Goal: Task Accomplishment & Management: Use online tool/utility

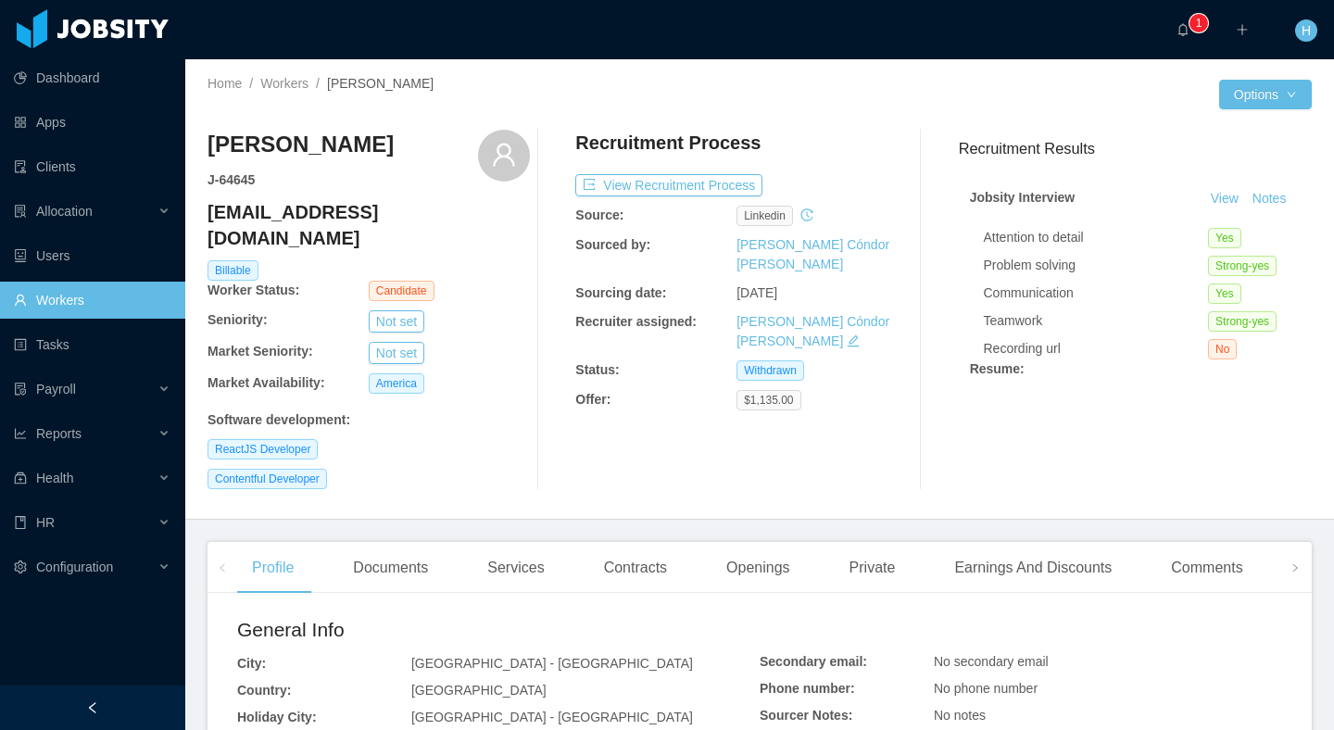
click at [75, 286] on link "Workers" at bounding box center [92, 300] width 157 height 37
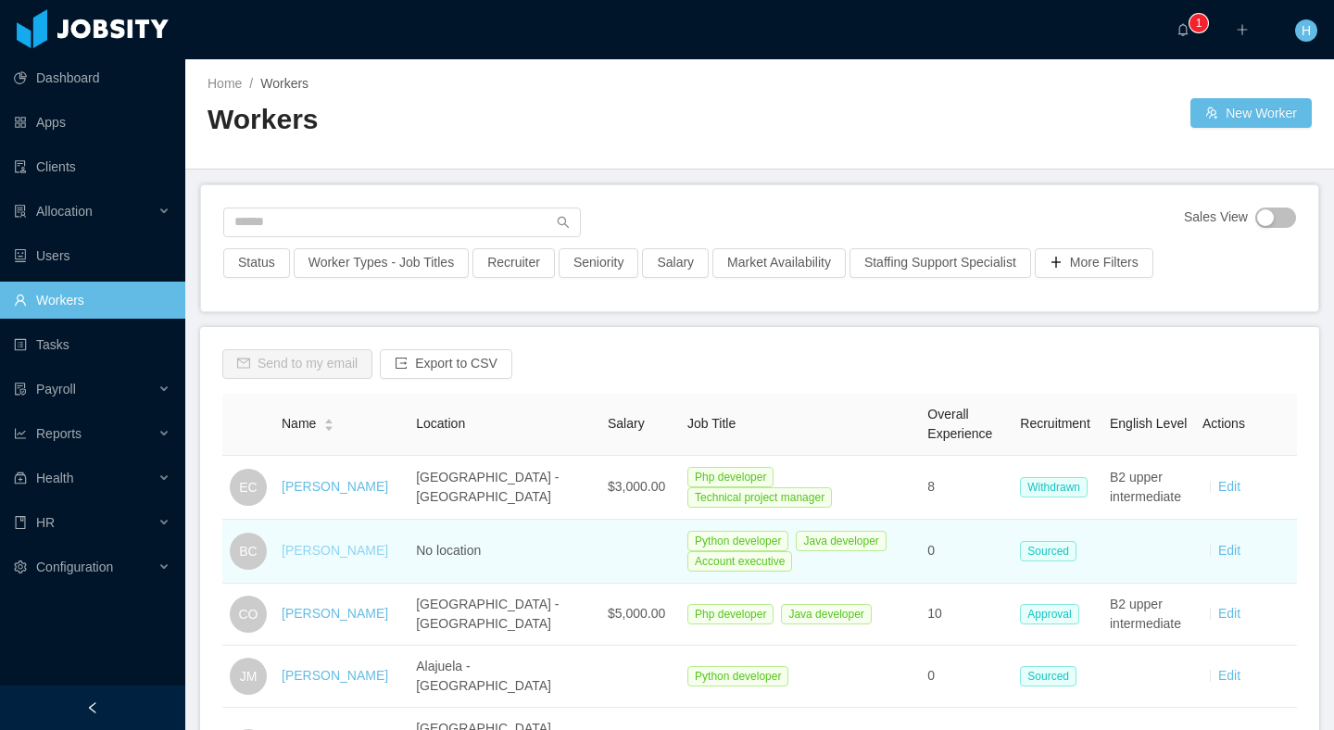
click at [288, 548] on link "Bill C" at bounding box center [335, 550] width 107 height 15
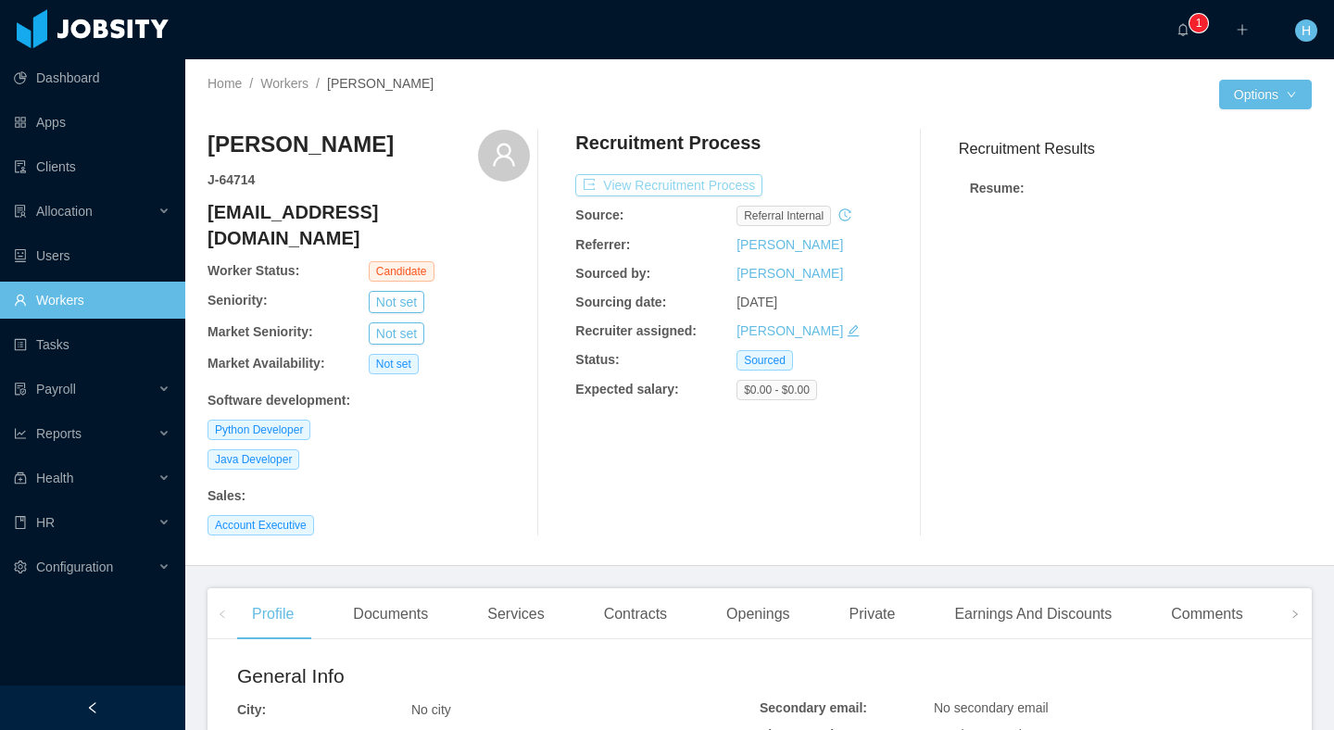
click at [670, 190] on button "View Recruitment Process" at bounding box center [668, 185] width 187 height 22
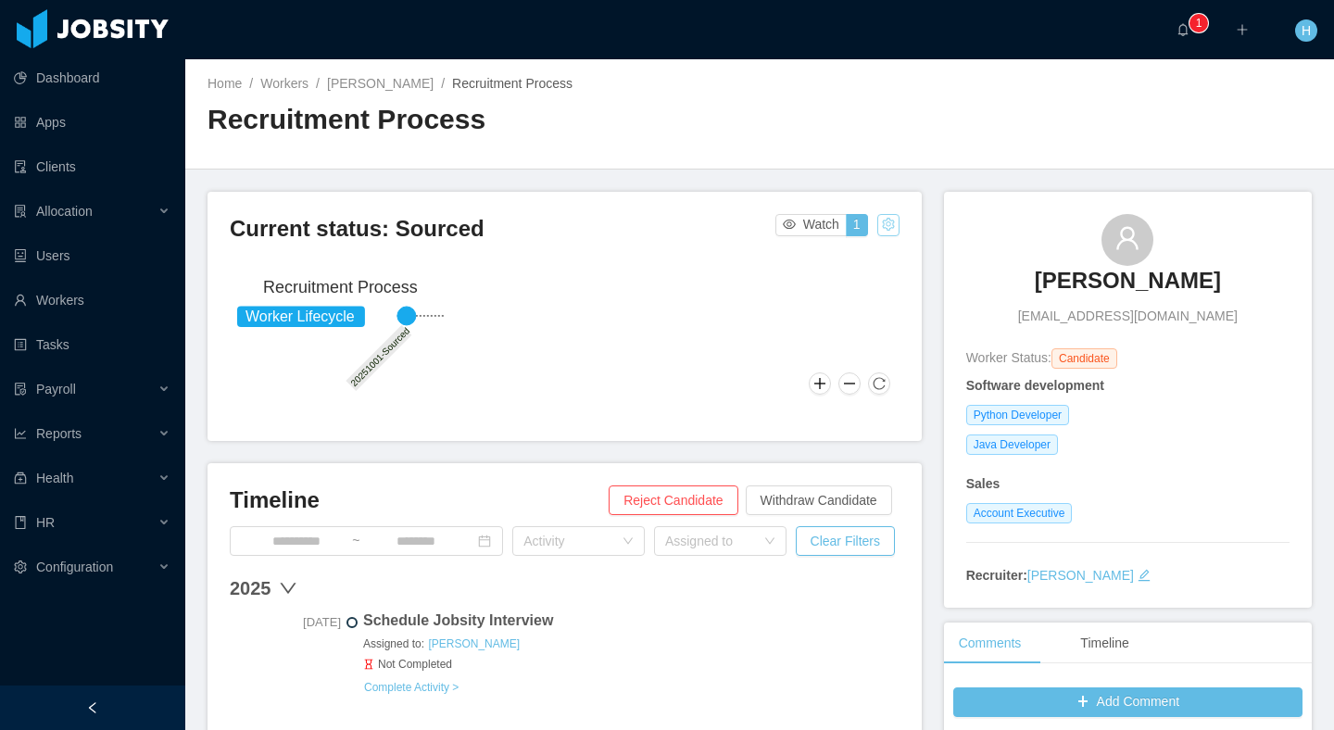
click at [886, 226] on button "button" at bounding box center [888, 225] width 22 height 22
click at [839, 253] on div "Reset process" at bounding box center [843, 254] width 106 height 30
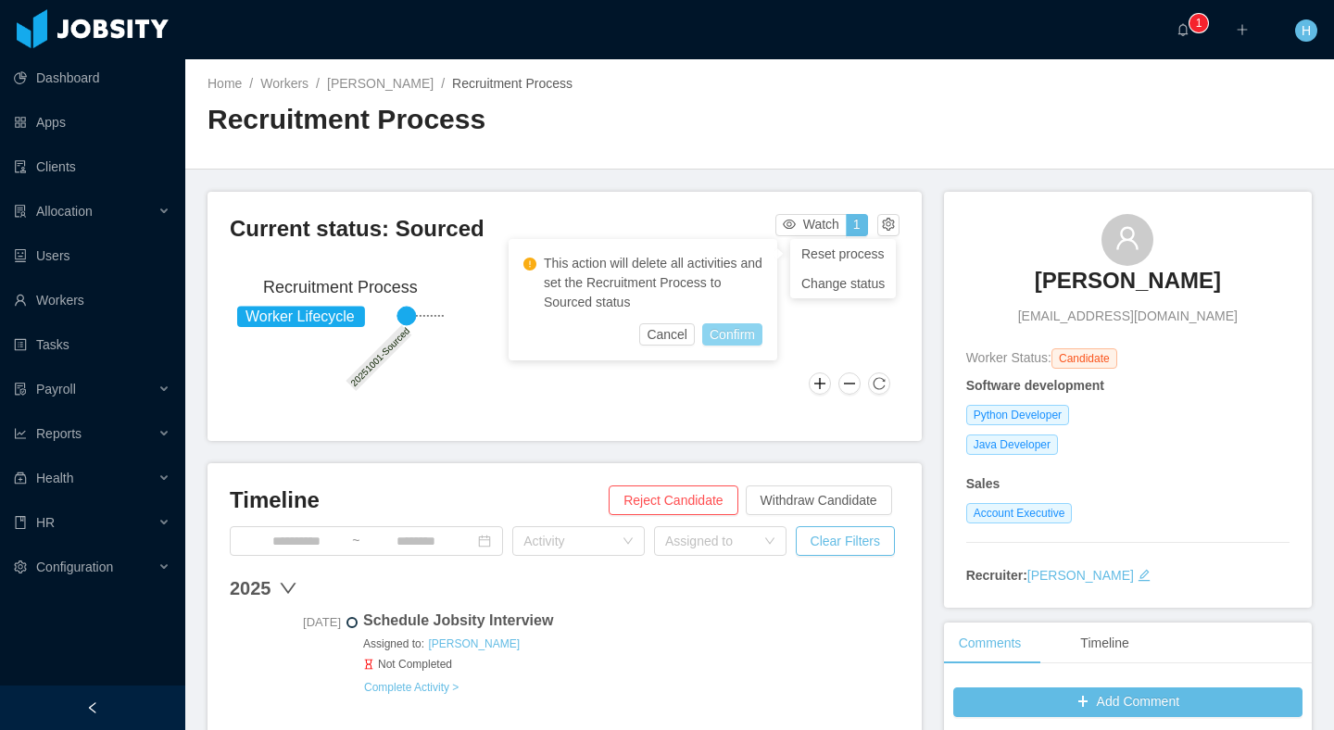
click at [717, 338] on button "Confirm" at bounding box center [732, 334] width 60 height 22
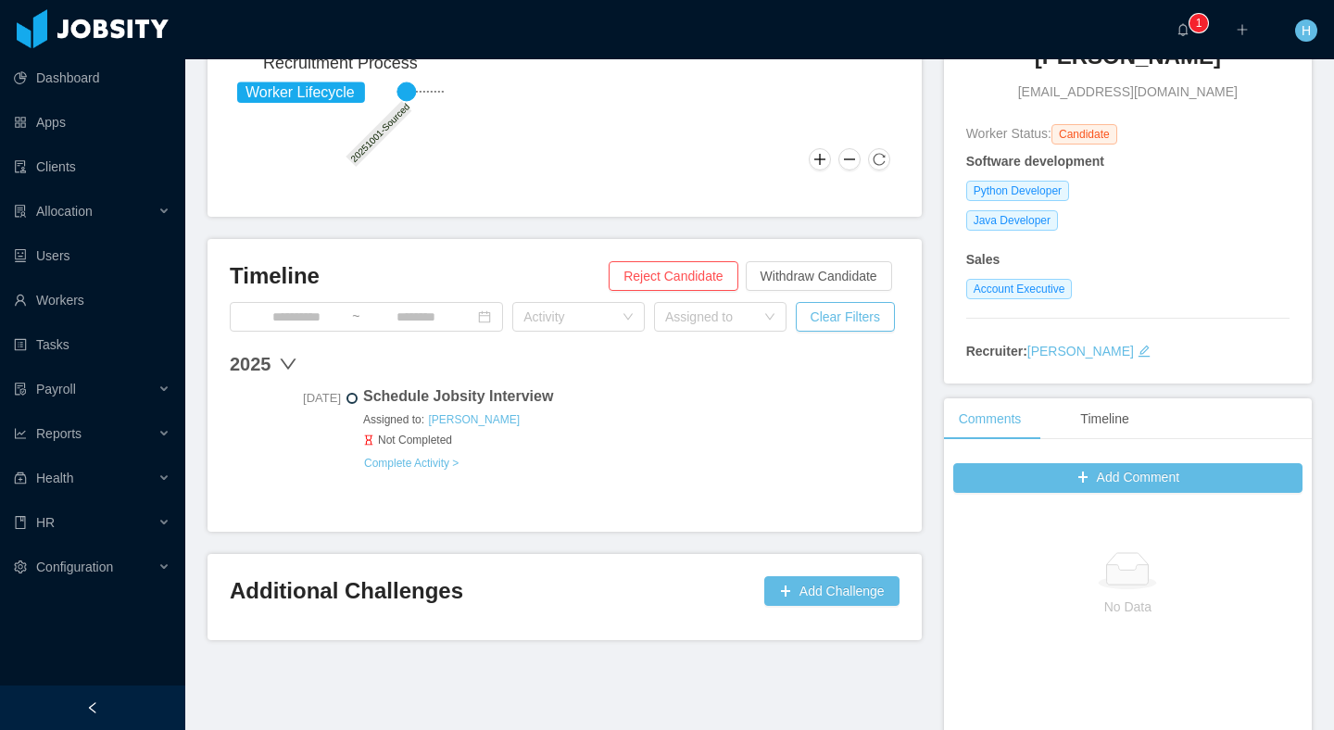
scroll to position [225, 0]
click at [408, 466] on button "Complete Activity >" at bounding box center [411, 462] width 96 height 15
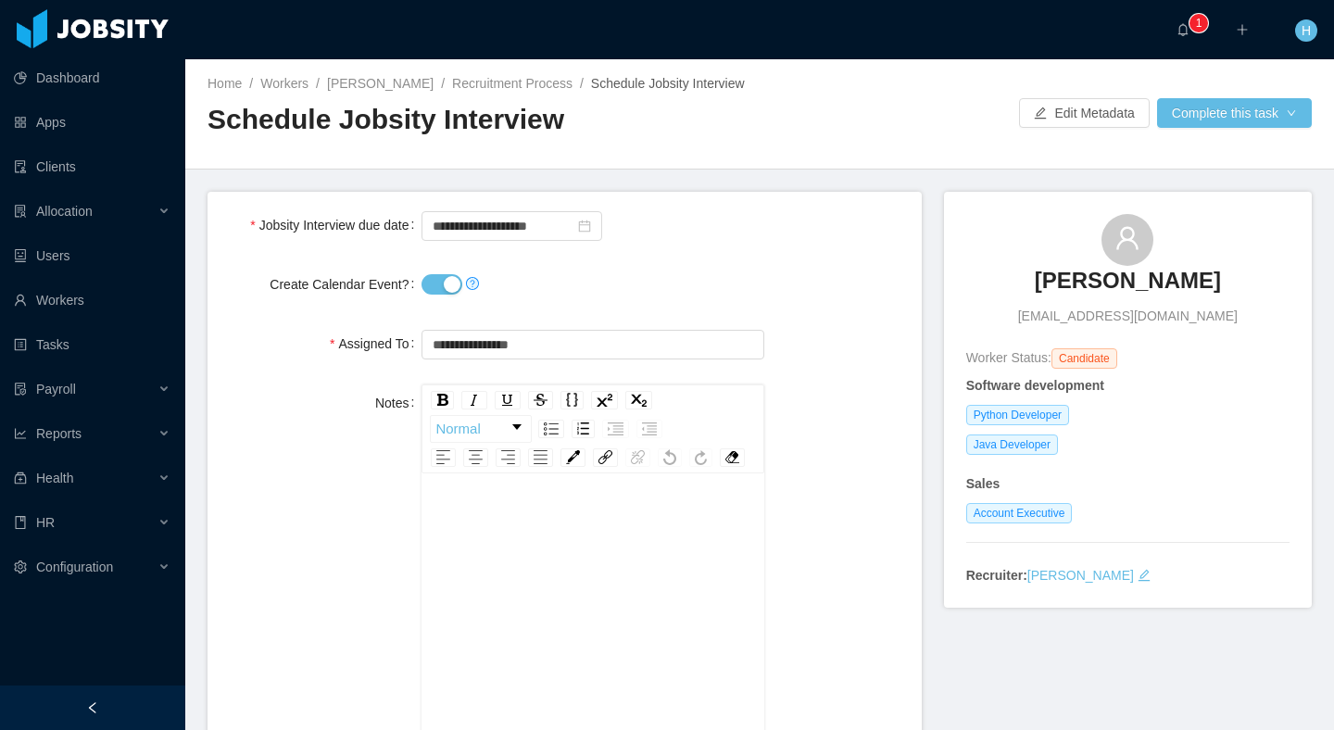
click at [448, 281] on button "Create Calendar Event?" at bounding box center [442, 284] width 41 height 20
click at [1258, 112] on button "Complete this task" at bounding box center [1234, 113] width 155 height 30
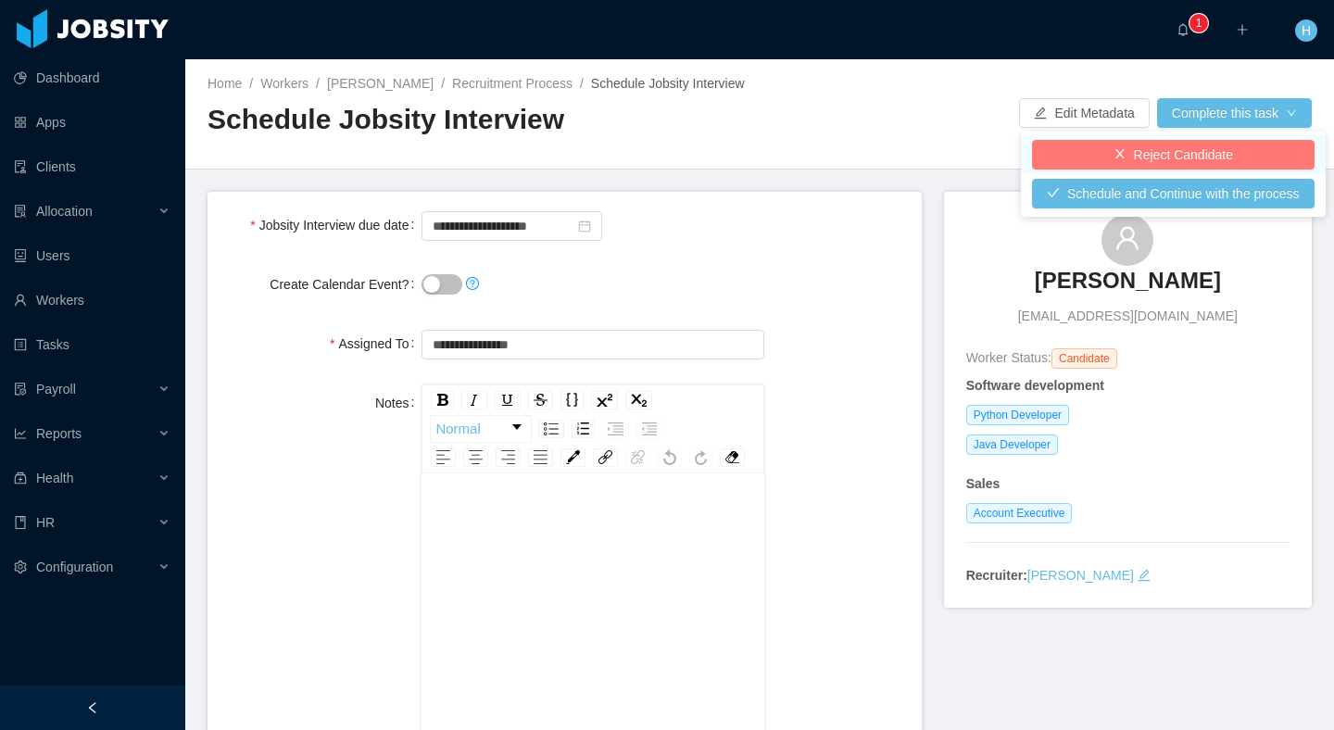
click at [1152, 148] on button "Reject Candidate" at bounding box center [1173, 155] width 283 height 30
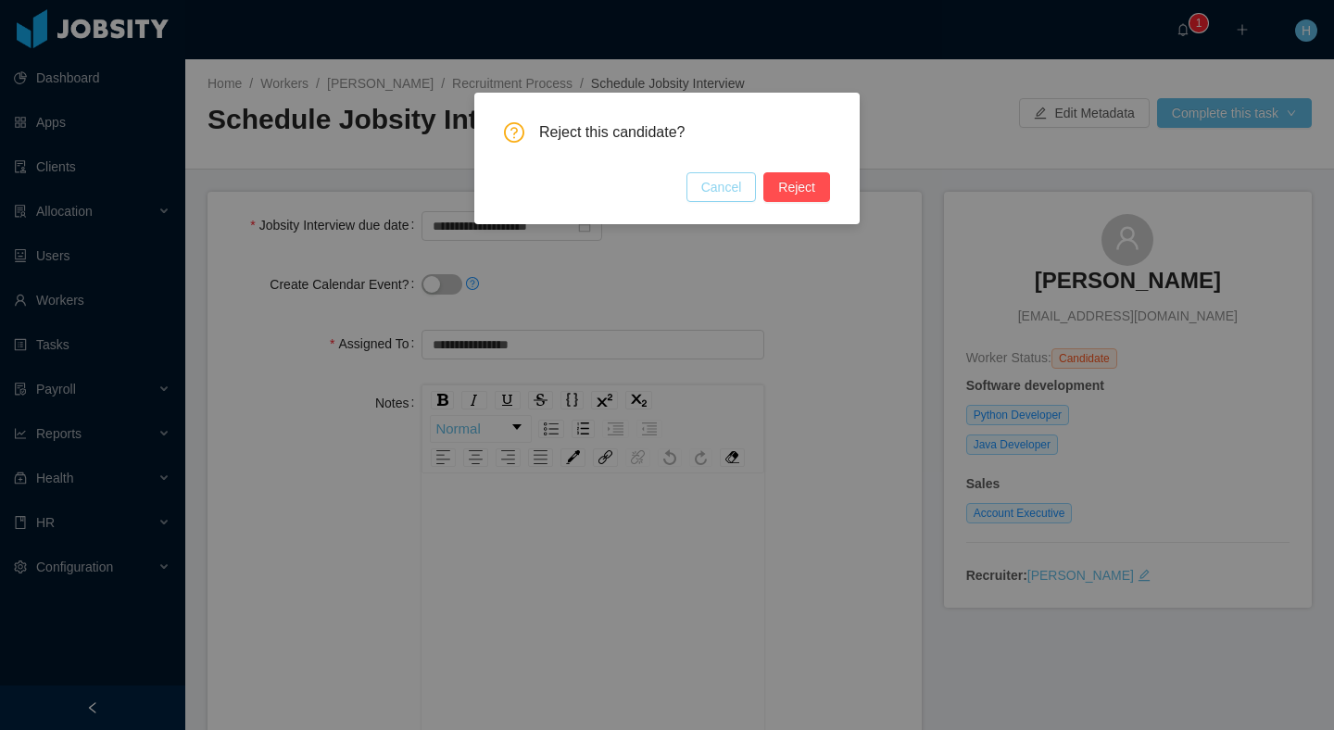
click at [724, 184] on button "Cancel" at bounding box center [722, 187] width 70 height 30
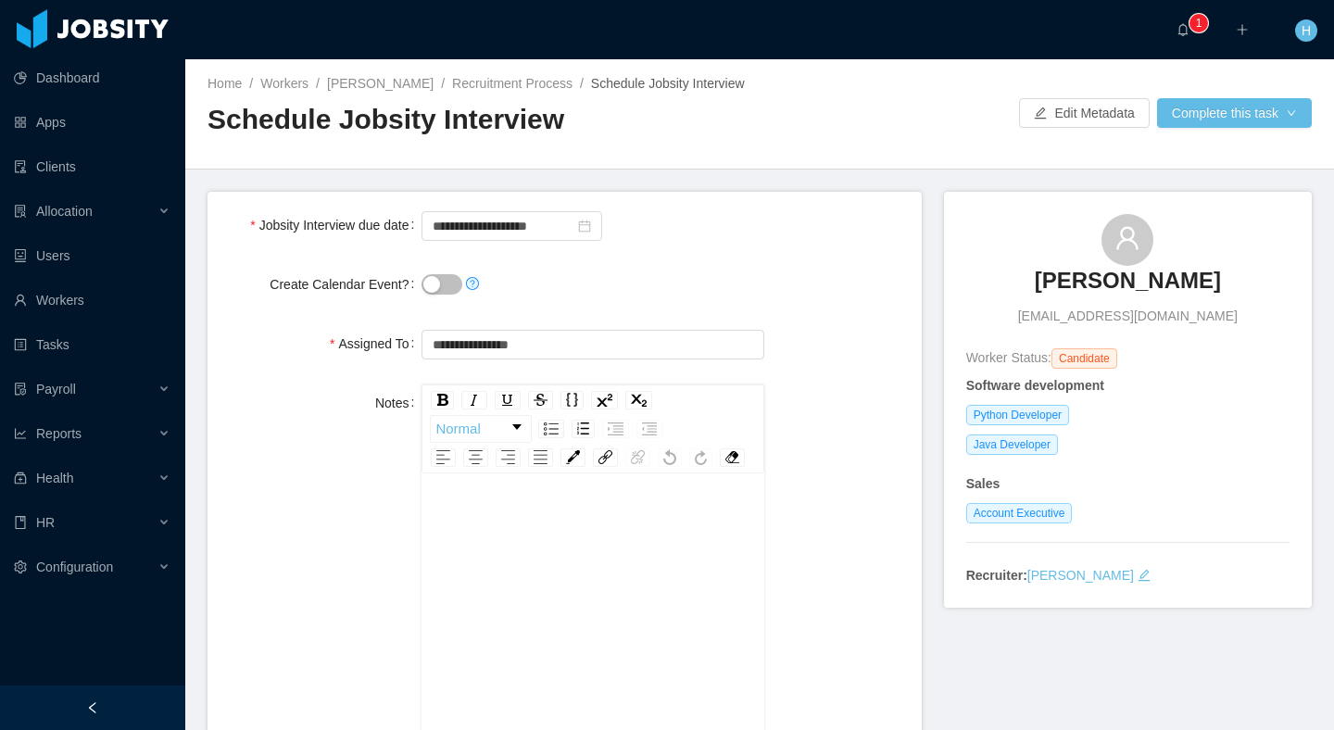
click at [1218, 97] on div "Home / Workers / Bill C / Recruitment Process / Schedule Jobsity Interview / Sc…" at bounding box center [759, 114] width 1149 height 110
click at [1186, 117] on button "Complete this task" at bounding box center [1234, 113] width 155 height 30
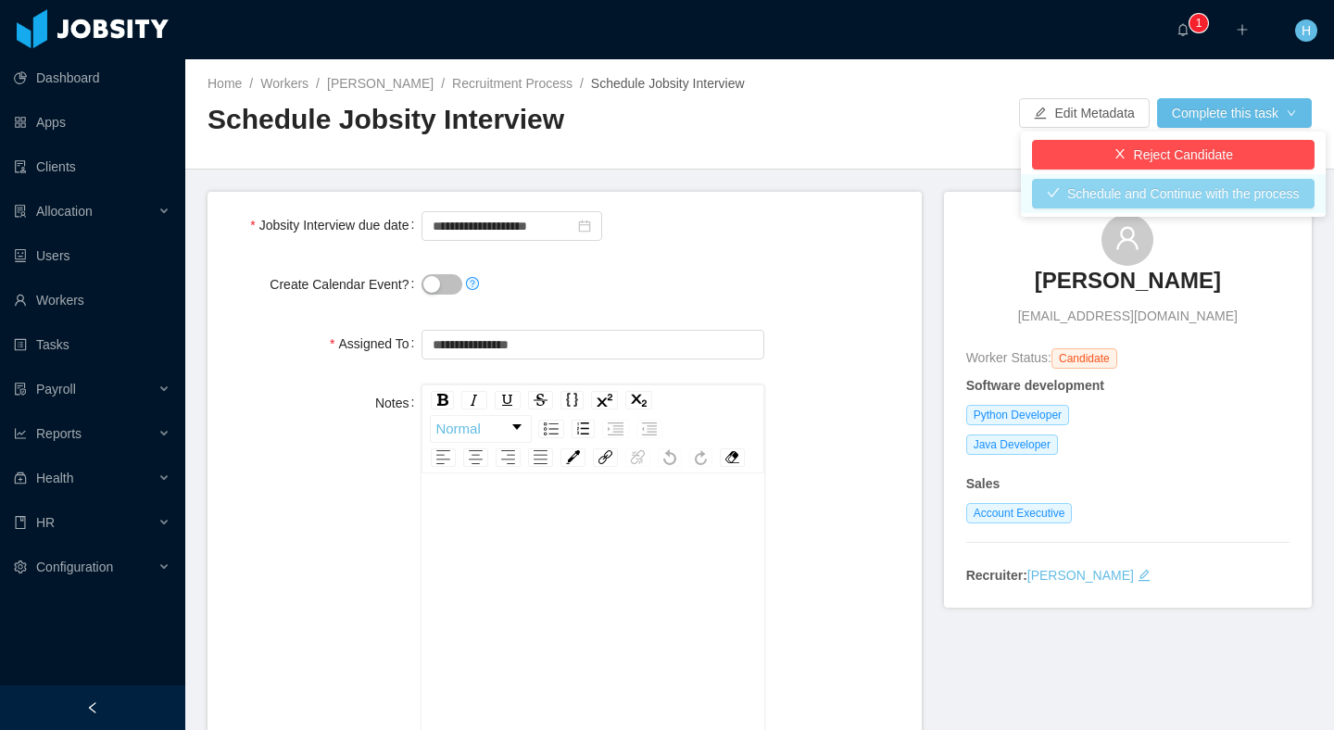
click at [1122, 192] on button "Schedule and Continue with the process" at bounding box center [1173, 194] width 283 height 30
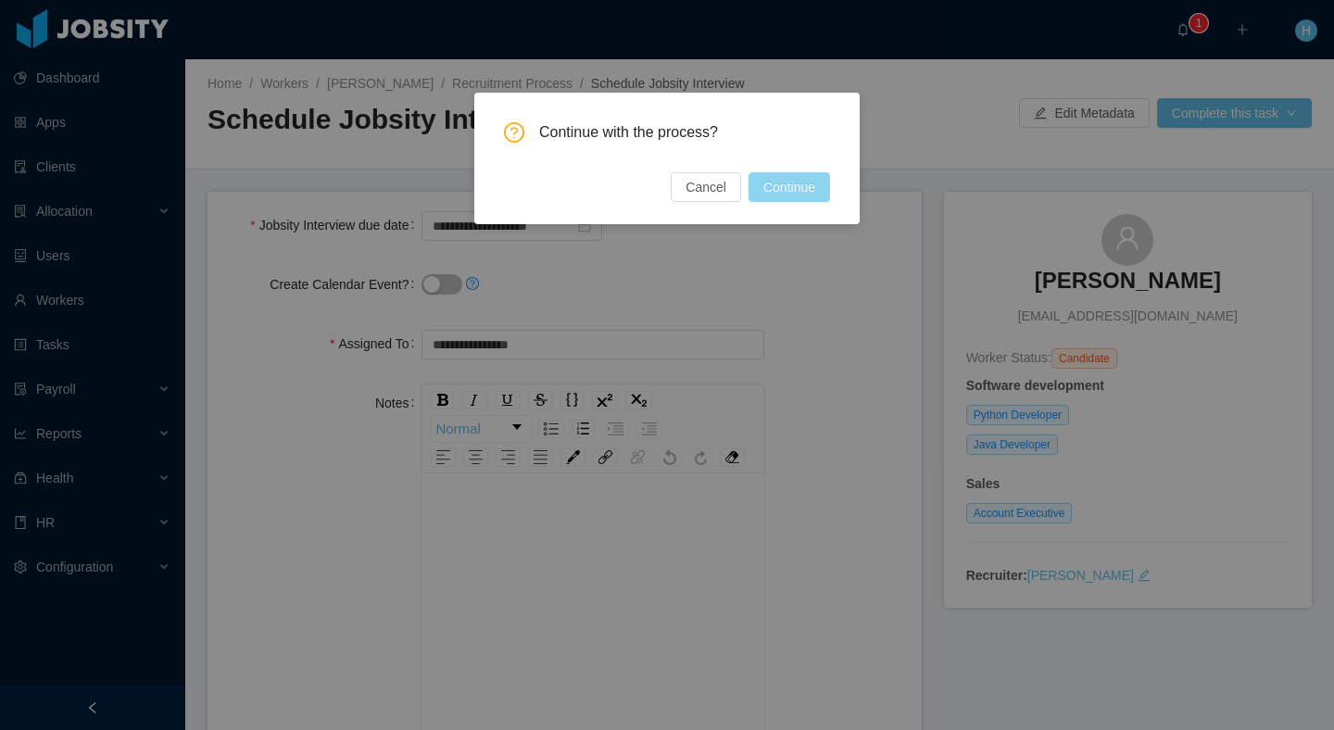
click at [782, 195] on button "Continue" at bounding box center [790, 187] width 82 height 30
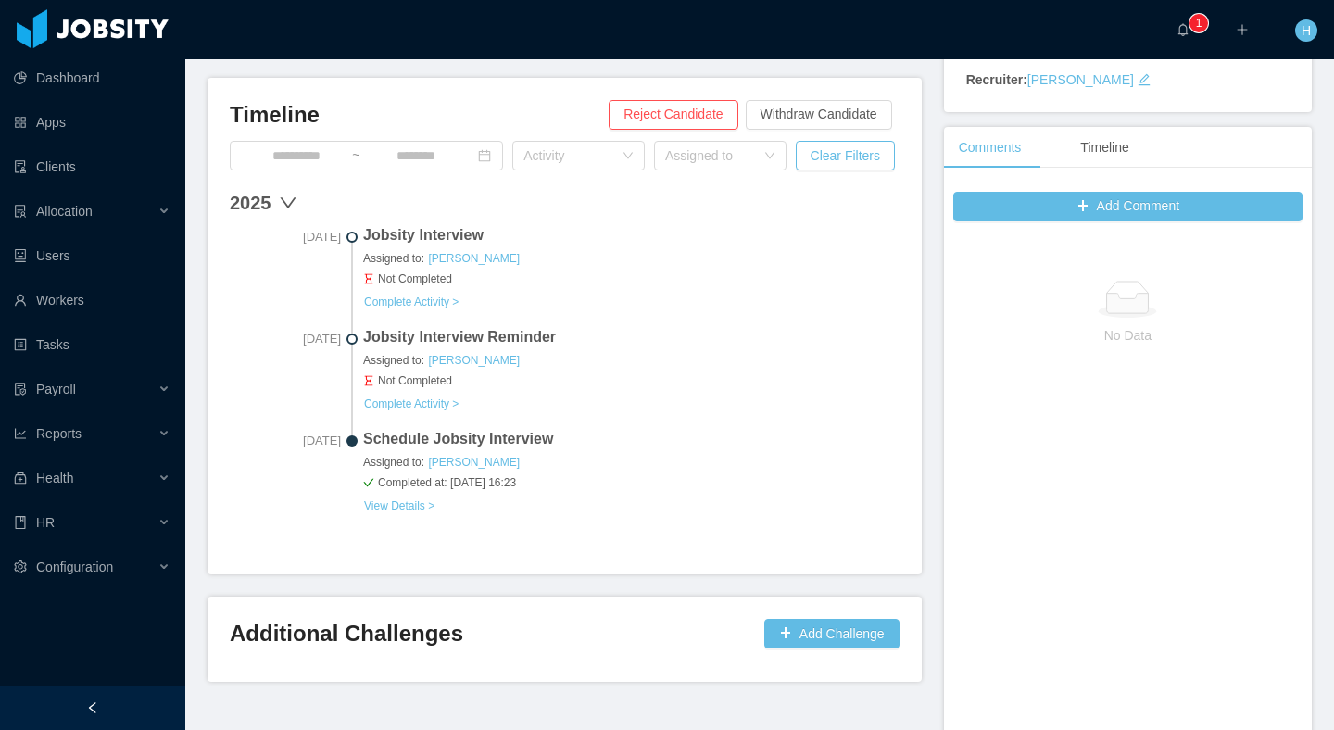
scroll to position [519, 0]
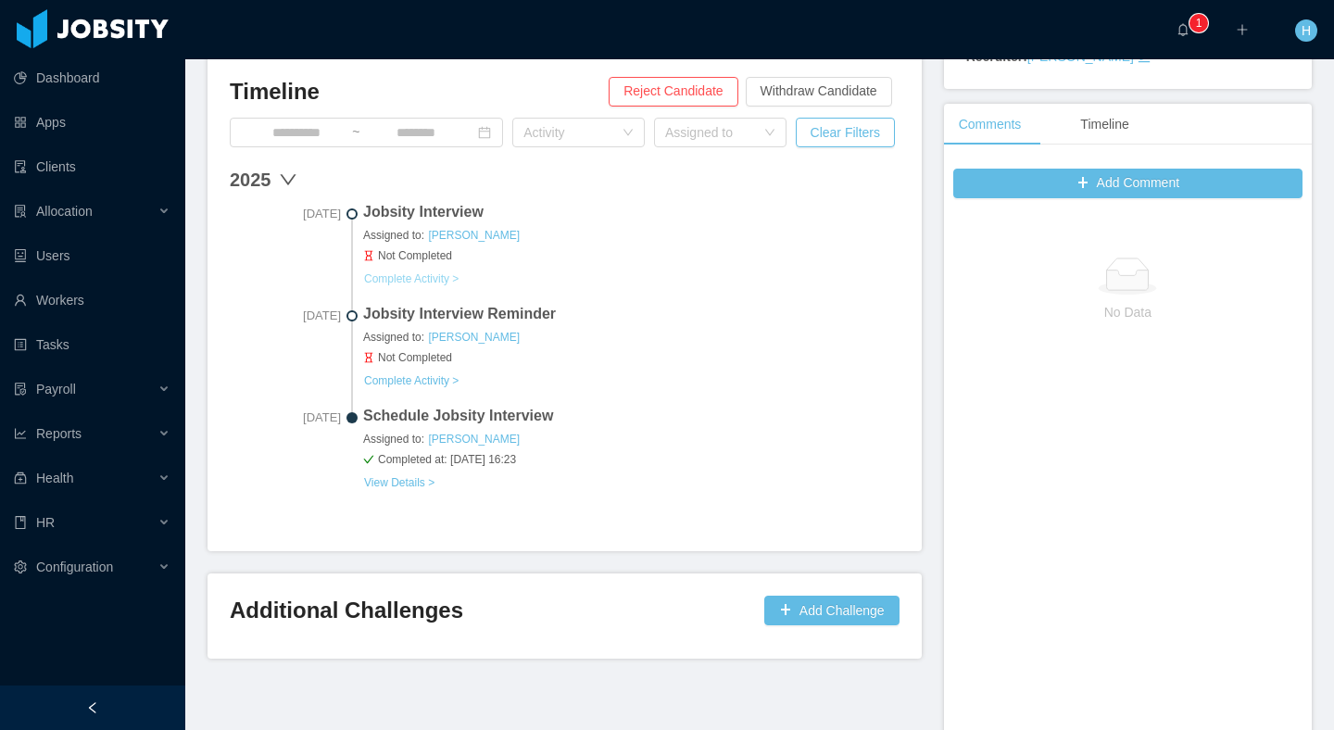
click at [404, 280] on button "Complete Activity >" at bounding box center [411, 278] width 96 height 15
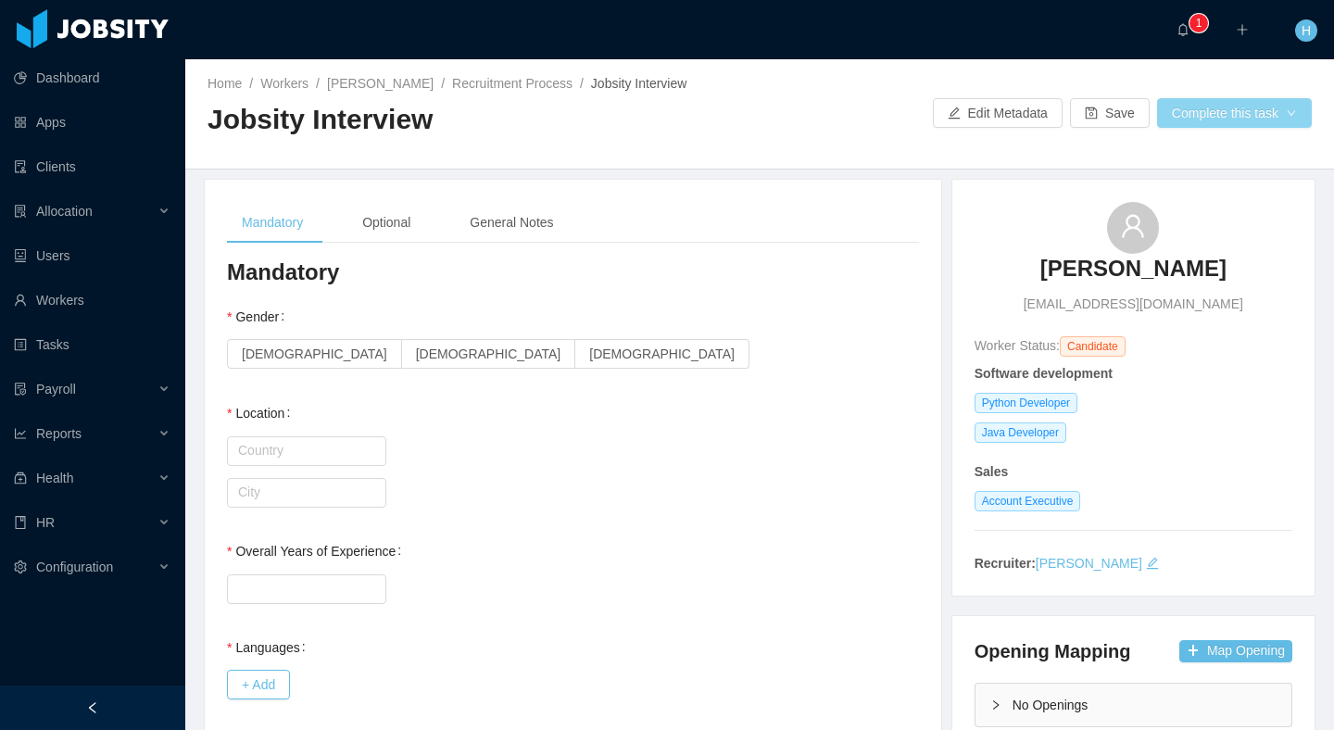
click at [1192, 120] on button "Complete this task" at bounding box center [1234, 113] width 155 height 30
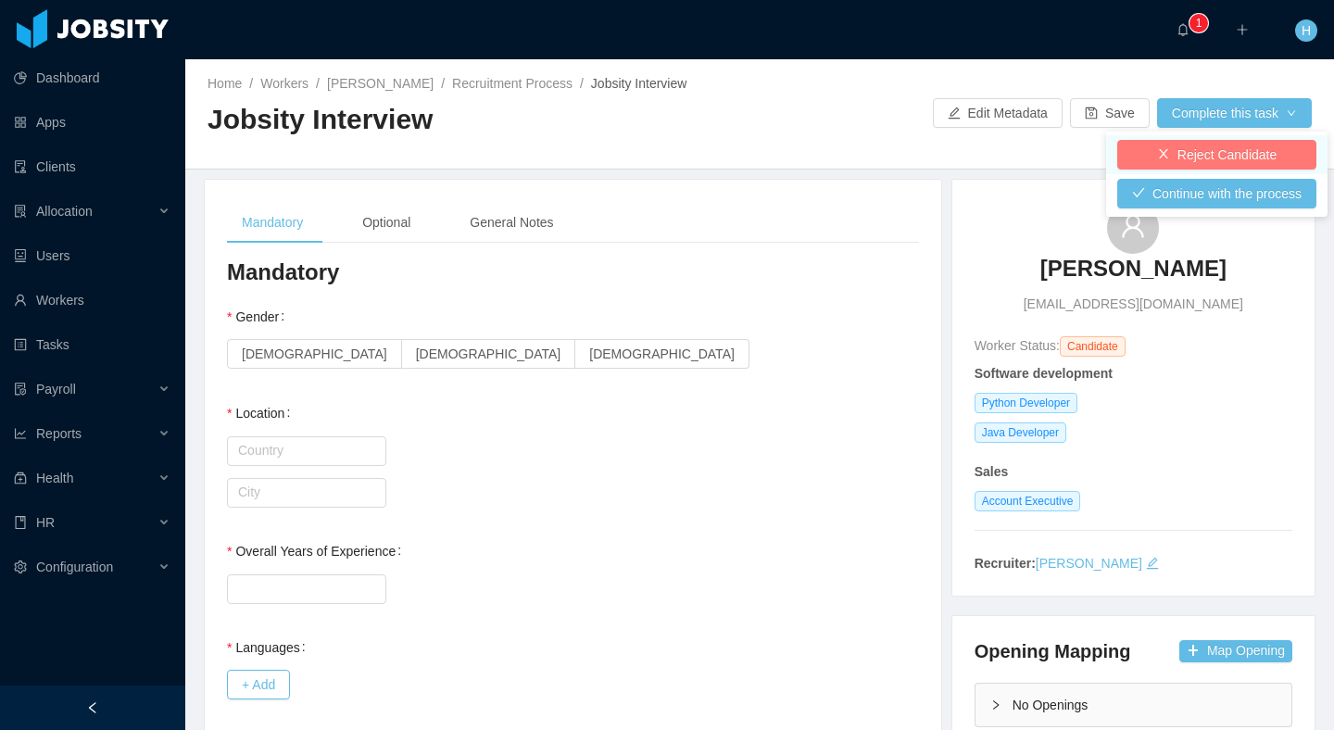
click at [1169, 151] on button "Reject Candidate" at bounding box center [1216, 155] width 199 height 30
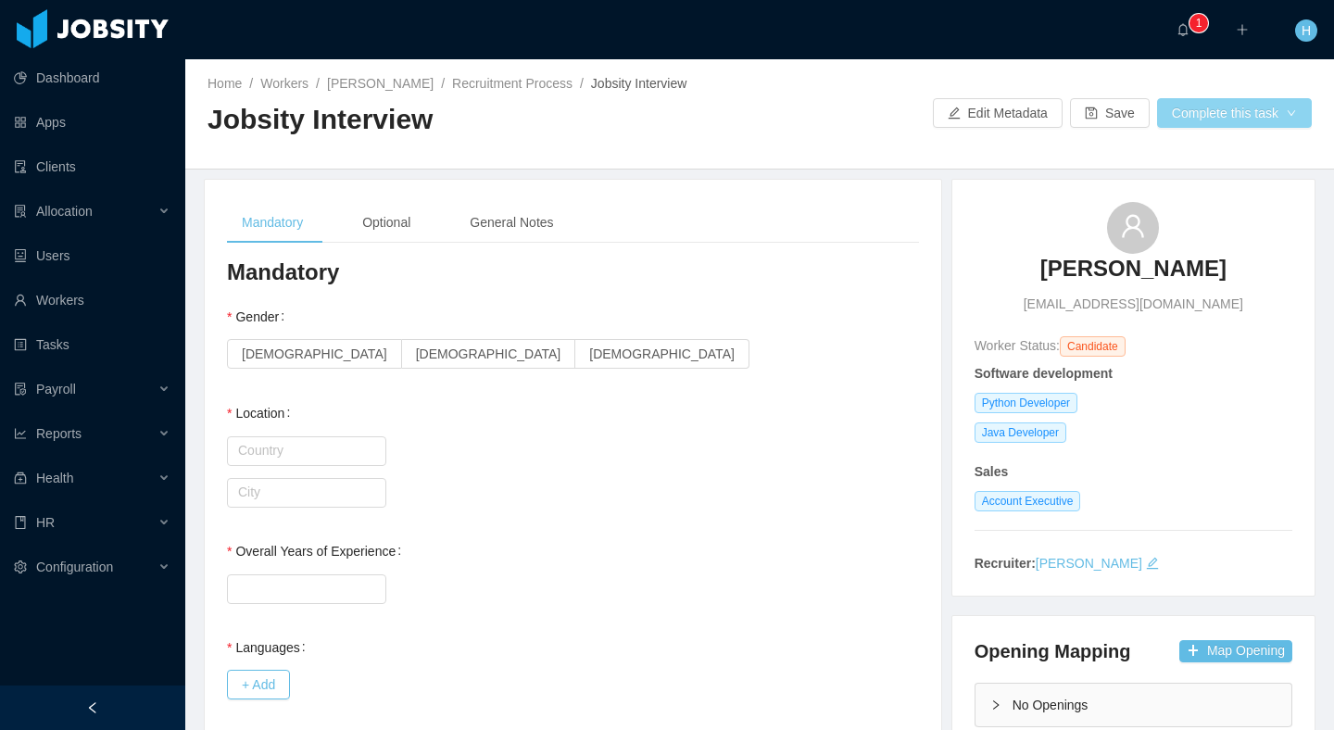
click at [1195, 122] on button "Complete this task" at bounding box center [1234, 113] width 155 height 30
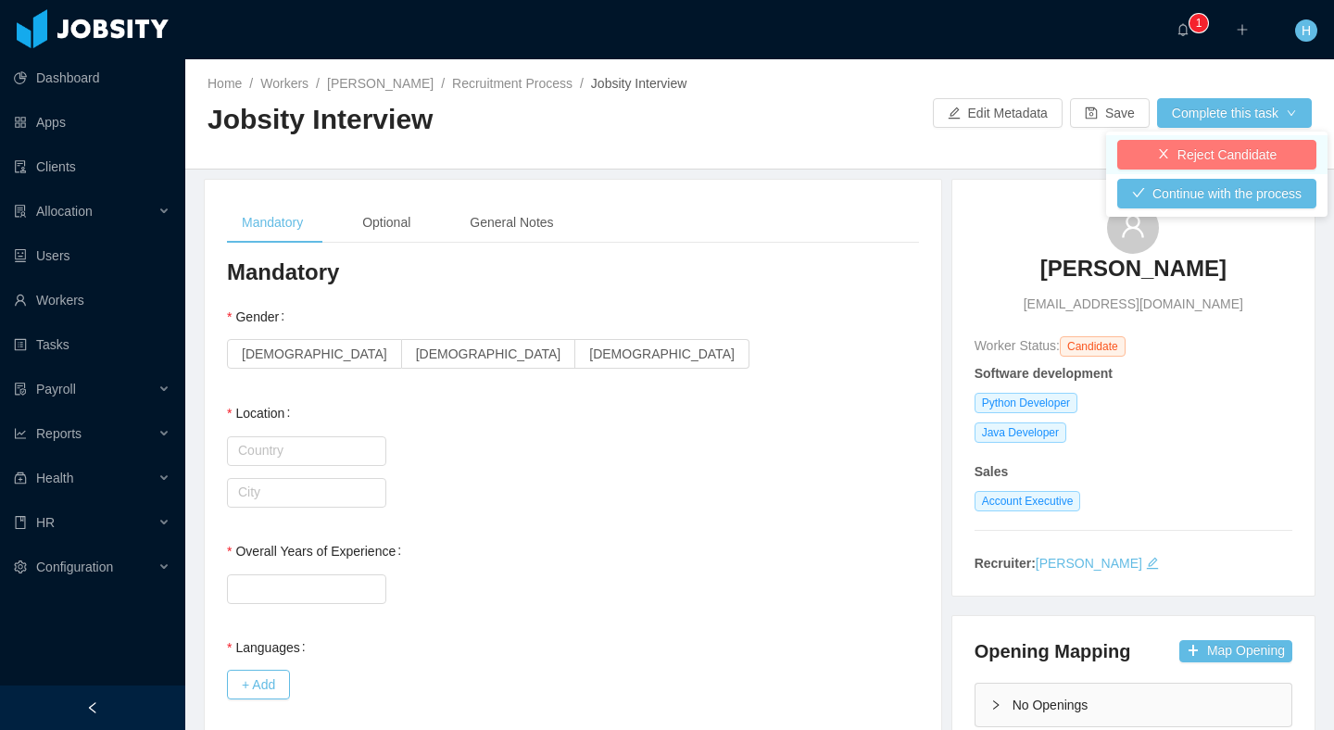
click at [1181, 141] on button "Reject Candidate" at bounding box center [1216, 155] width 199 height 30
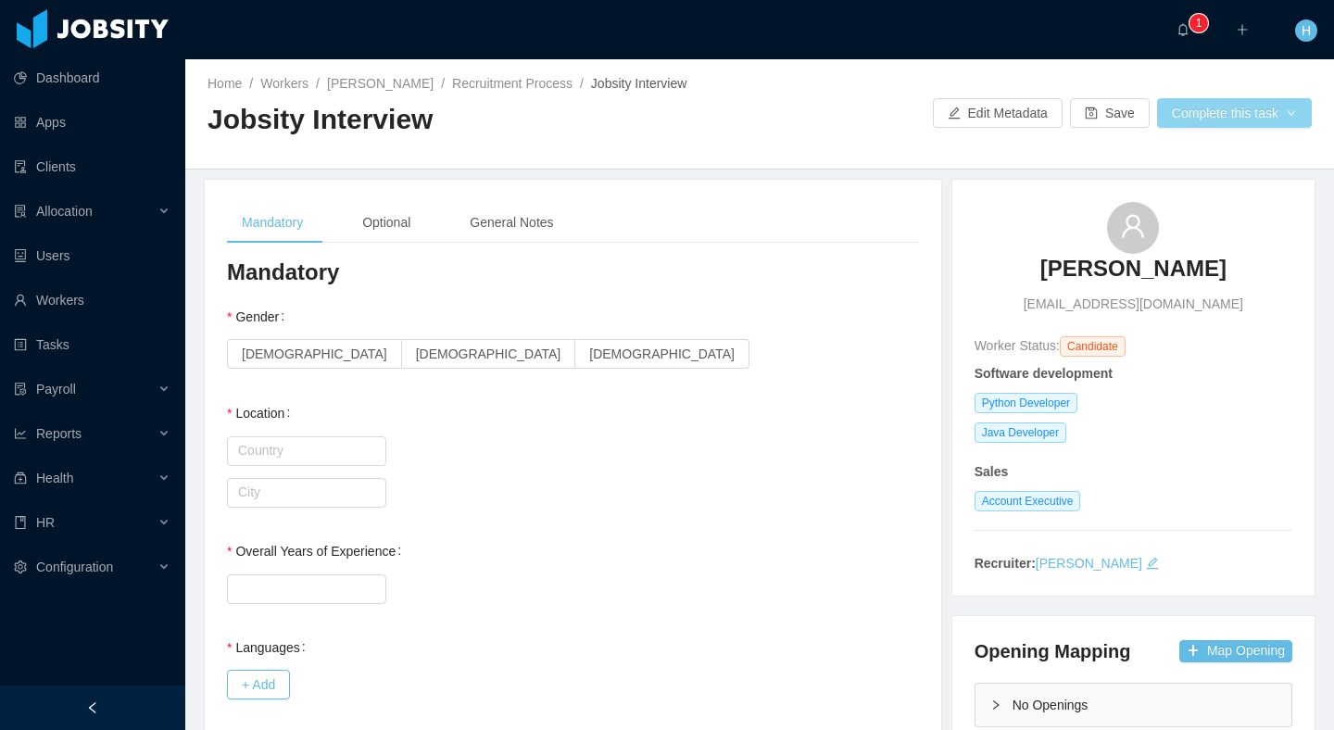
click at [1202, 124] on button "Complete this task" at bounding box center [1234, 113] width 155 height 30
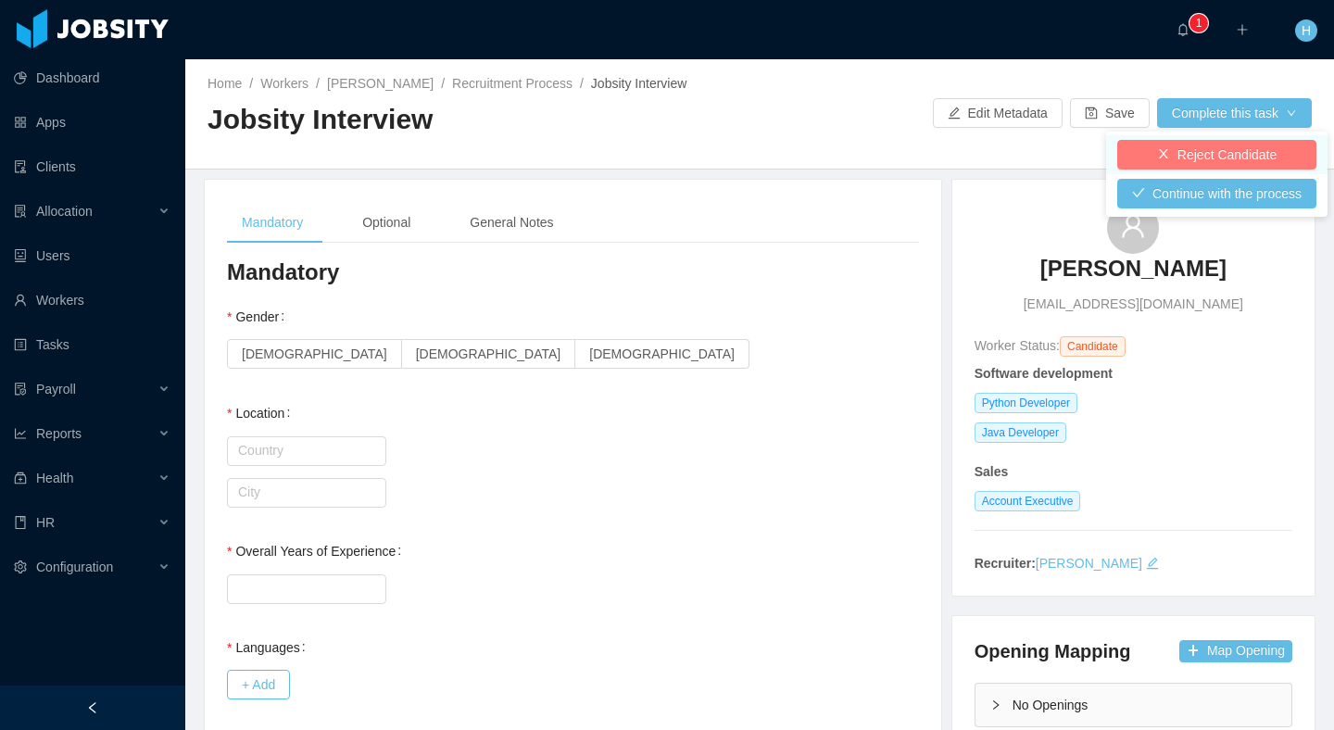
click at [1179, 151] on button "Reject Candidate" at bounding box center [1216, 155] width 199 height 30
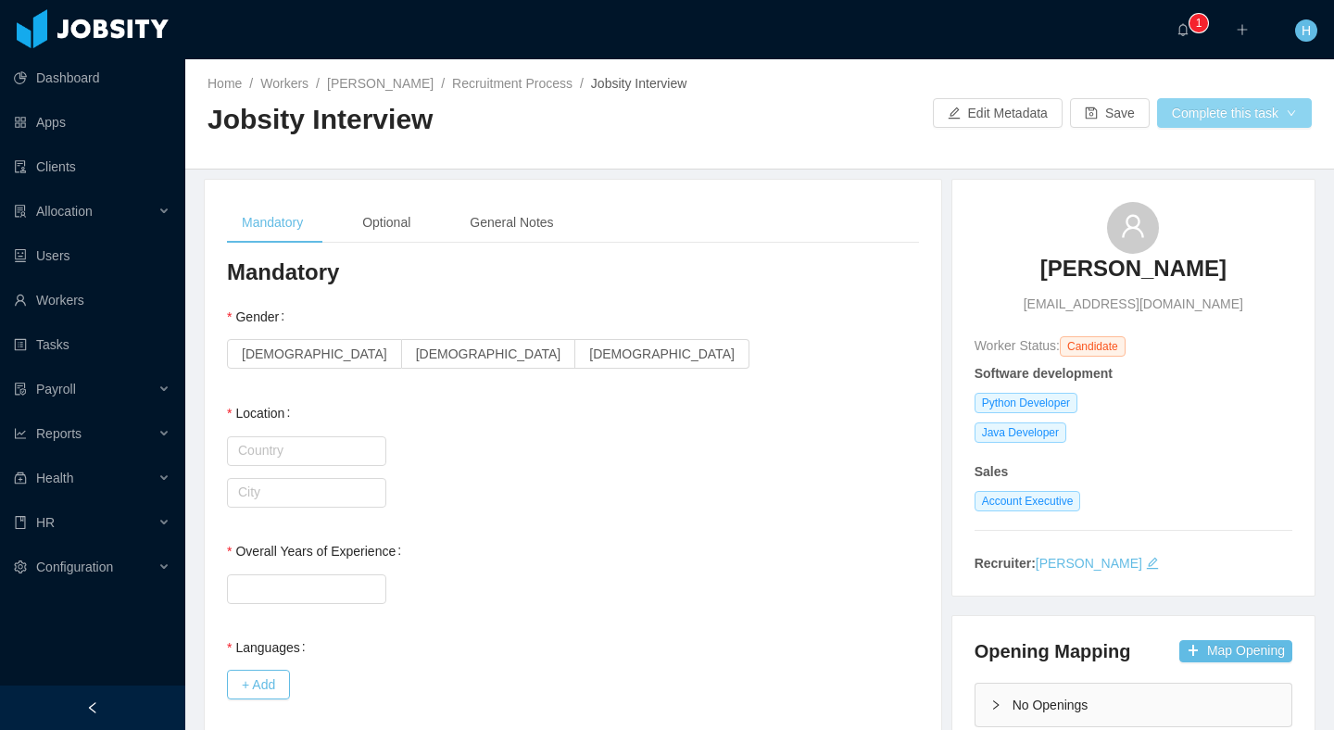
click at [1199, 111] on button "Complete this task" at bounding box center [1234, 113] width 155 height 30
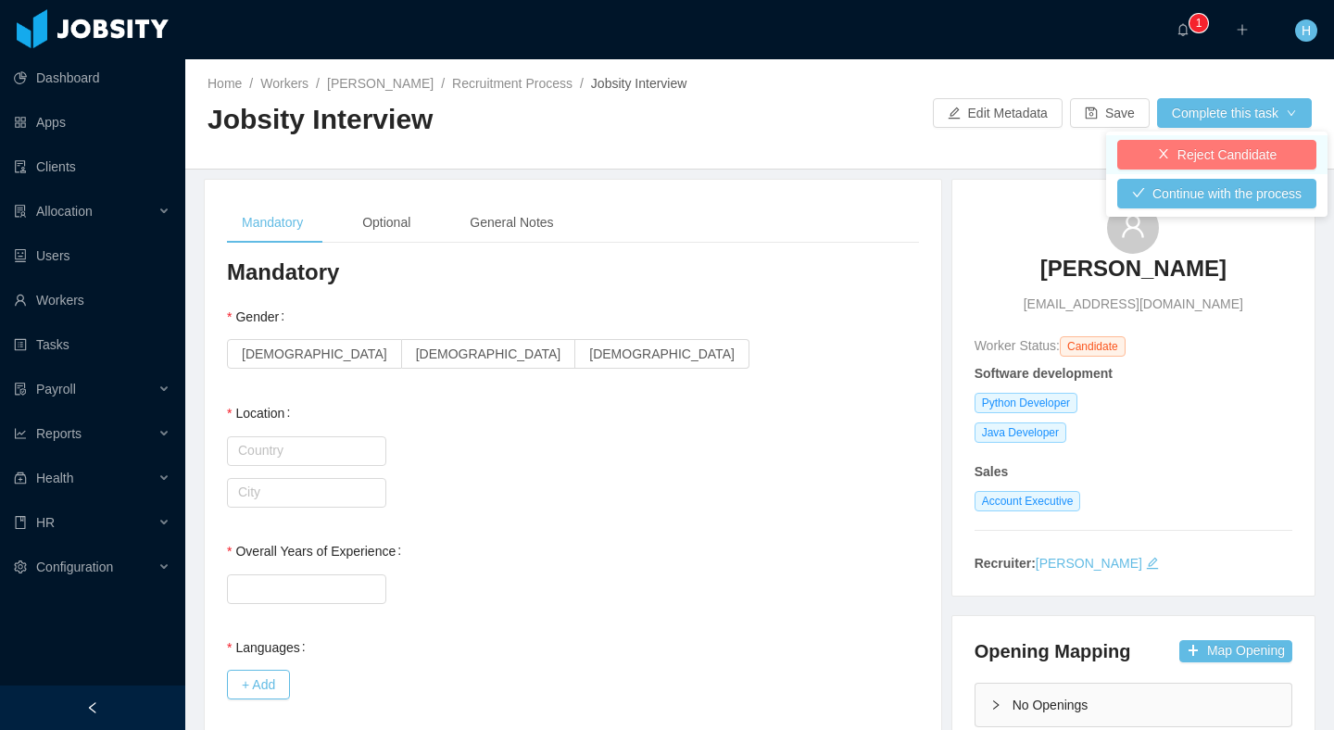
click at [1183, 163] on button "Reject Candidate" at bounding box center [1216, 155] width 199 height 30
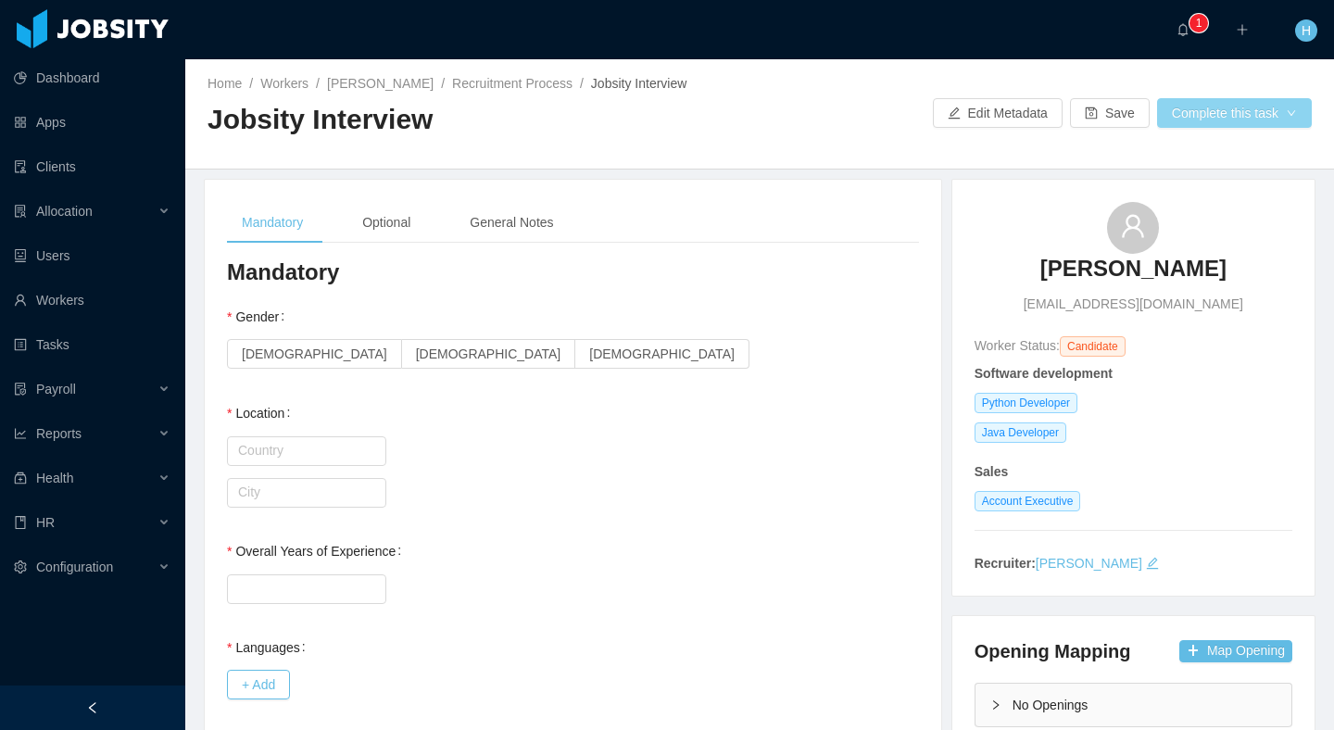
click at [1280, 107] on button "Complete this task" at bounding box center [1234, 113] width 155 height 30
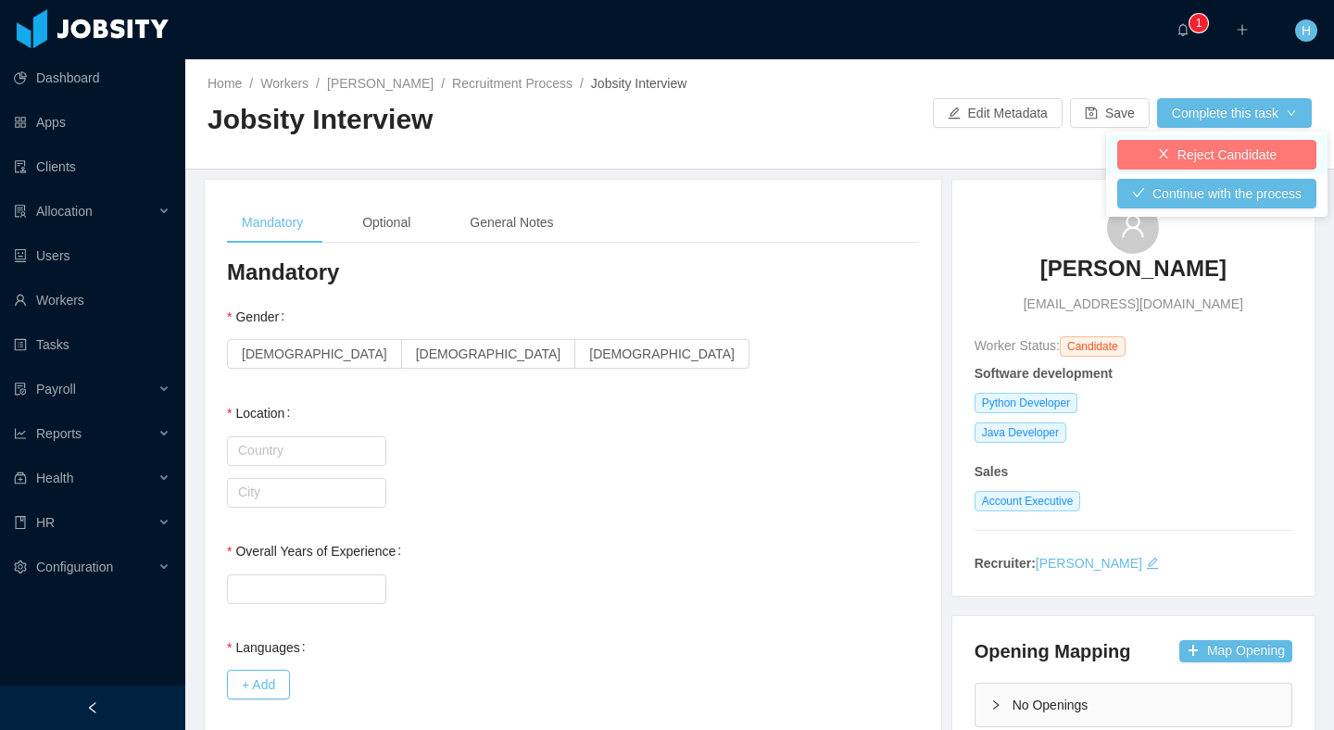
click at [1236, 145] on button "Reject Candidate" at bounding box center [1216, 155] width 199 height 30
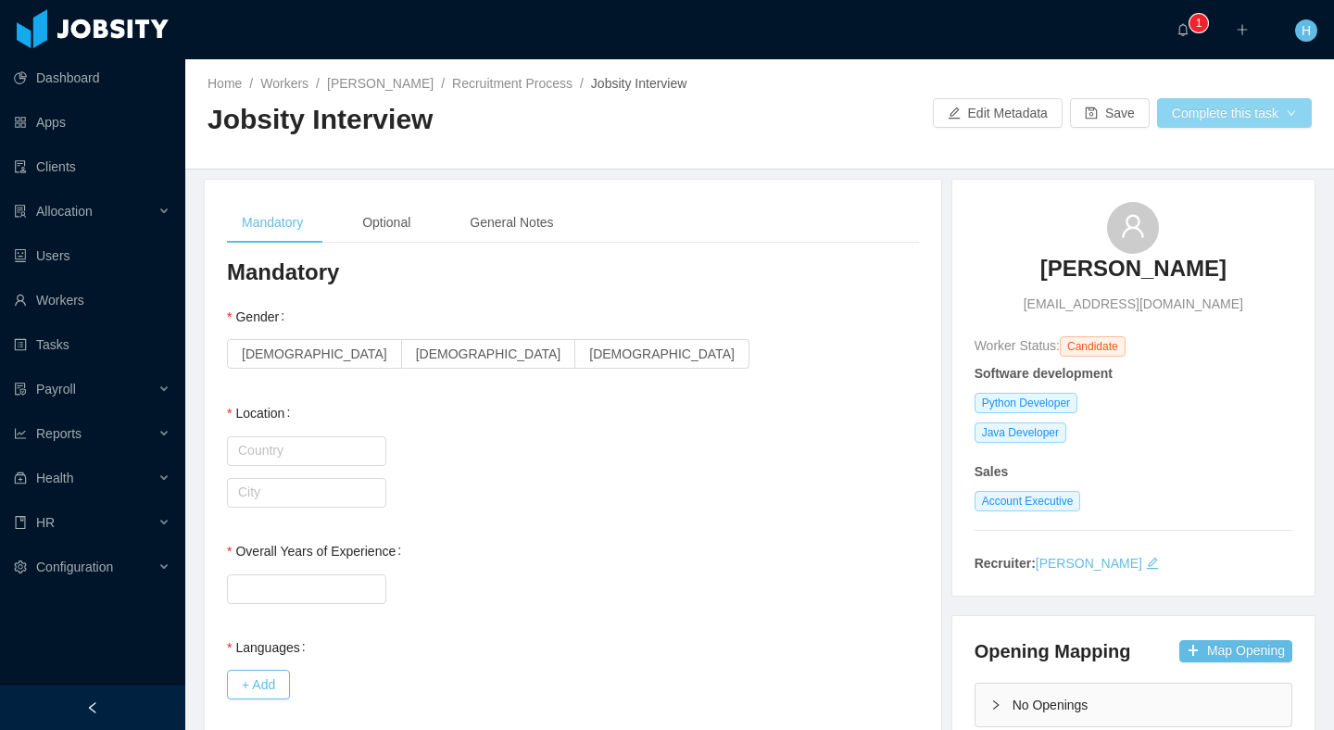
click at [1267, 115] on button "Complete this task" at bounding box center [1234, 113] width 155 height 30
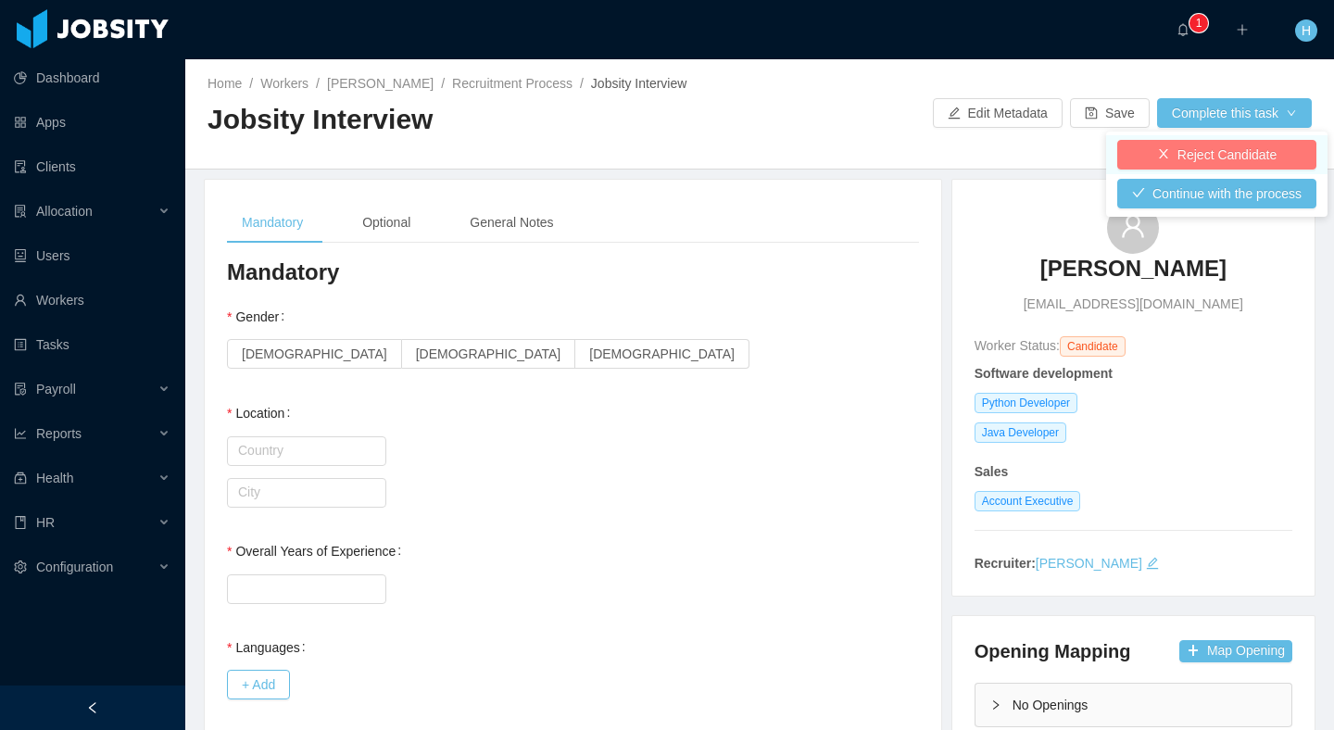
click at [1196, 147] on button "Reject Candidate" at bounding box center [1216, 155] width 199 height 30
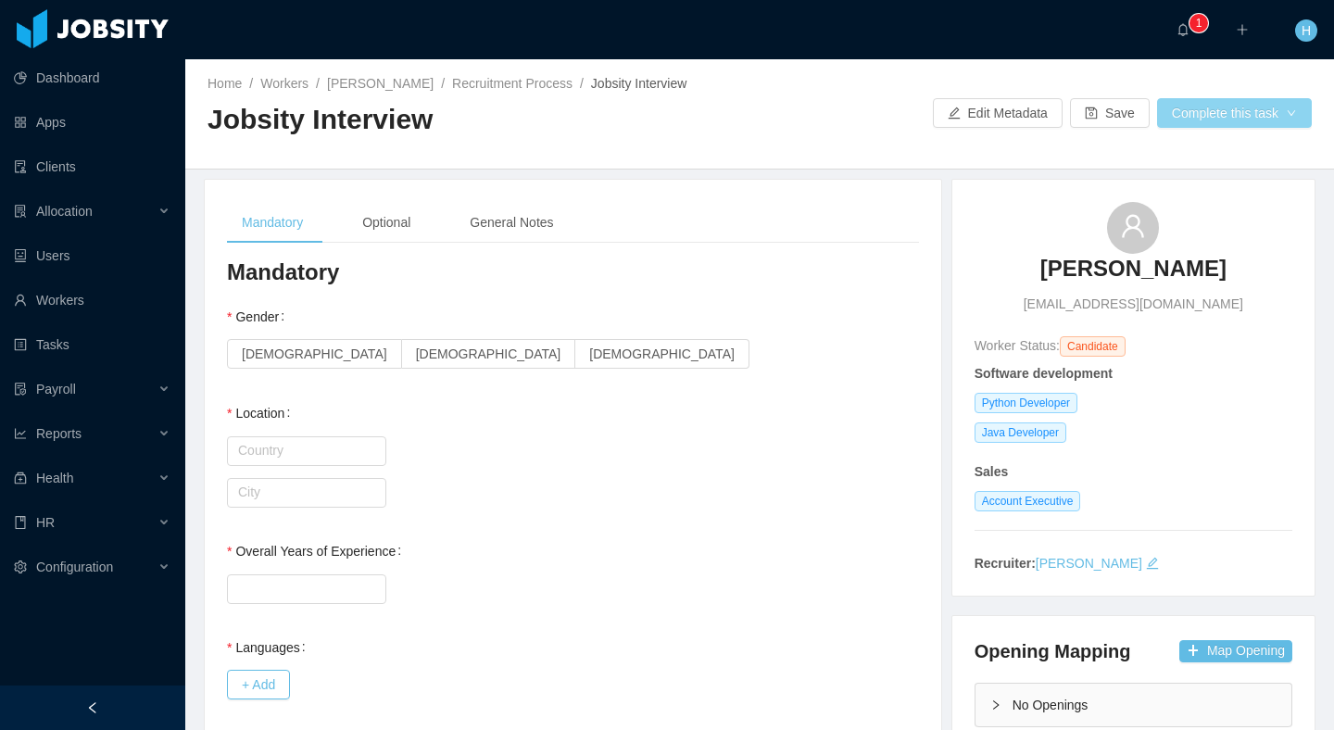
click at [1247, 104] on button "Complete this task" at bounding box center [1234, 113] width 155 height 30
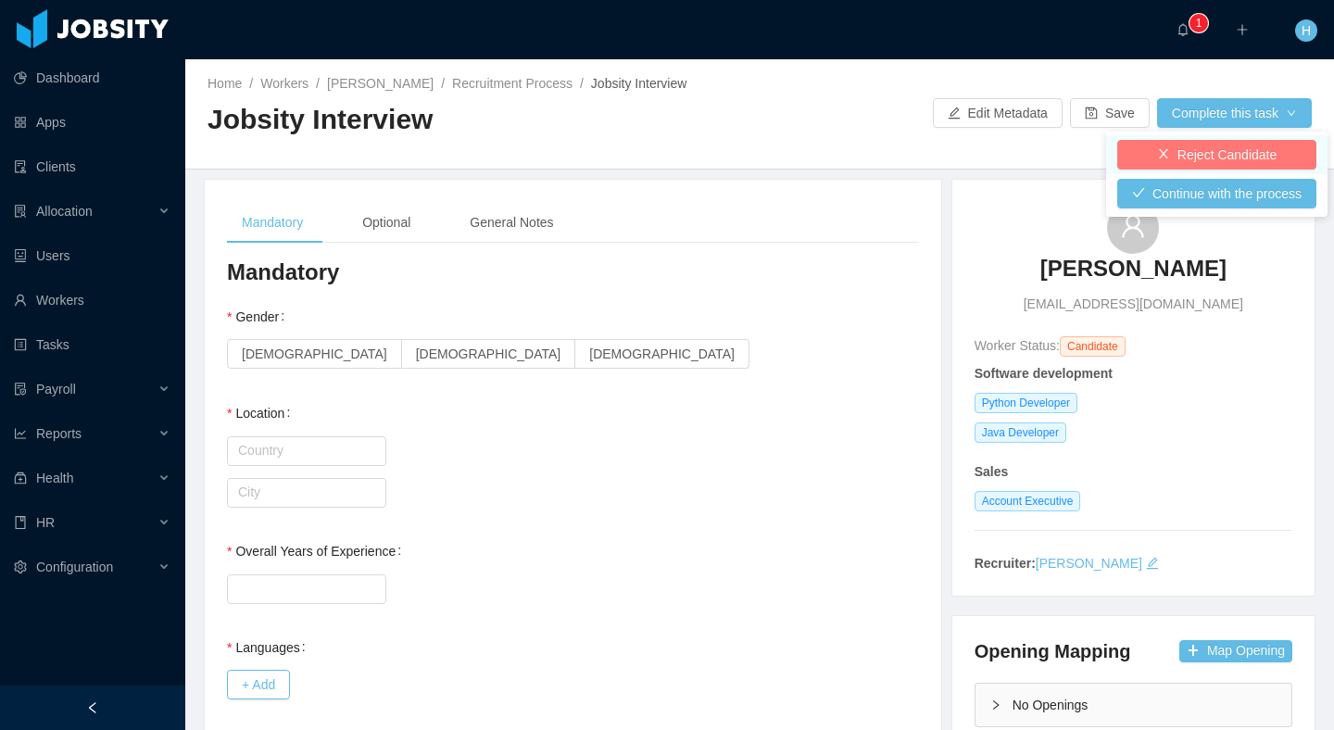
click at [1176, 157] on button "Reject Candidate" at bounding box center [1216, 155] width 199 height 30
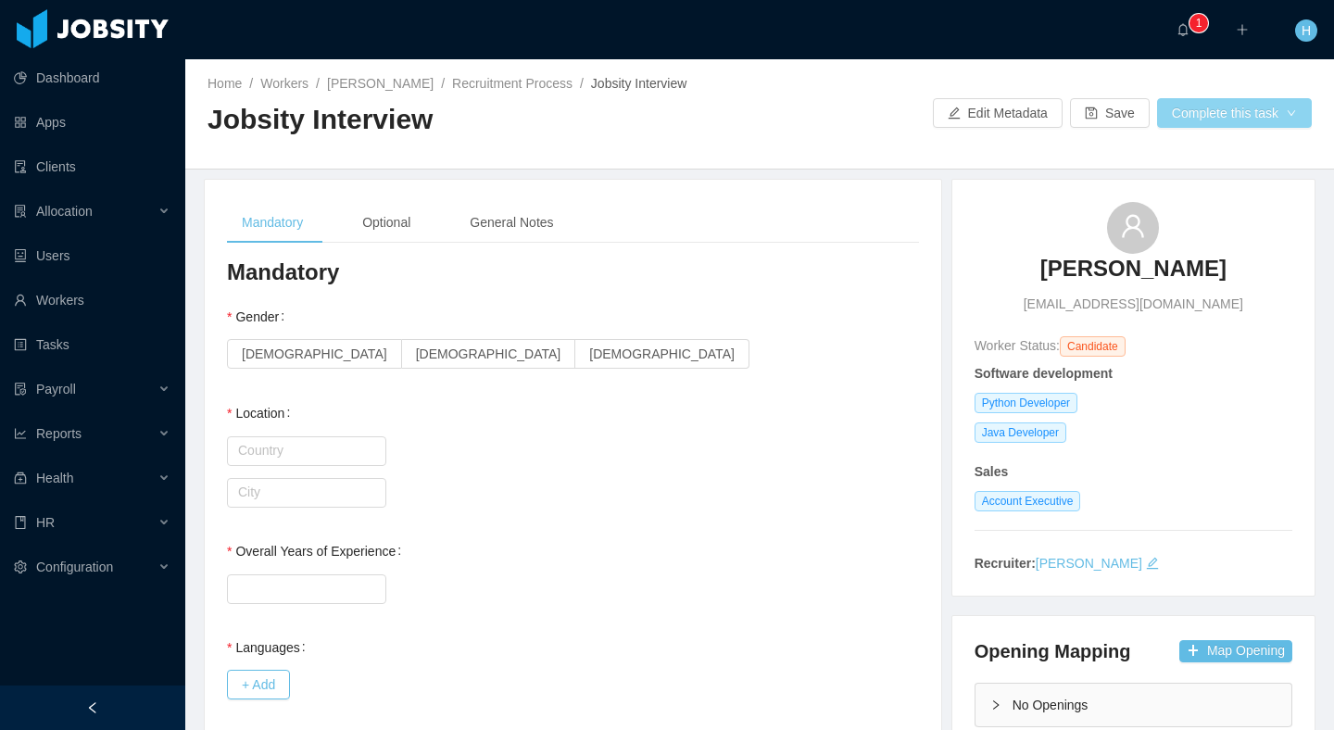
click at [1226, 114] on button "Complete this task" at bounding box center [1234, 113] width 155 height 30
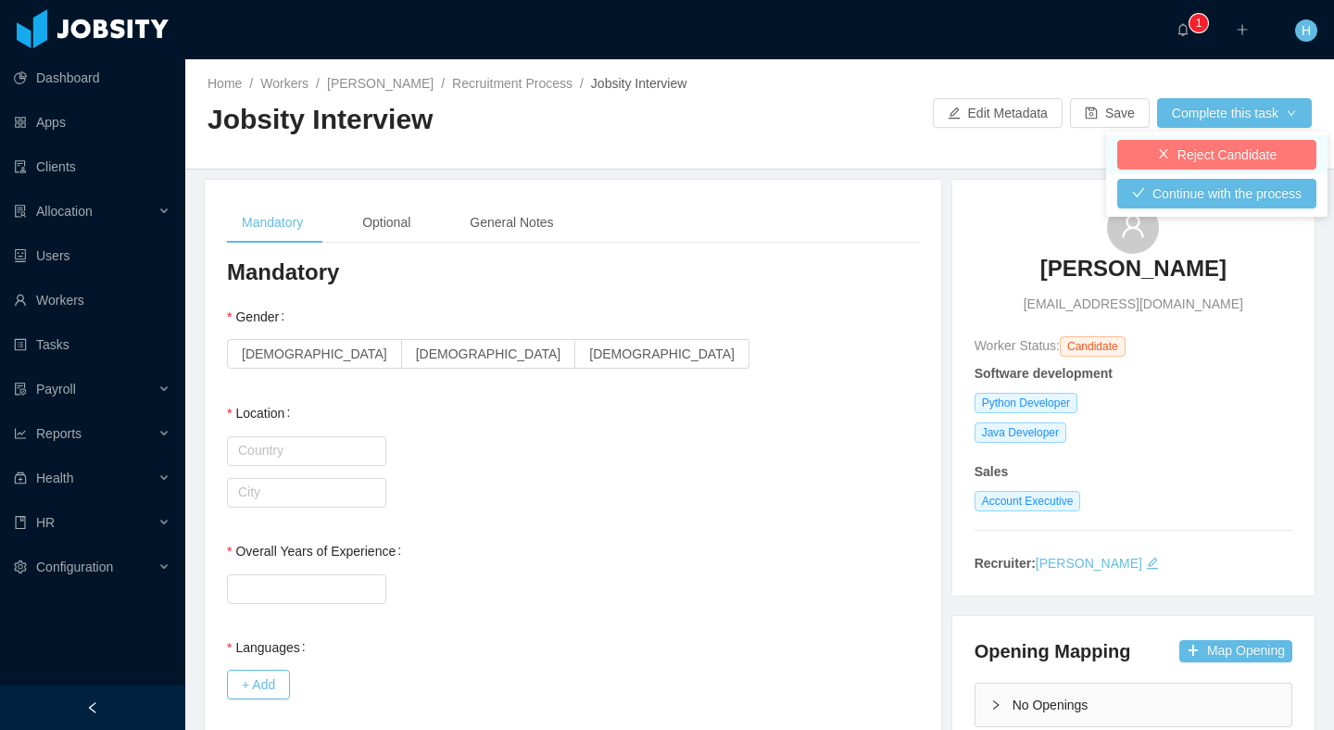
click at [1192, 151] on button "Reject Candidate" at bounding box center [1216, 155] width 199 height 30
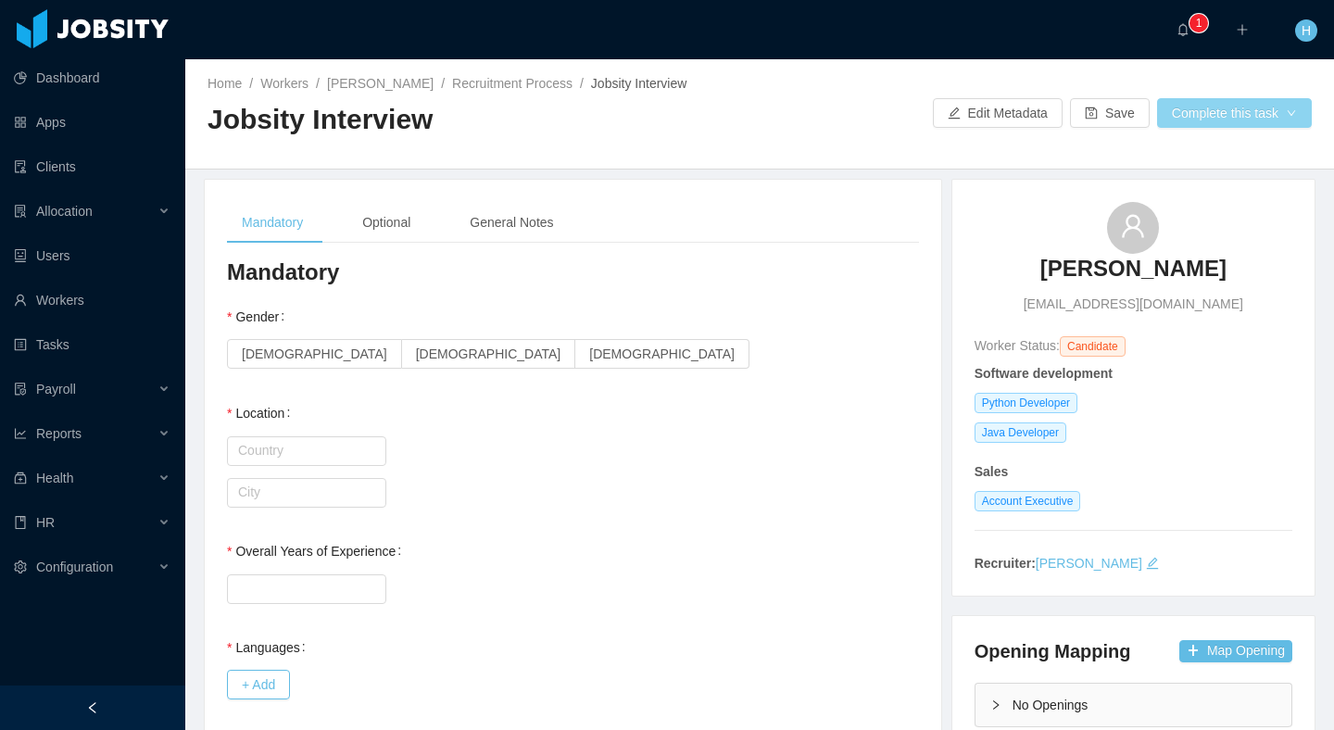
click at [1232, 120] on button "Complete this task" at bounding box center [1234, 113] width 155 height 30
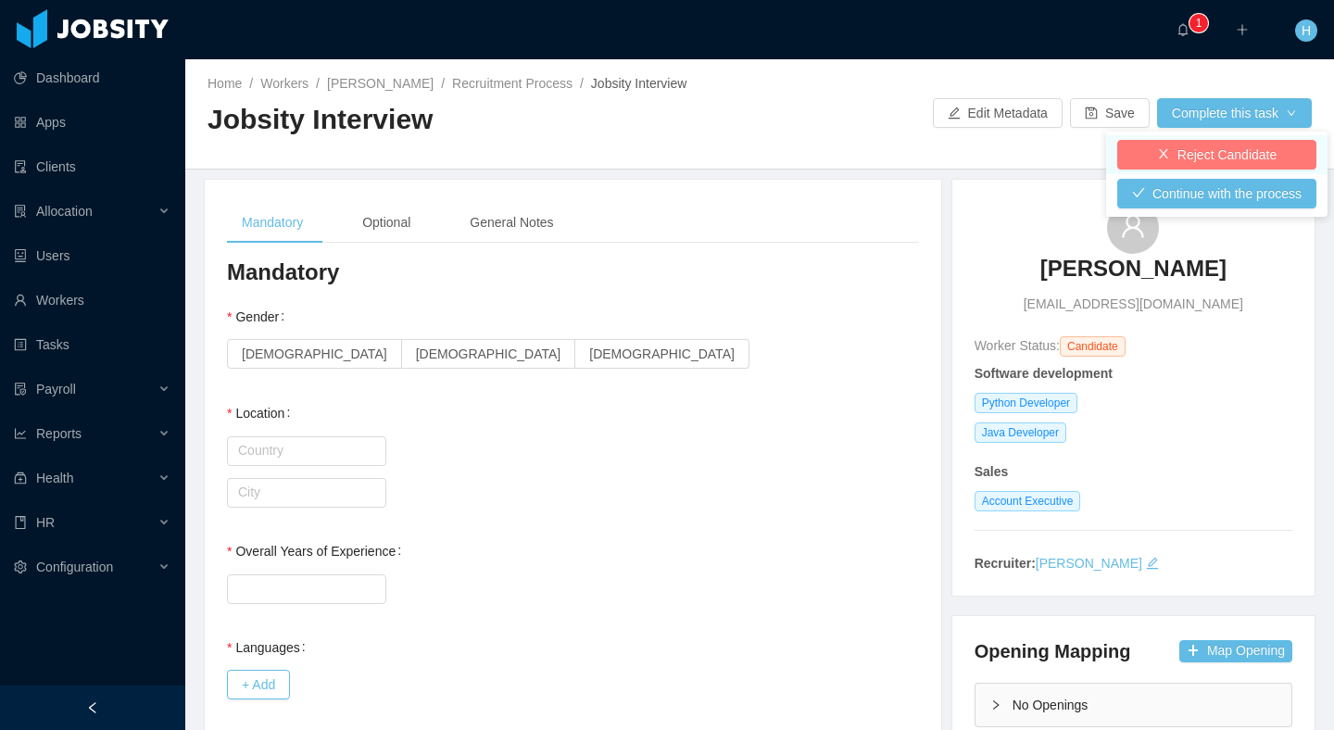
click at [1225, 143] on button "Reject Candidate" at bounding box center [1216, 155] width 199 height 30
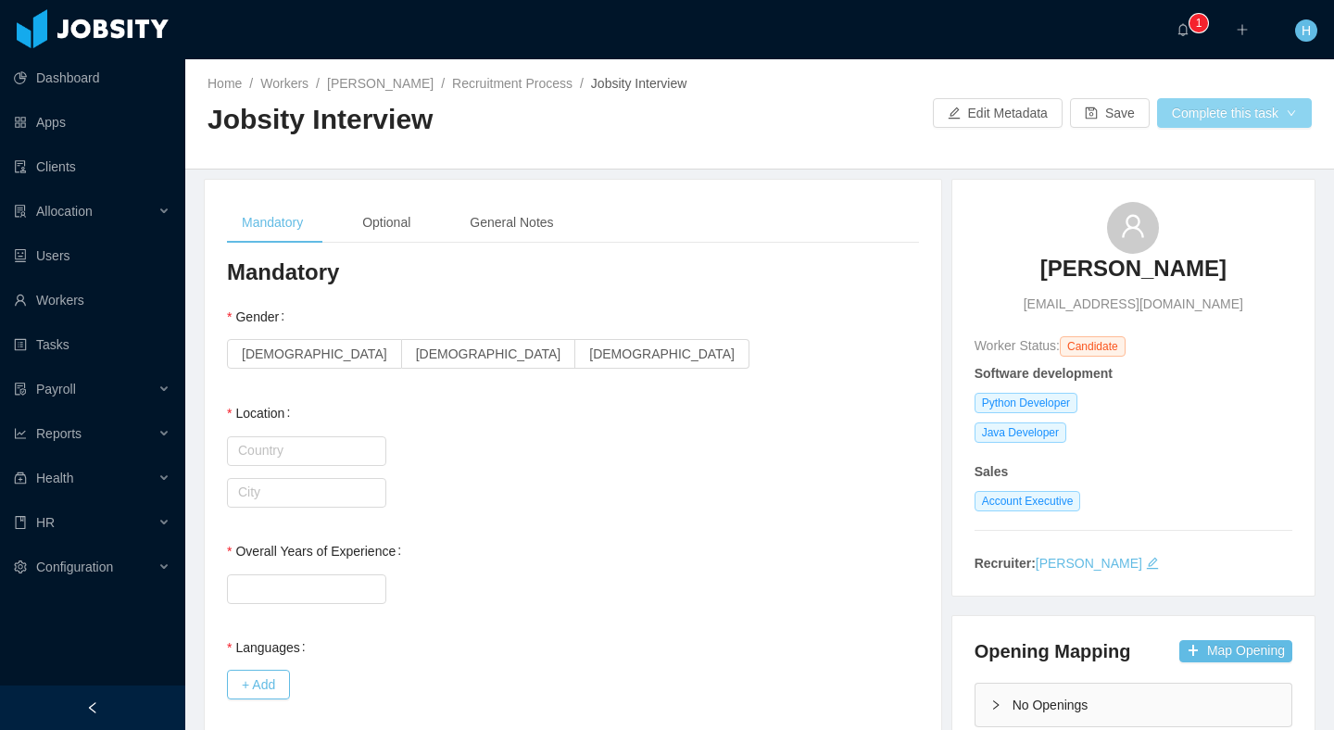
click at [1214, 102] on button "Complete this task" at bounding box center [1234, 113] width 155 height 30
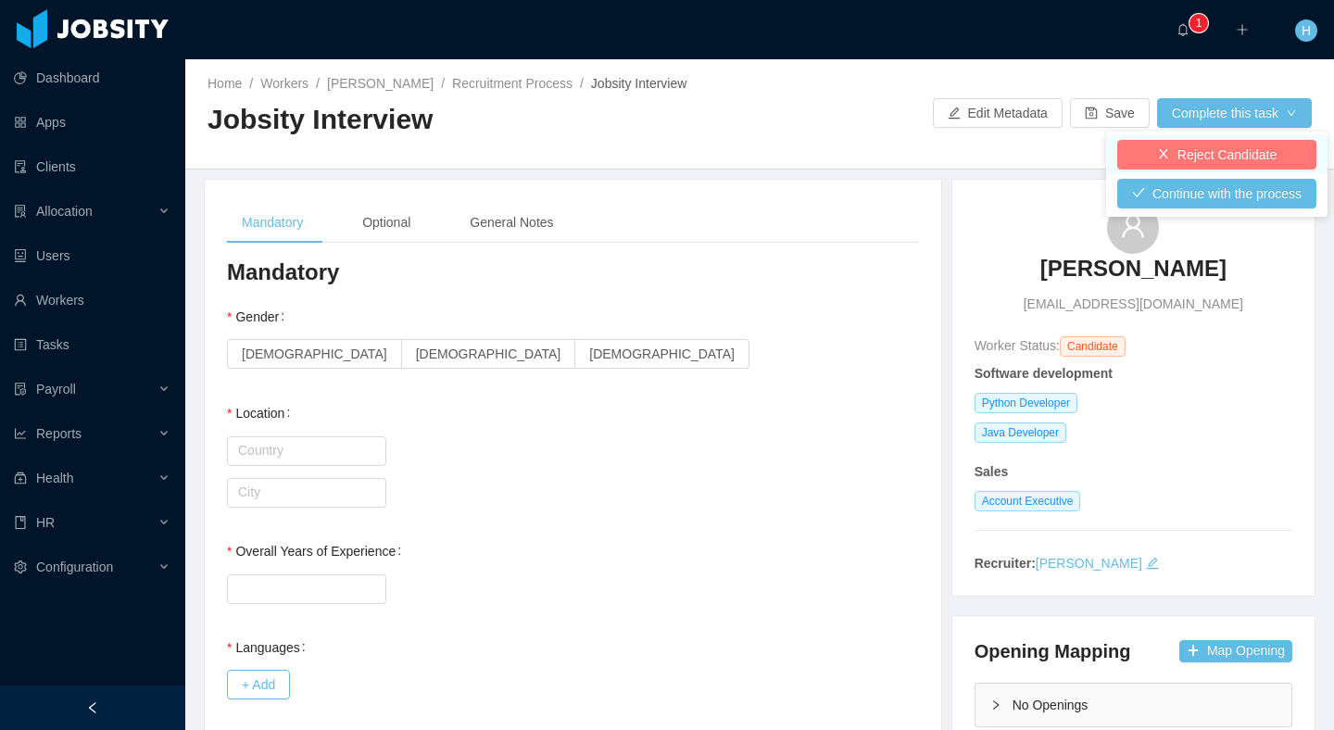
click at [1194, 159] on button "Reject Candidate" at bounding box center [1216, 155] width 199 height 30
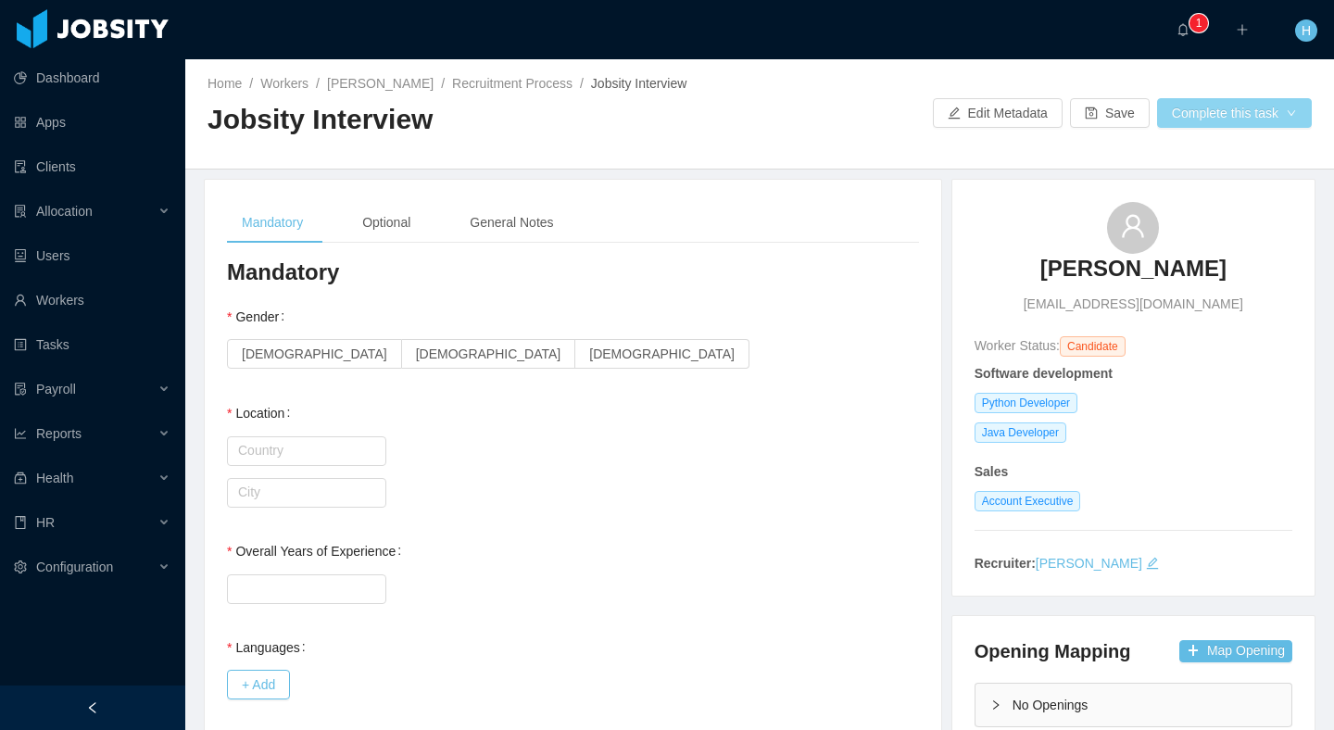
click at [1212, 105] on button "Complete this task" at bounding box center [1234, 113] width 155 height 30
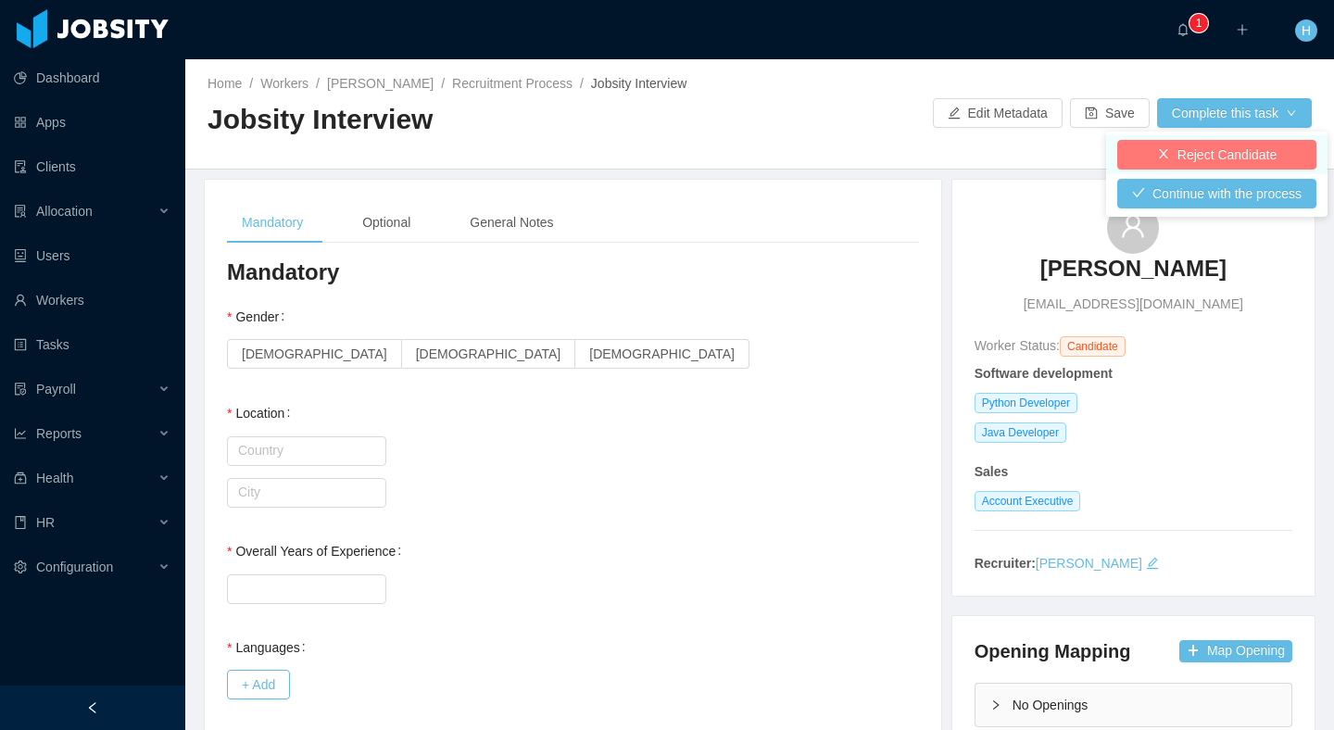
click at [1188, 157] on button "Reject Candidate" at bounding box center [1216, 155] width 199 height 30
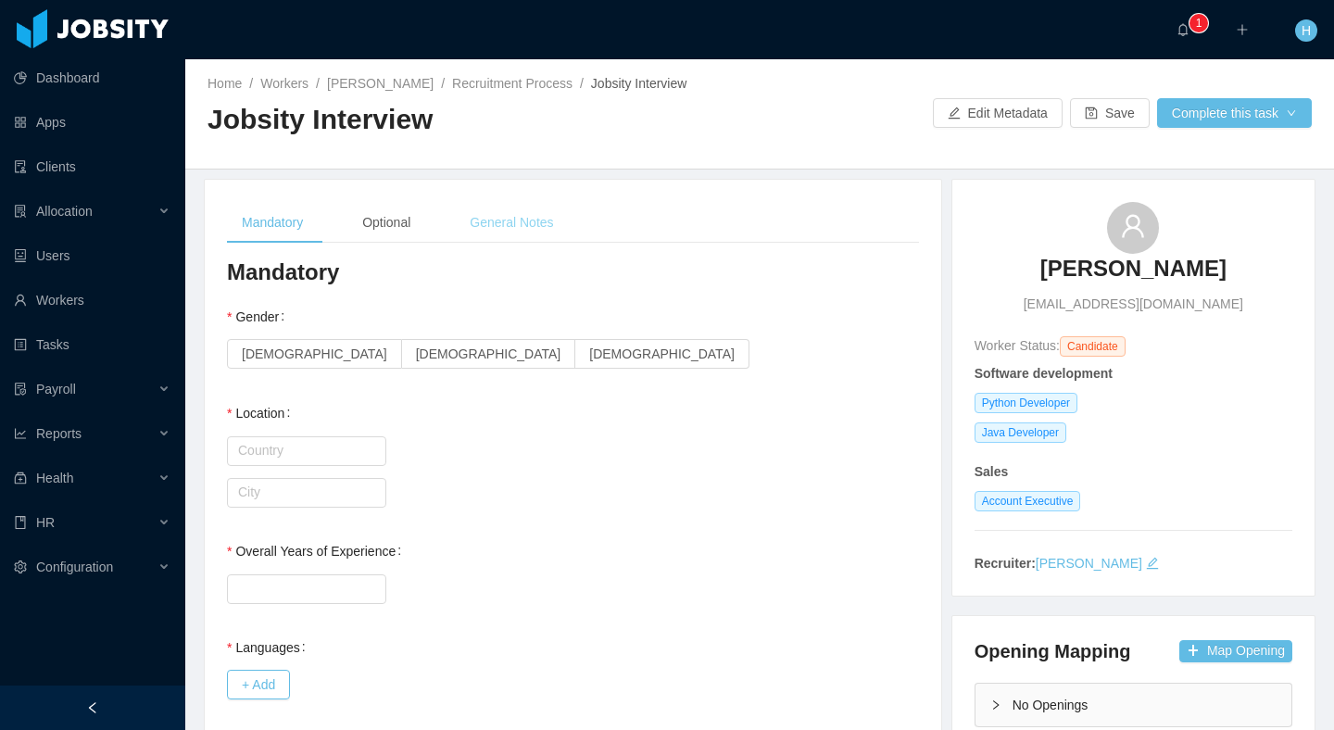
click at [526, 203] on div "General Notes" at bounding box center [511, 223] width 113 height 42
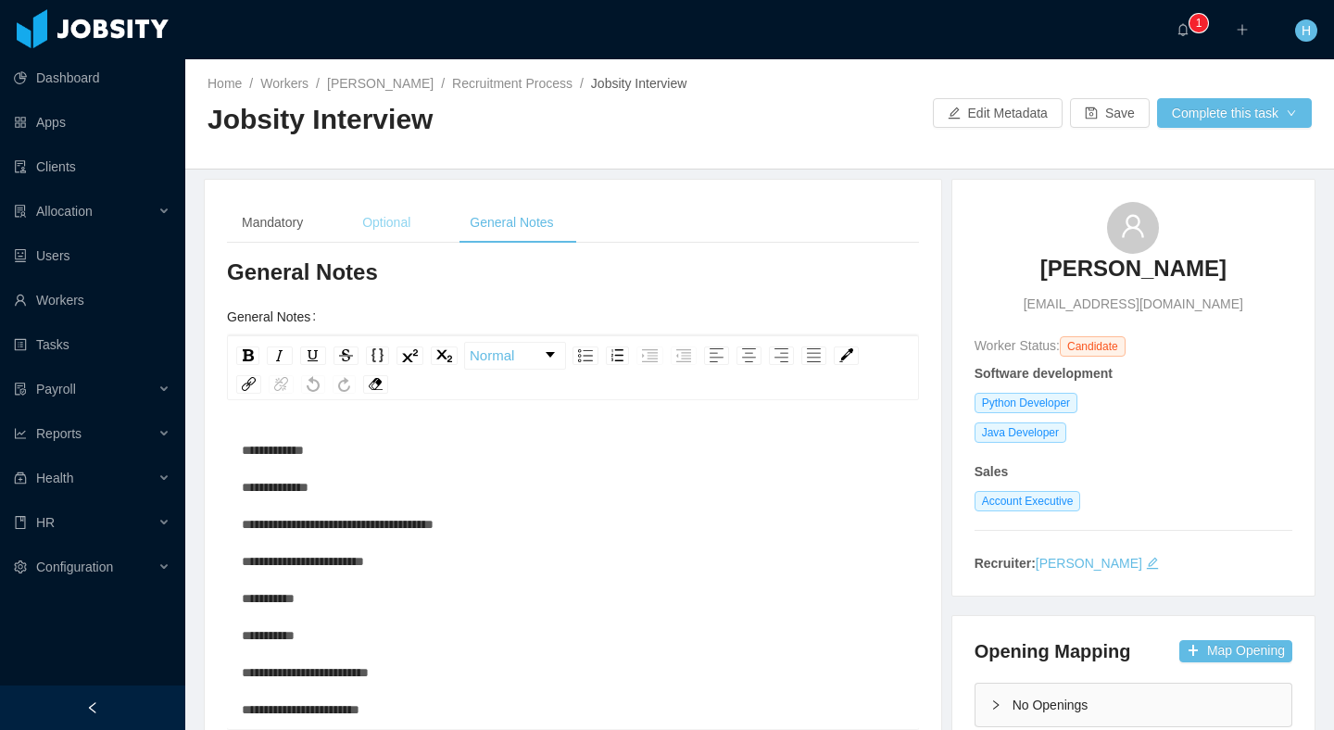
click at [358, 231] on div "Optional" at bounding box center [386, 223] width 78 height 42
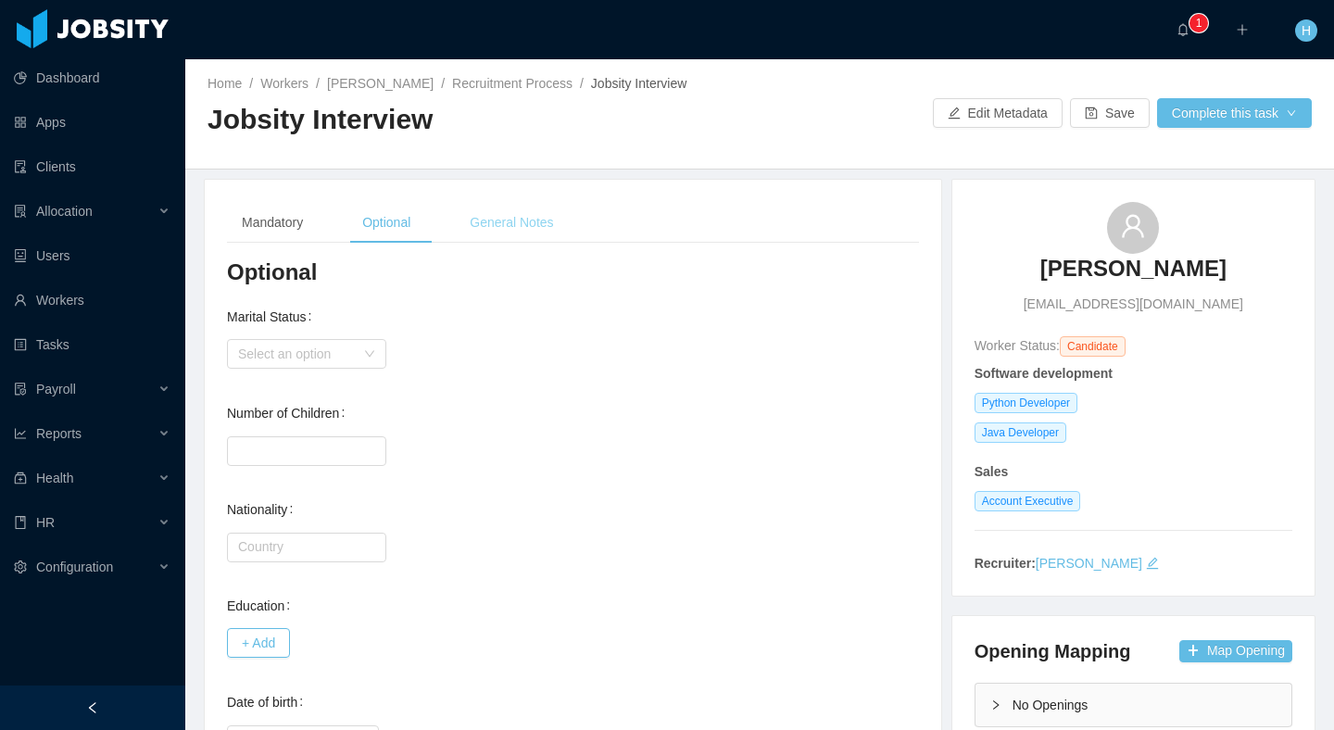
click at [521, 220] on div "General Notes" at bounding box center [511, 223] width 113 height 42
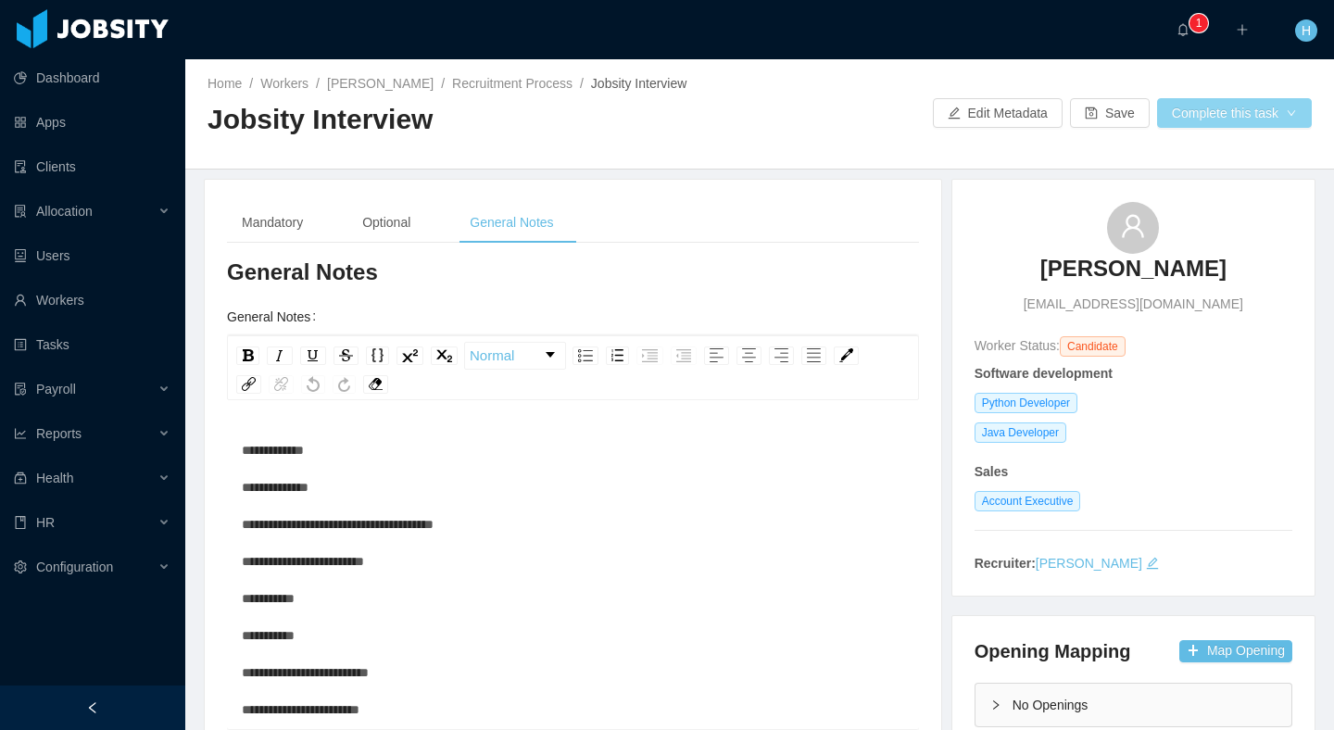
click at [1267, 106] on button "Complete this task" at bounding box center [1234, 113] width 155 height 30
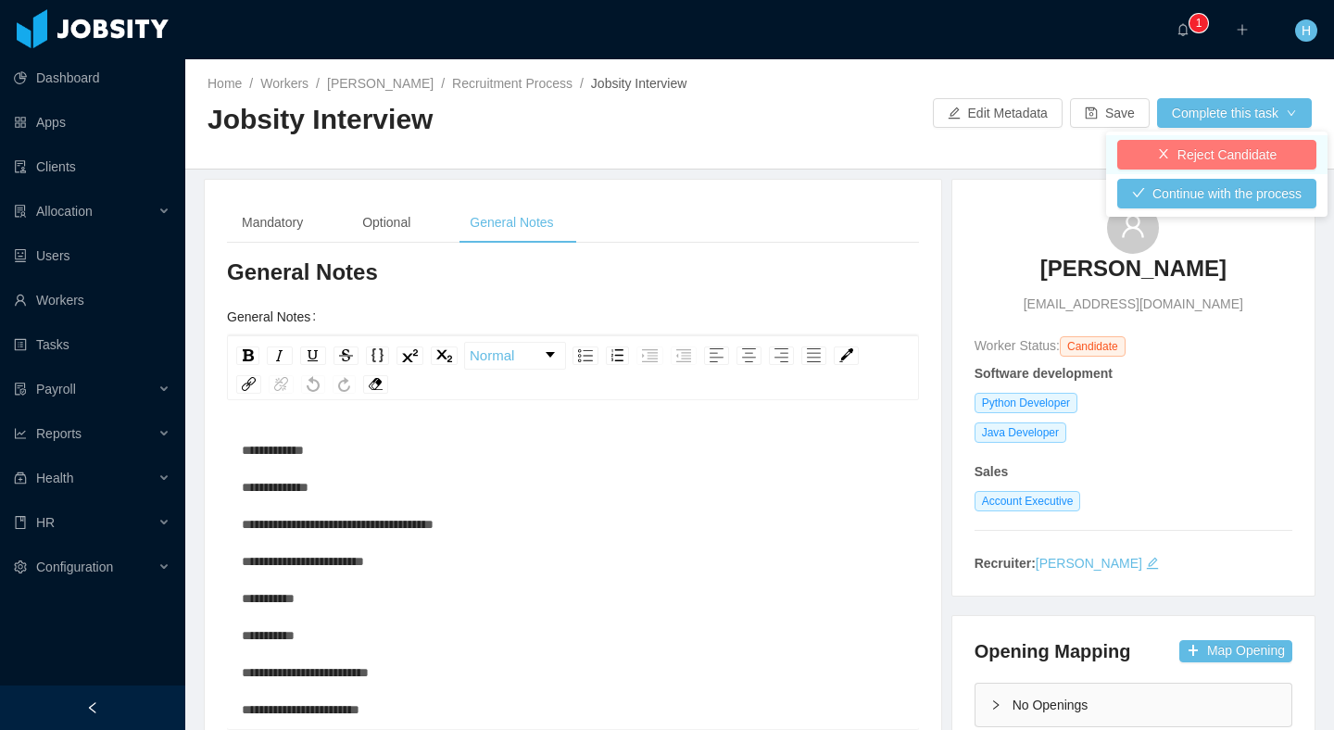
click at [1231, 155] on button "Reject Candidate" at bounding box center [1216, 155] width 199 height 30
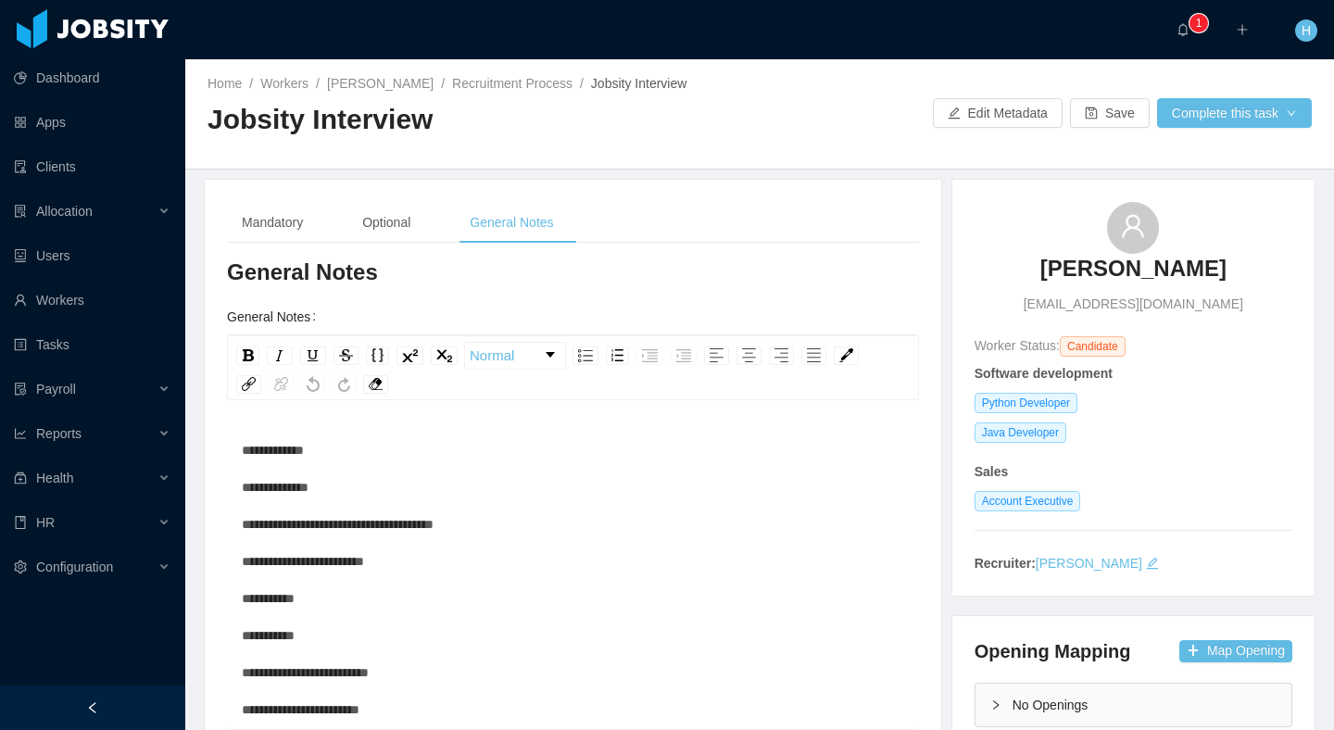
click at [1260, 129] on div "Home / Workers / Bill C / Recruitment Process / Jobsity Interview / Jobsity Int…" at bounding box center [759, 114] width 1149 height 110
click at [1233, 117] on button "Complete this task" at bounding box center [1234, 113] width 155 height 30
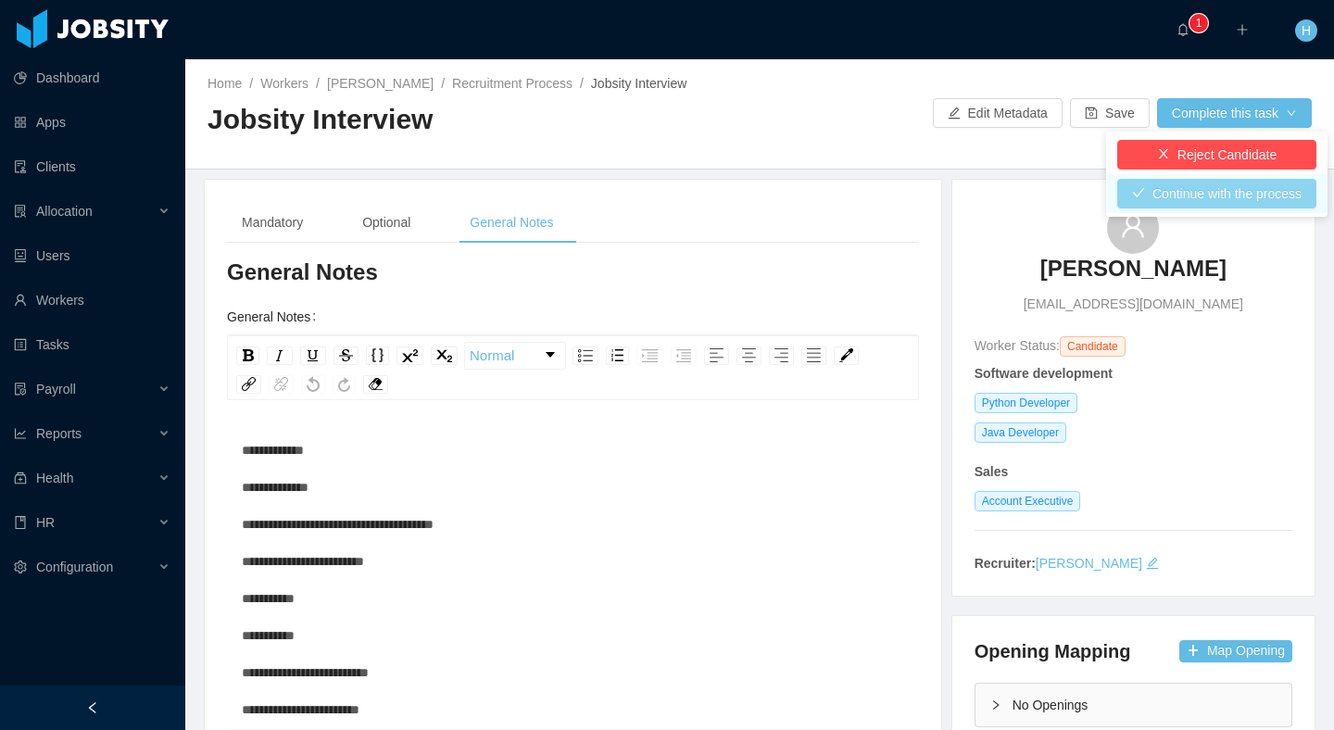
click at [1188, 199] on button "Continue with the process" at bounding box center [1216, 194] width 199 height 30
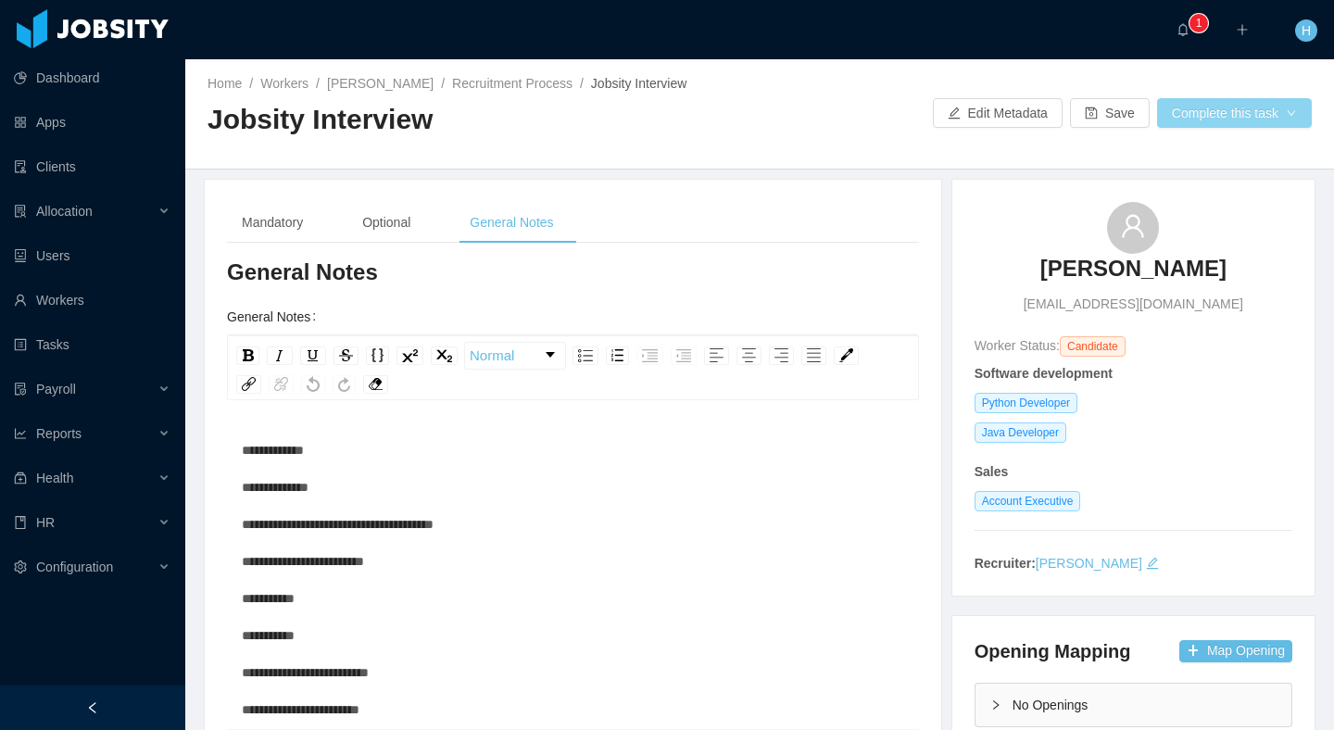
click at [1239, 104] on button "Complete this task" at bounding box center [1234, 113] width 155 height 30
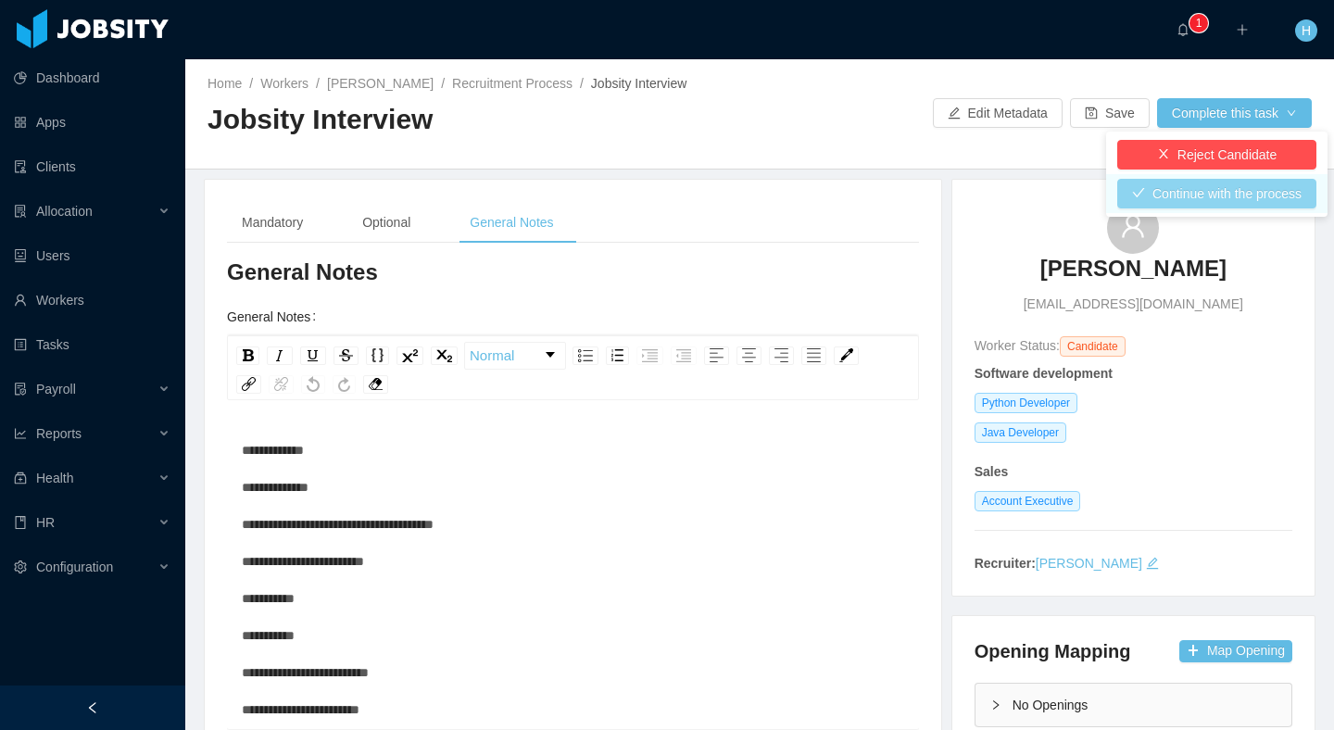
click at [1193, 199] on button "Continue with the process" at bounding box center [1216, 194] width 199 height 30
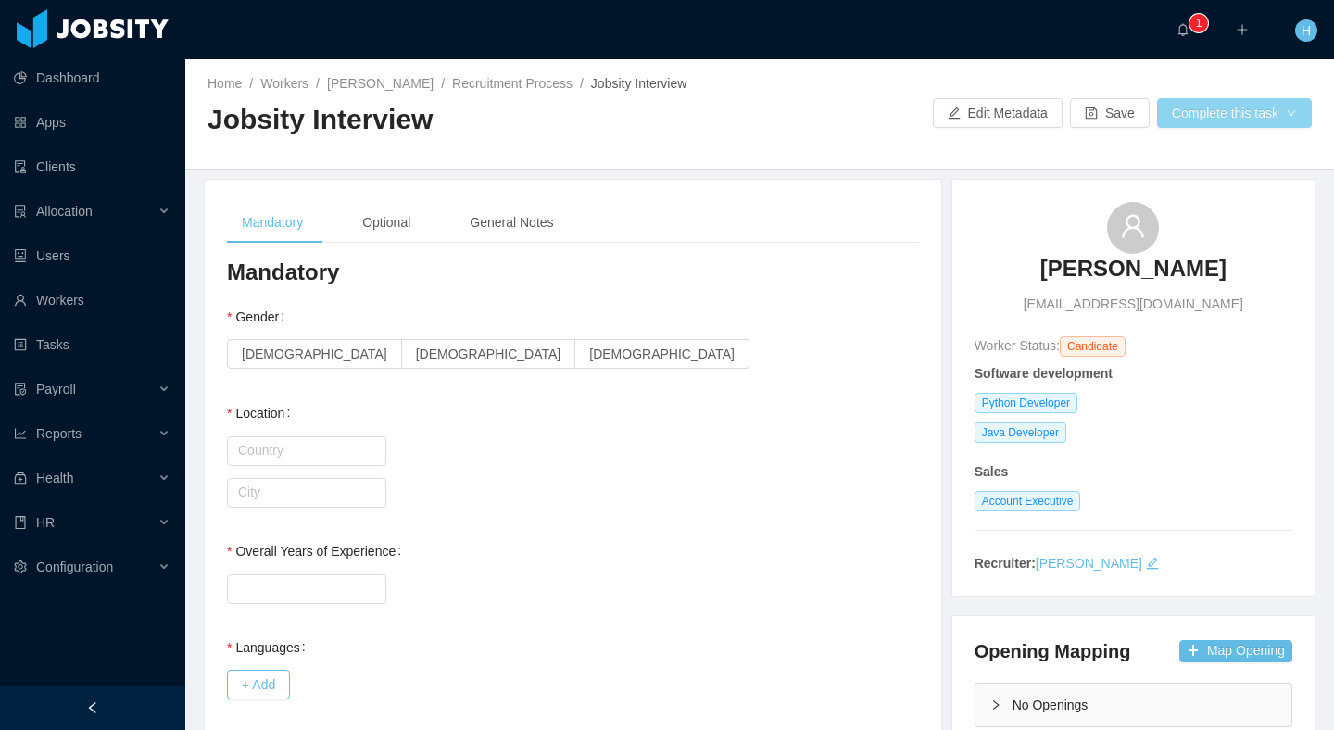
click at [1260, 108] on button "Complete this task" at bounding box center [1234, 113] width 155 height 30
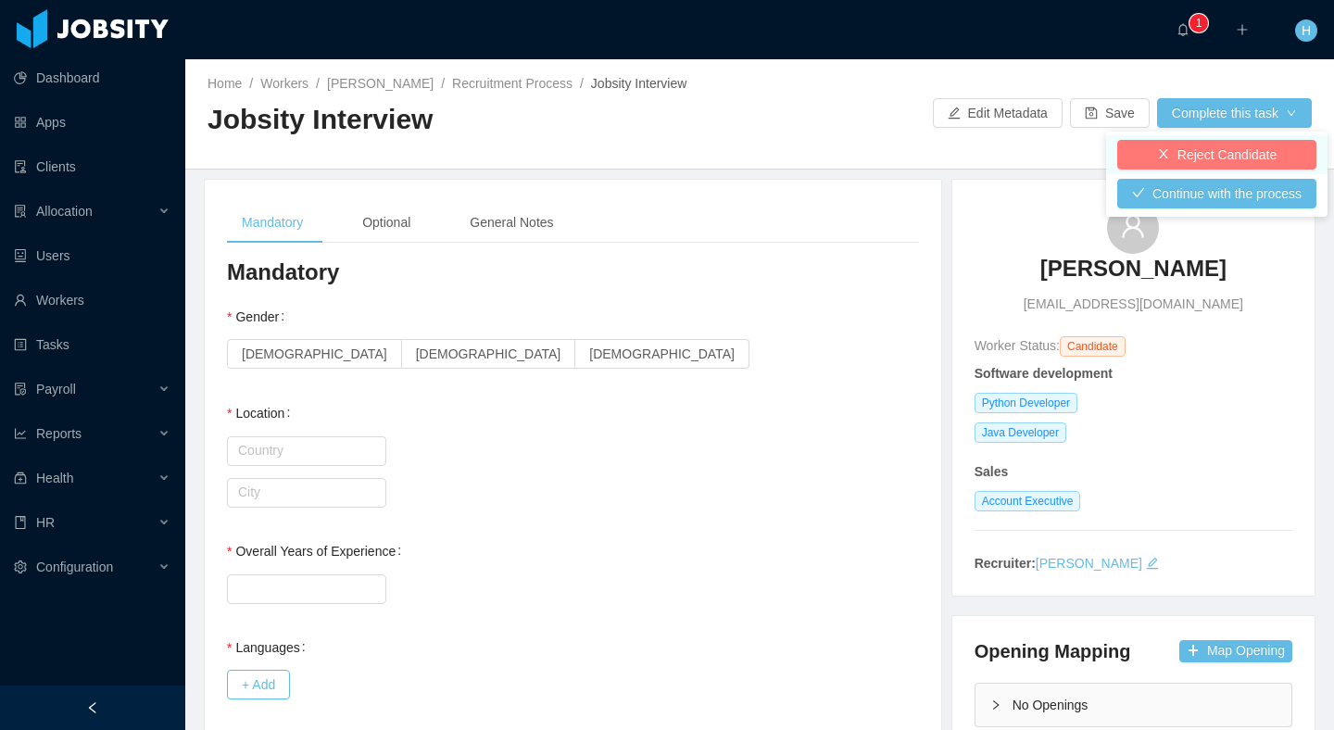
click at [1189, 149] on button "Reject Candidate" at bounding box center [1216, 155] width 199 height 30
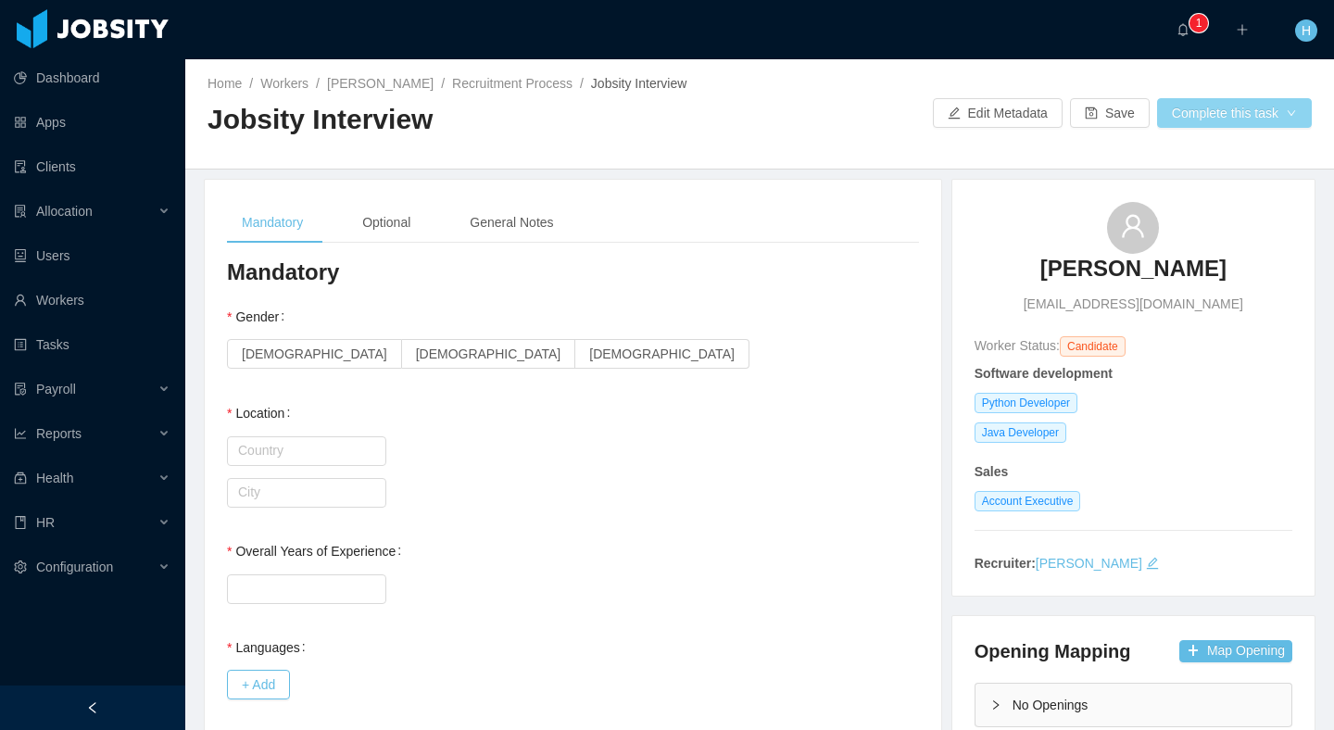
click at [1225, 121] on button "Complete this task" at bounding box center [1234, 113] width 155 height 30
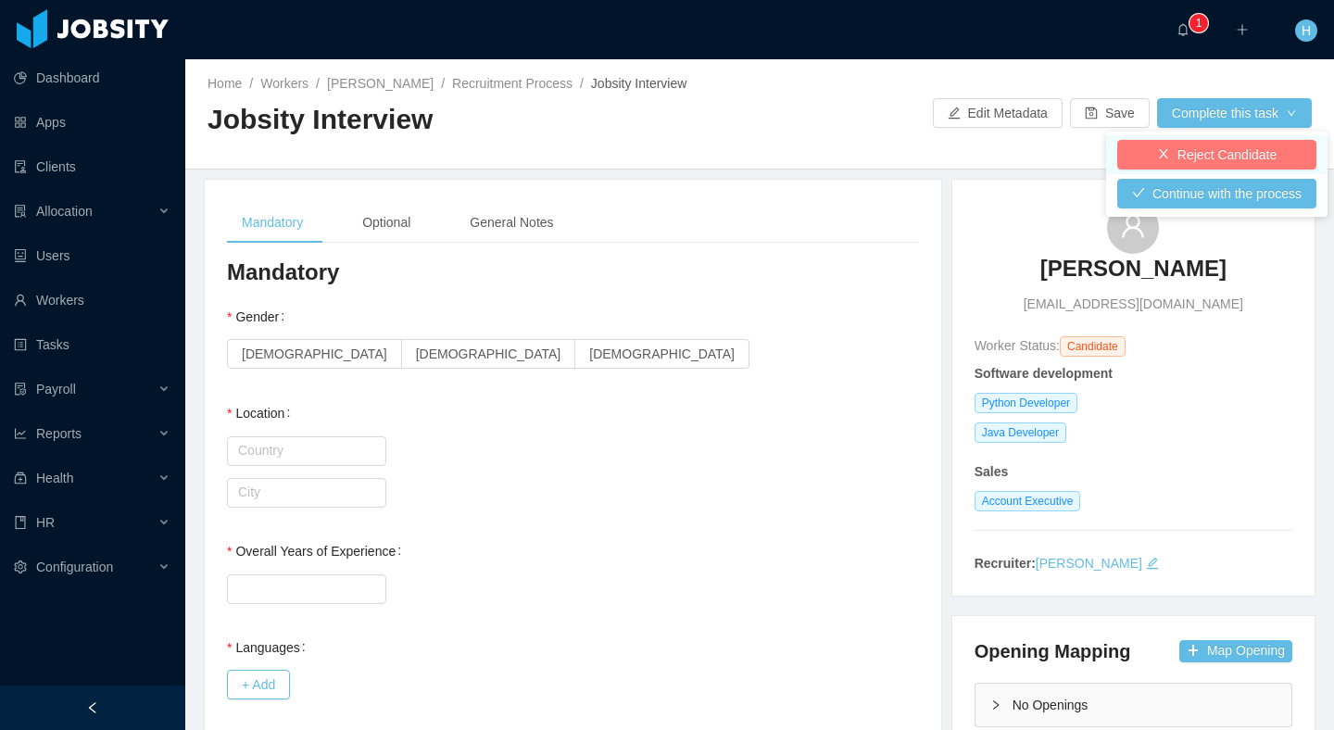
click at [1198, 152] on button "Reject Candidate" at bounding box center [1216, 155] width 199 height 30
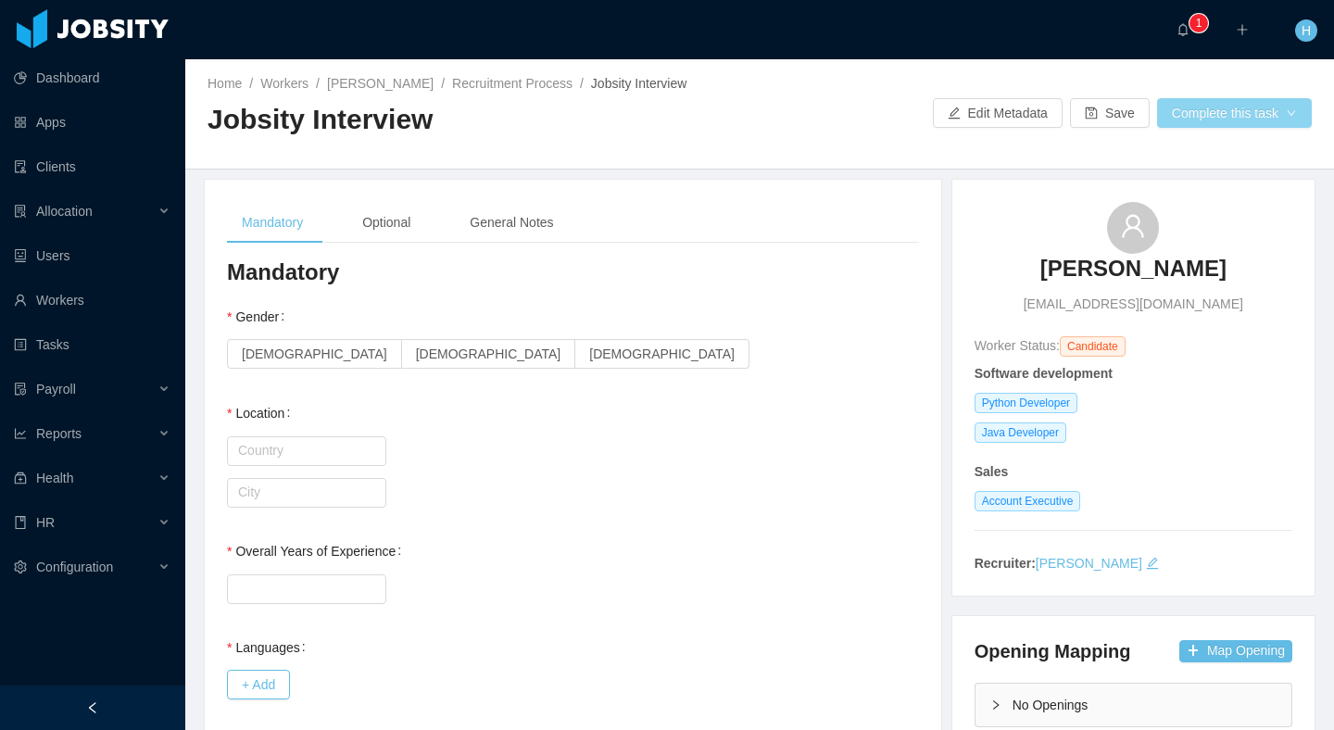
click at [1259, 118] on button "Complete this task" at bounding box center [1234, 113] width 155 height 30
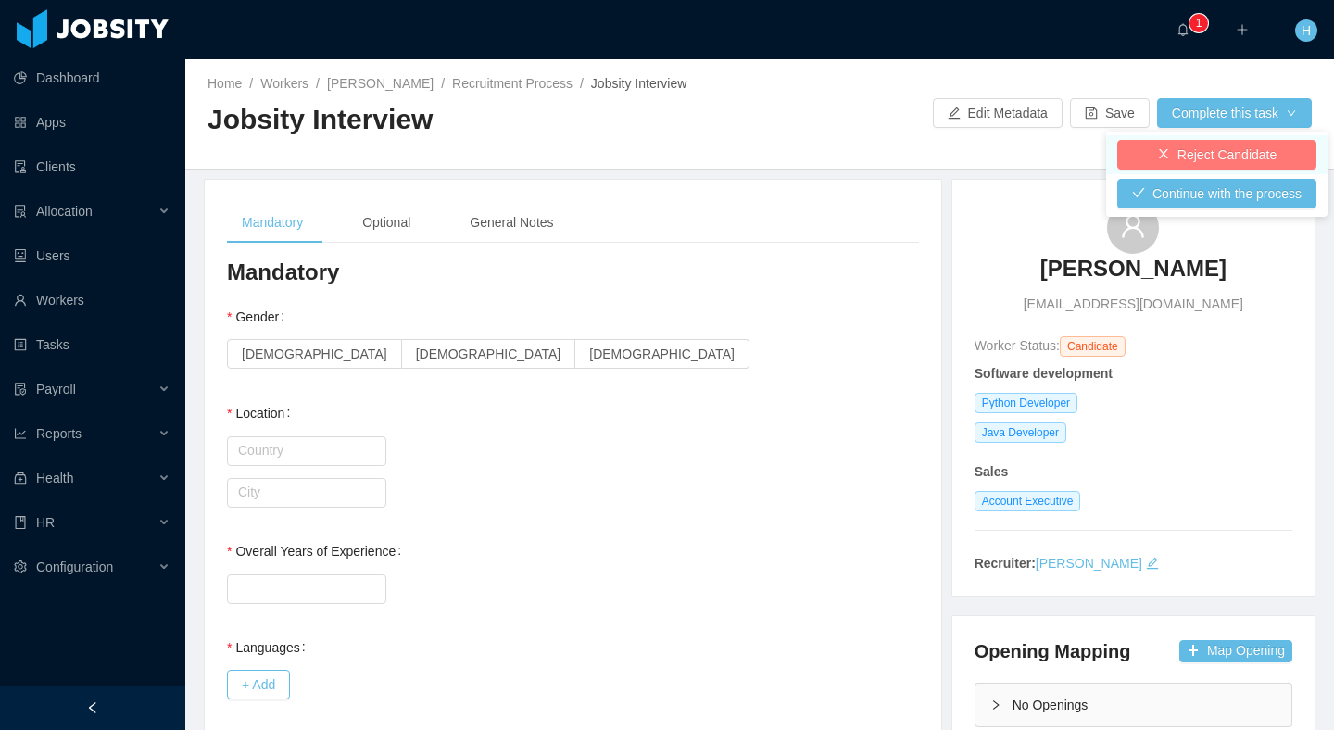
click at [1206, 146] on button "Reject Candidate" at bounding box center [1216, 155] width 199 height 30
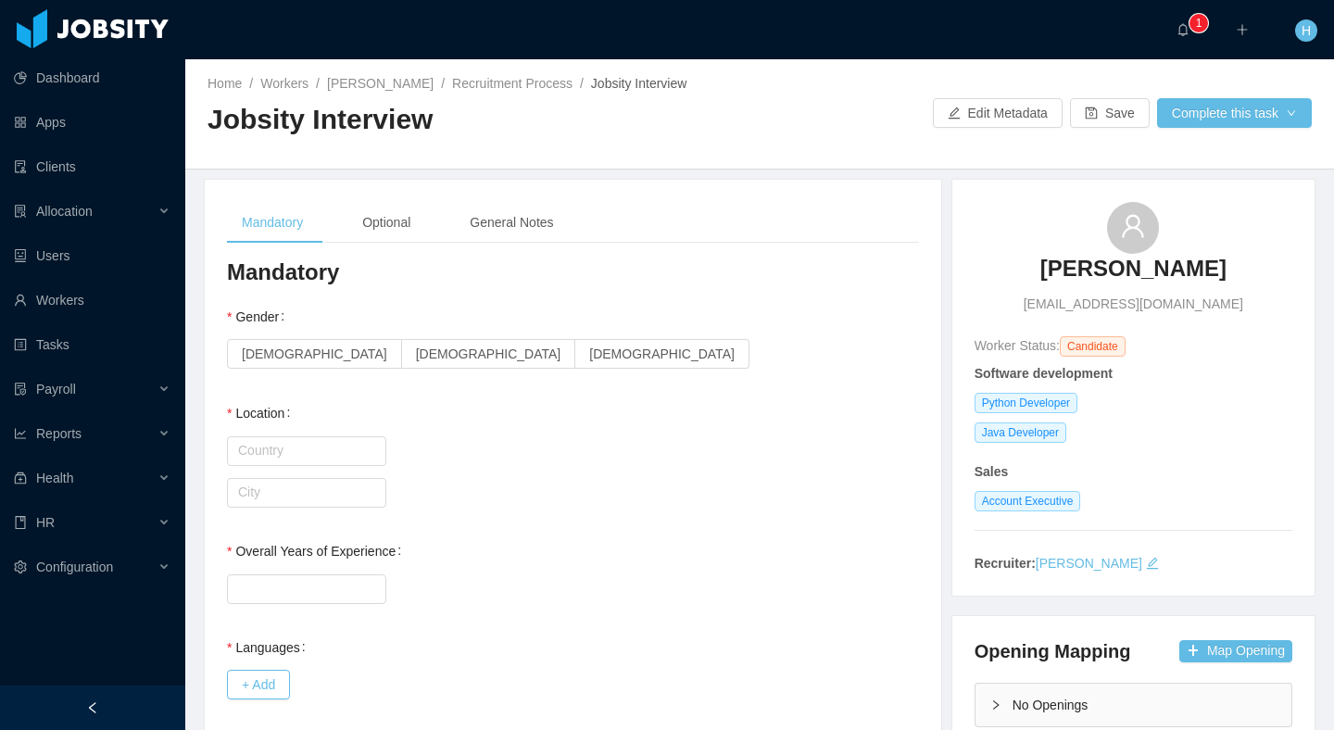
click at [1244, 132] on div "Home / Workers / Bill C / Recruitment Process / Jobsity Interview / Jobsity Int…" at bounding box center [759, 114] width 1149 height 110
click at [1229, 123] on button "Complete this task" at bounding box center [1234, 113] width 155 height 30
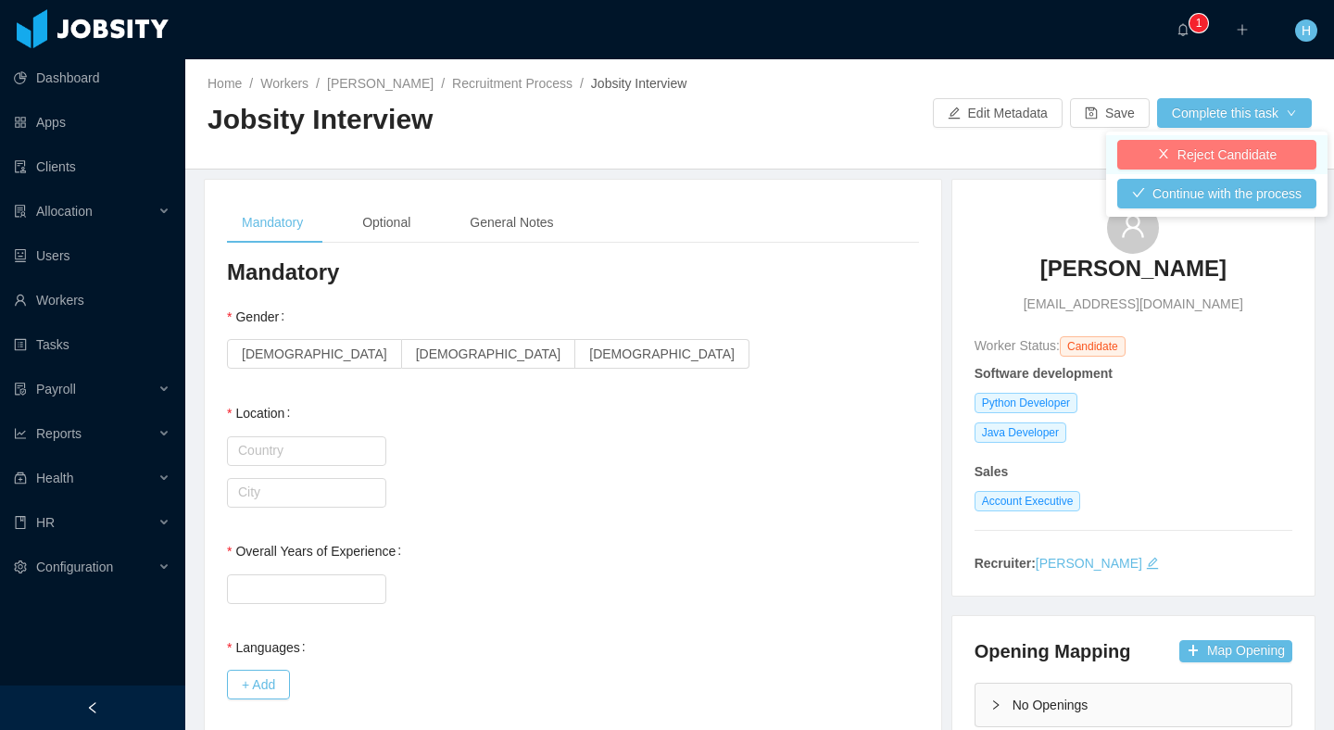
click at [1191, 145] on button "Reject Candidate" at bounding box center [1216, 155] width 199 height 30
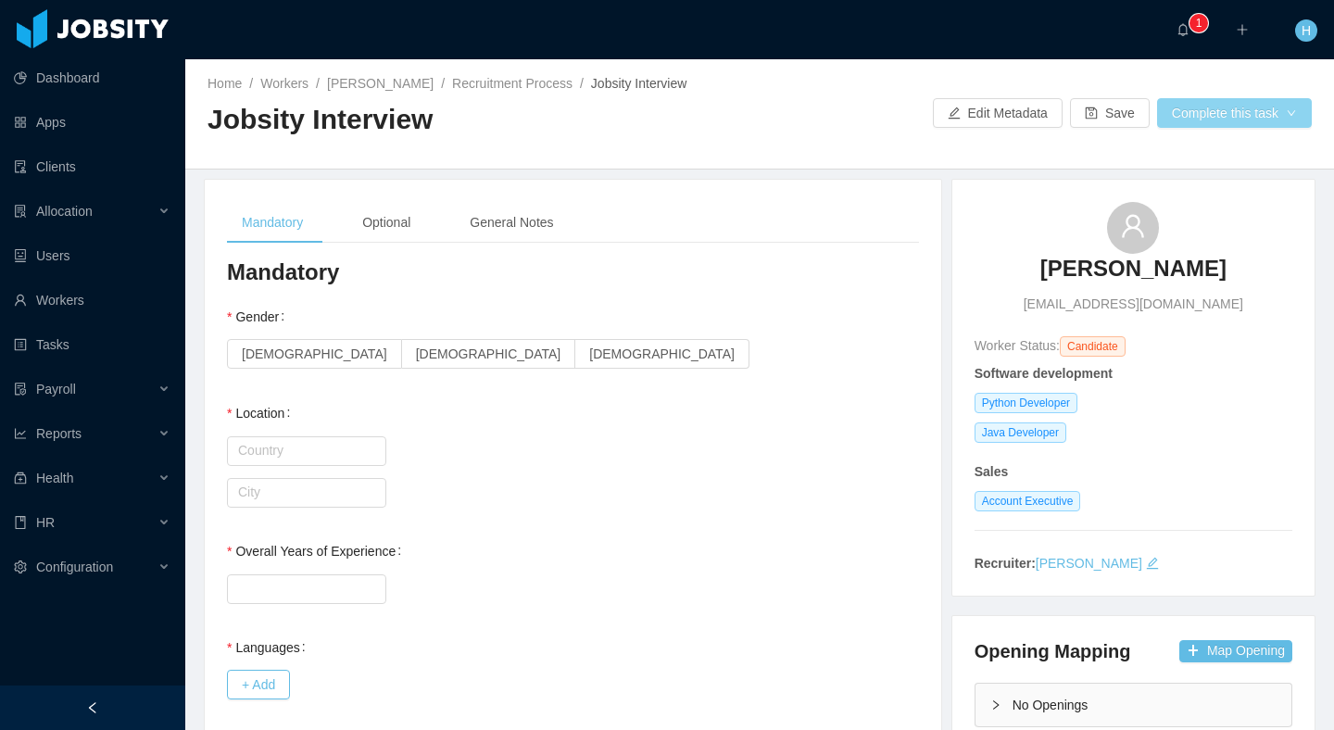
click at [1245, 106] on button "Complete this task" at bounding box center [1234, 113] width 155 height 30
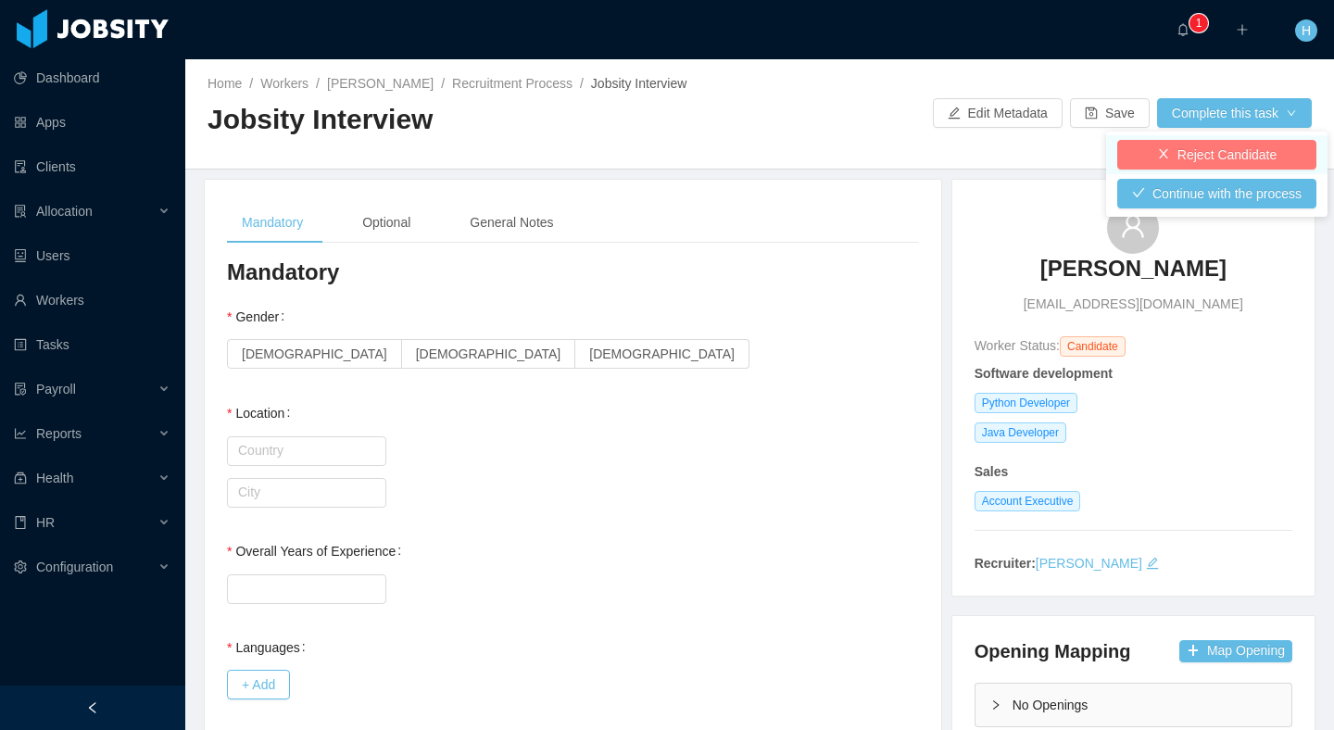
click at [1201, 158] on button "Reject Candidate" at bounding box center [1216, 155] width 199 height 30
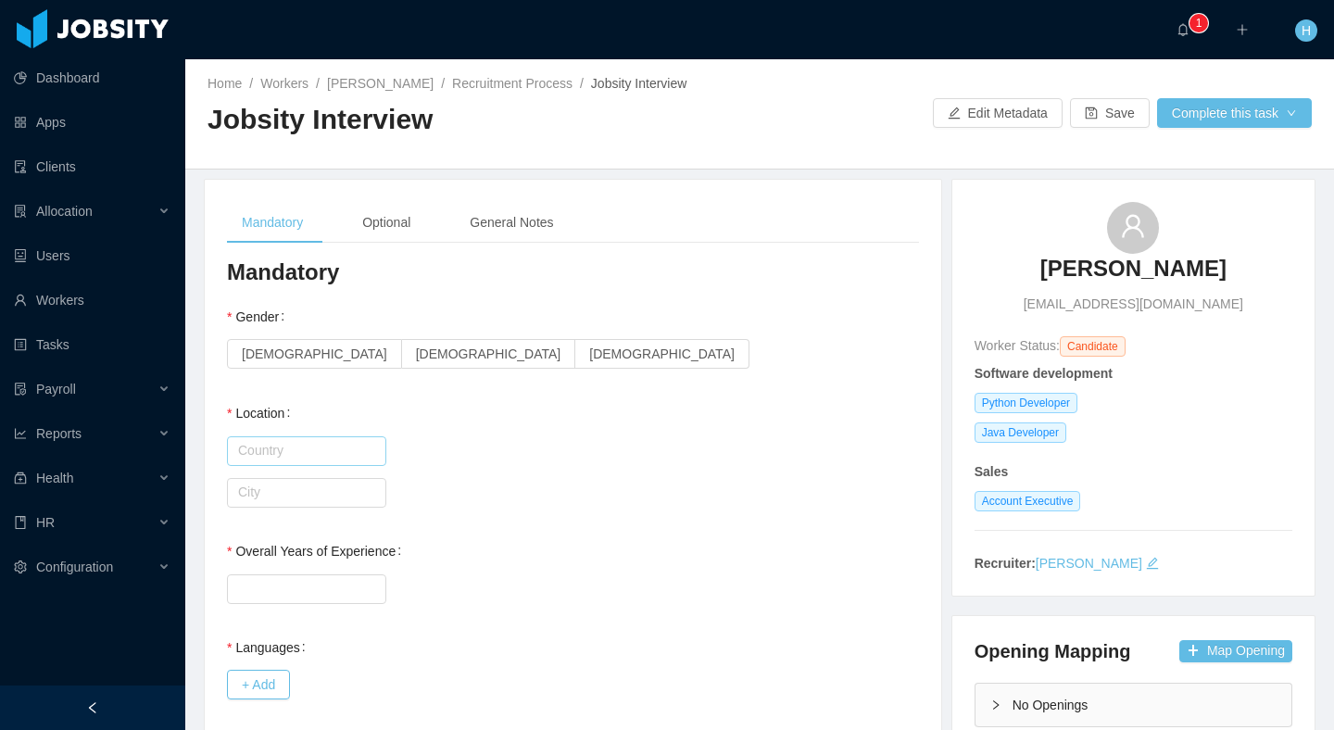
click at [307, 439] on input "text" at bounding box center [306, 451] width 159 height 30
click at [416, 356] on span "[DEMOGRAPHIC_DATA]" at bounding box center [488, 354] width 145 height 15
click at [697, 327] on div "Gender Female Male Non-binary" at bounding box center [573, 335] width 692 height 74
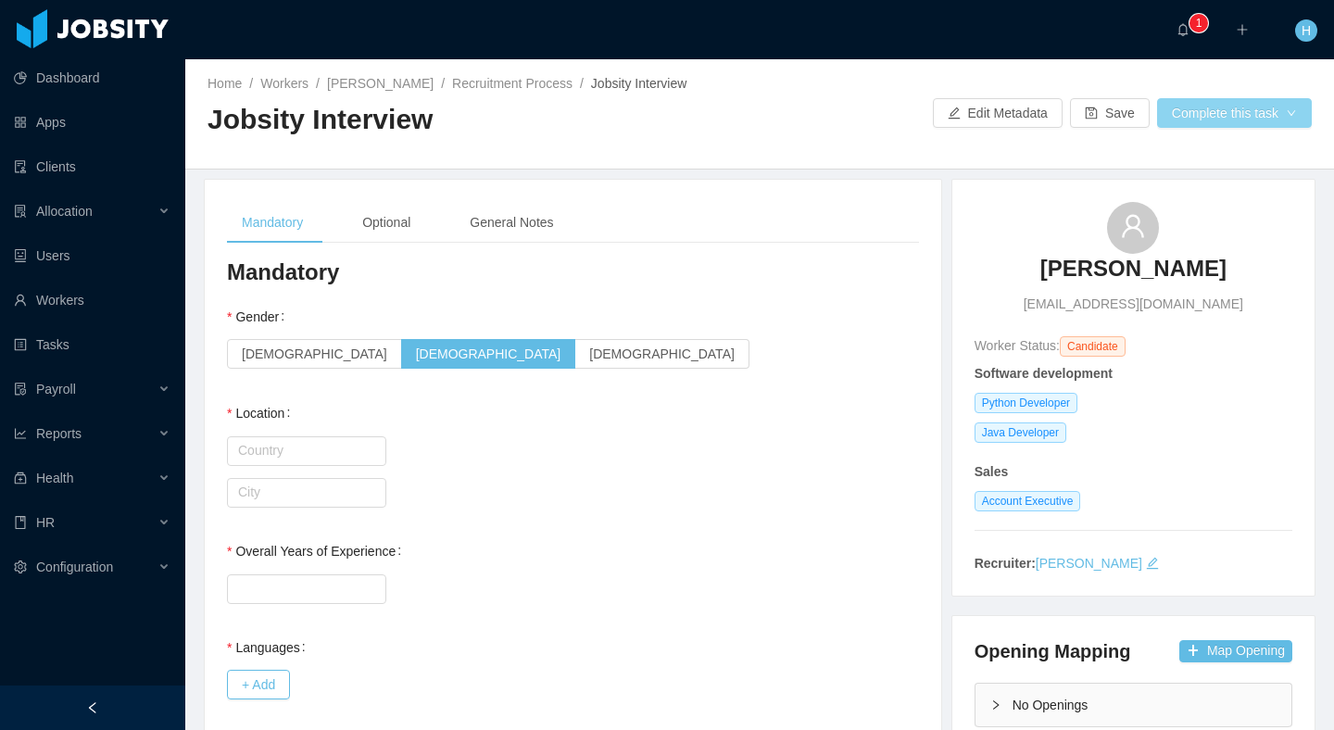
click at [1190, 123] on button "Complete this task" at bounding box center [1234, 113] width 155 height 30
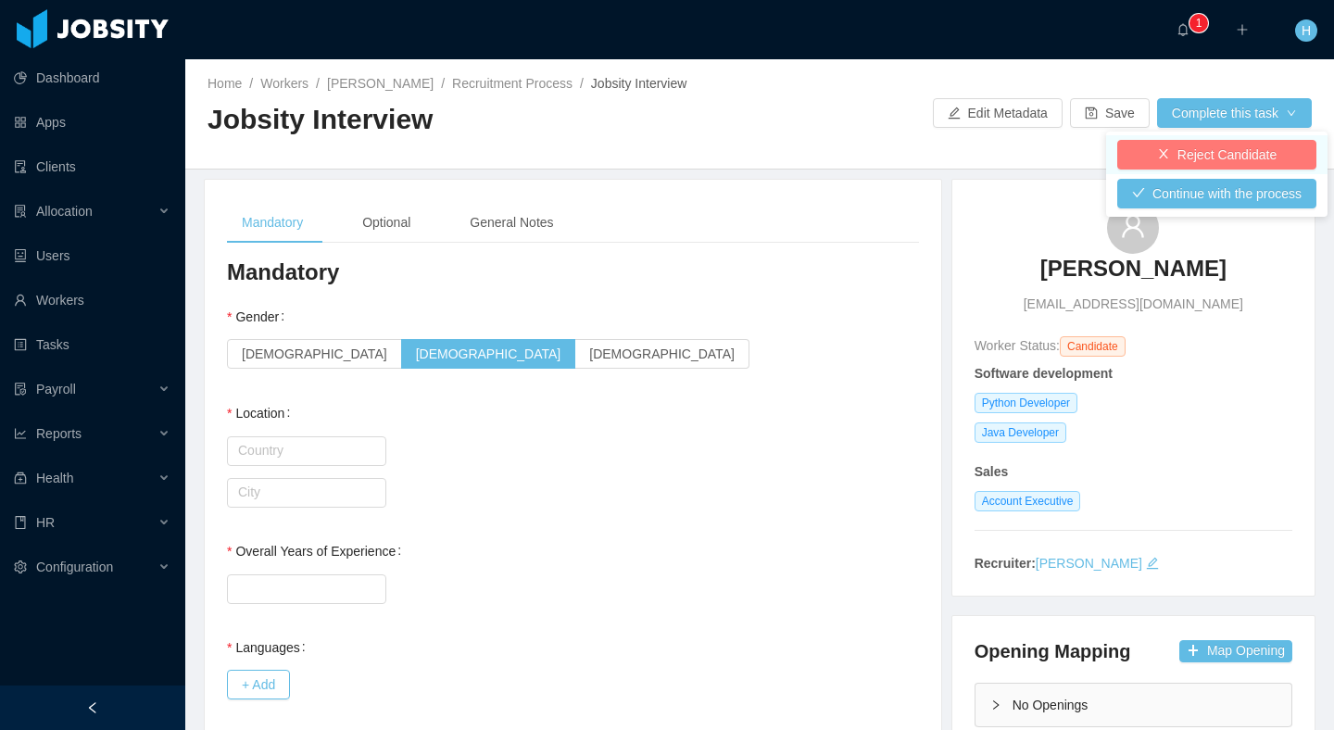
click at [1183, 157] on button "Reject Candidate" at bounding box center [1216, 155] width 199 height 30
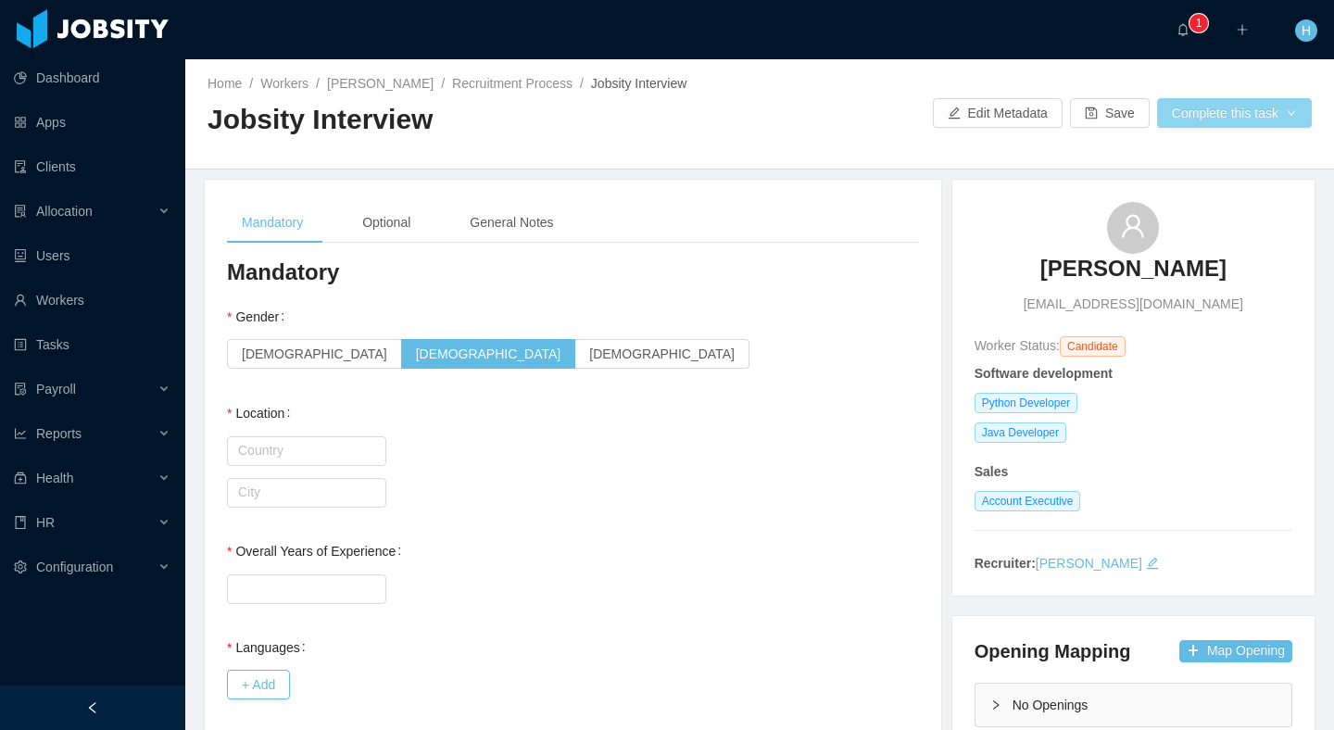
click at [1185, 114] on button "Complete this task" at bounding box center [1234, 113] width 155 height 30
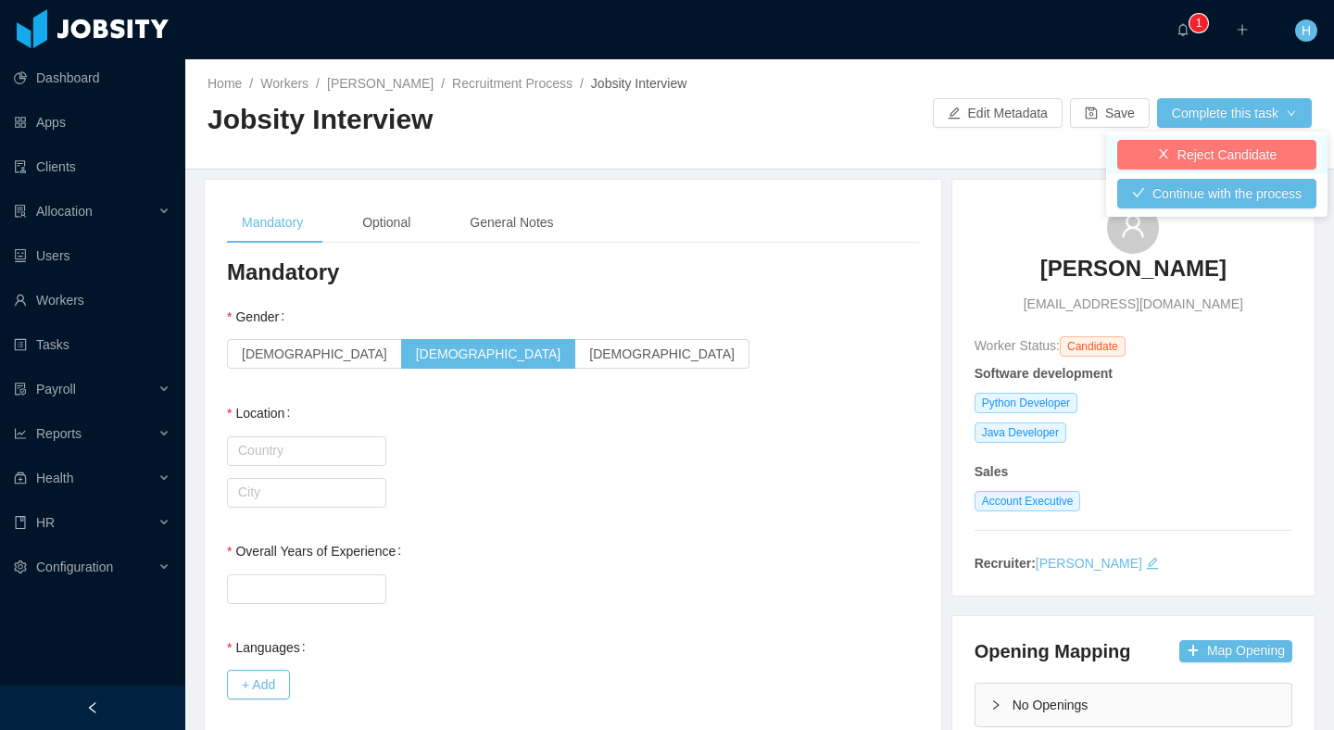
click at [1211, 149] on button "Reject Candidate" at bounding box center [1216, 155] width 199 height 30
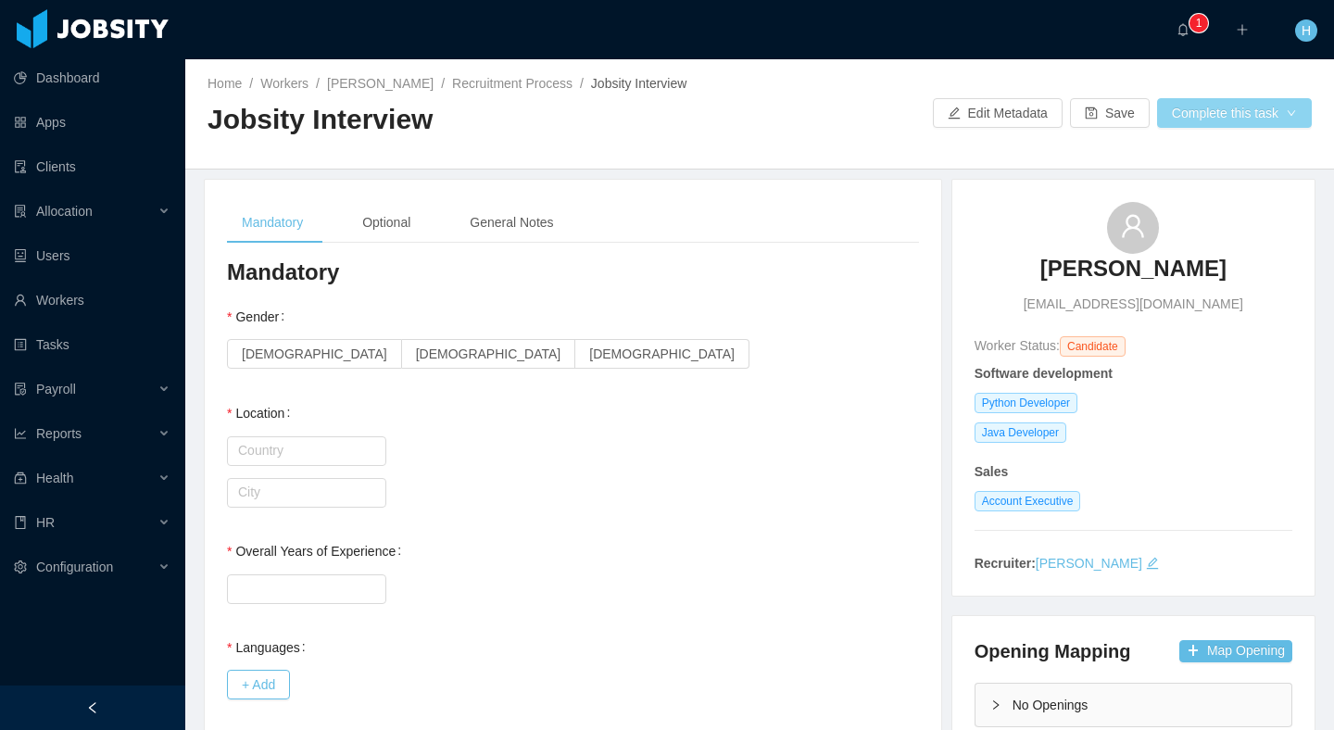
click at [1258, 123] on button "Complete this task" at bounding box center [1234, 113] width 155 height 30
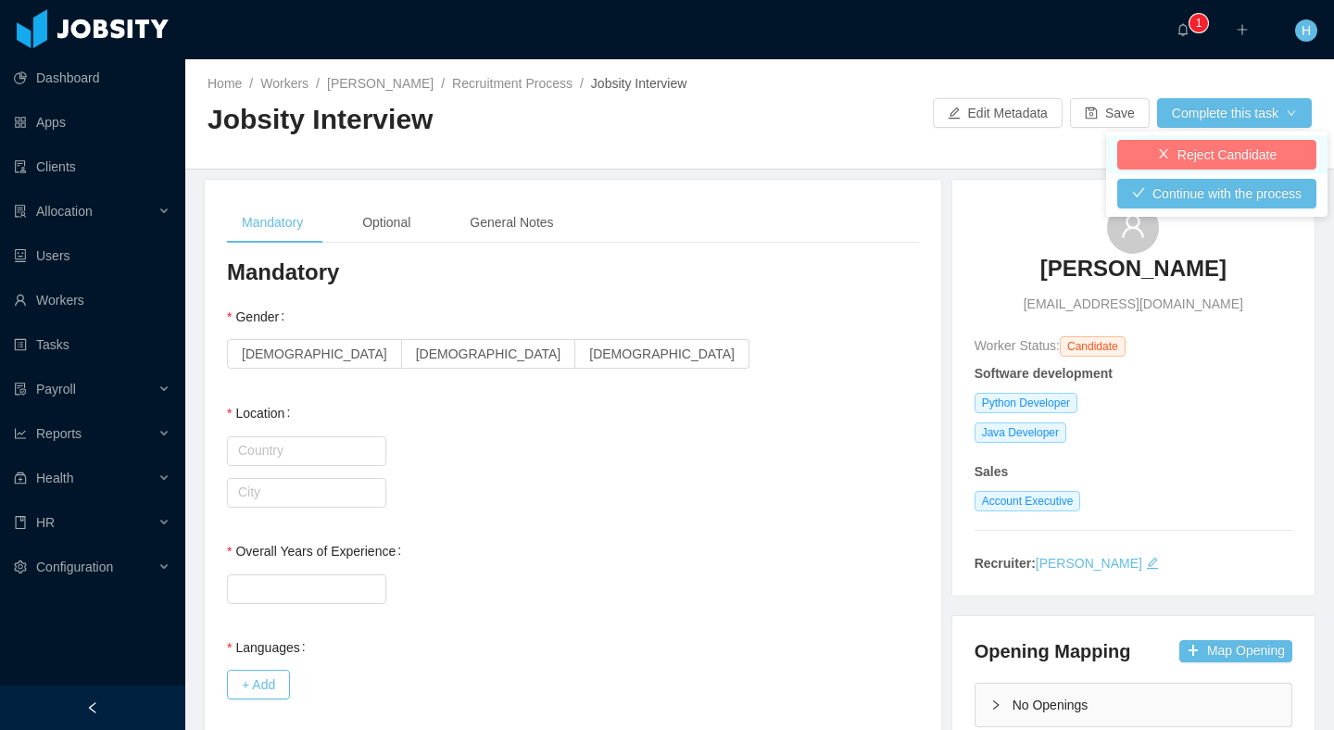
click at [1217, 155] on button "Reject Candidate" at bounding box center [1216, 155] width 199 height 30
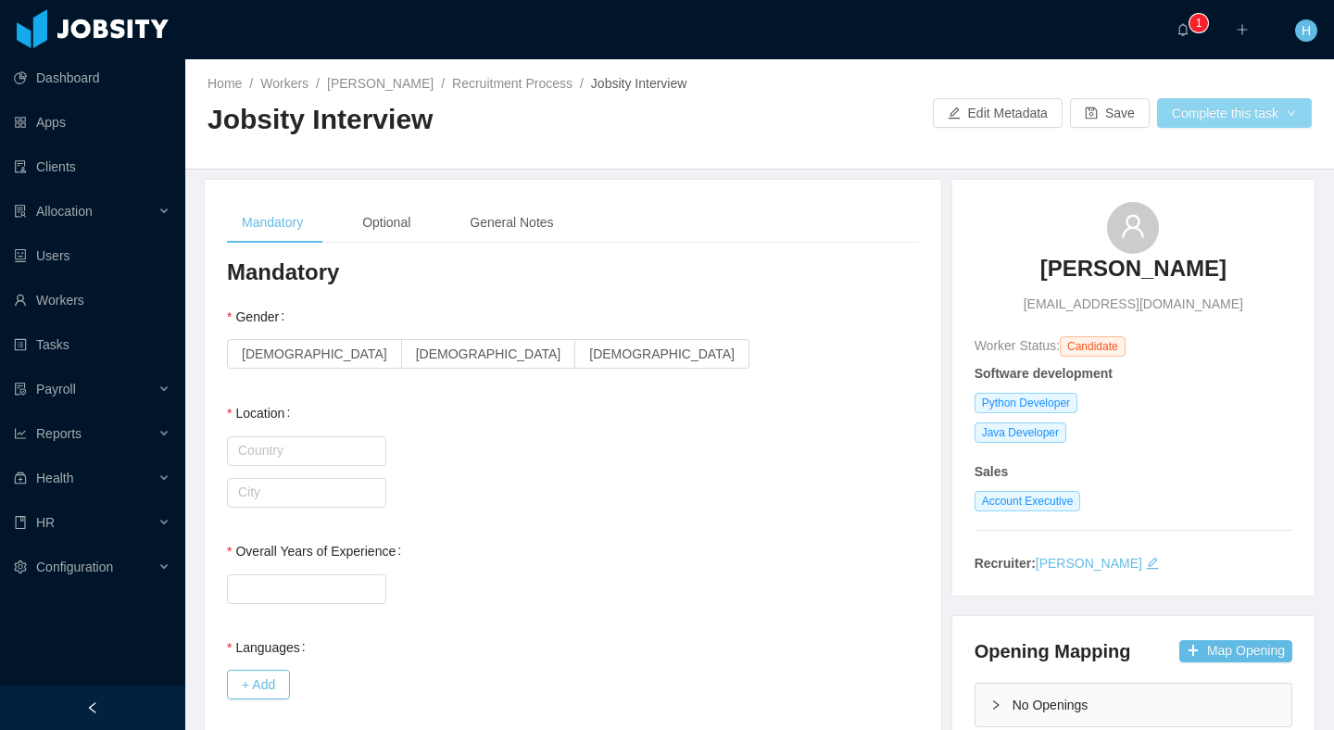
click at [1236, 113] on button "Complete this task" at bounding box center [1234, 113] width 155 height 30
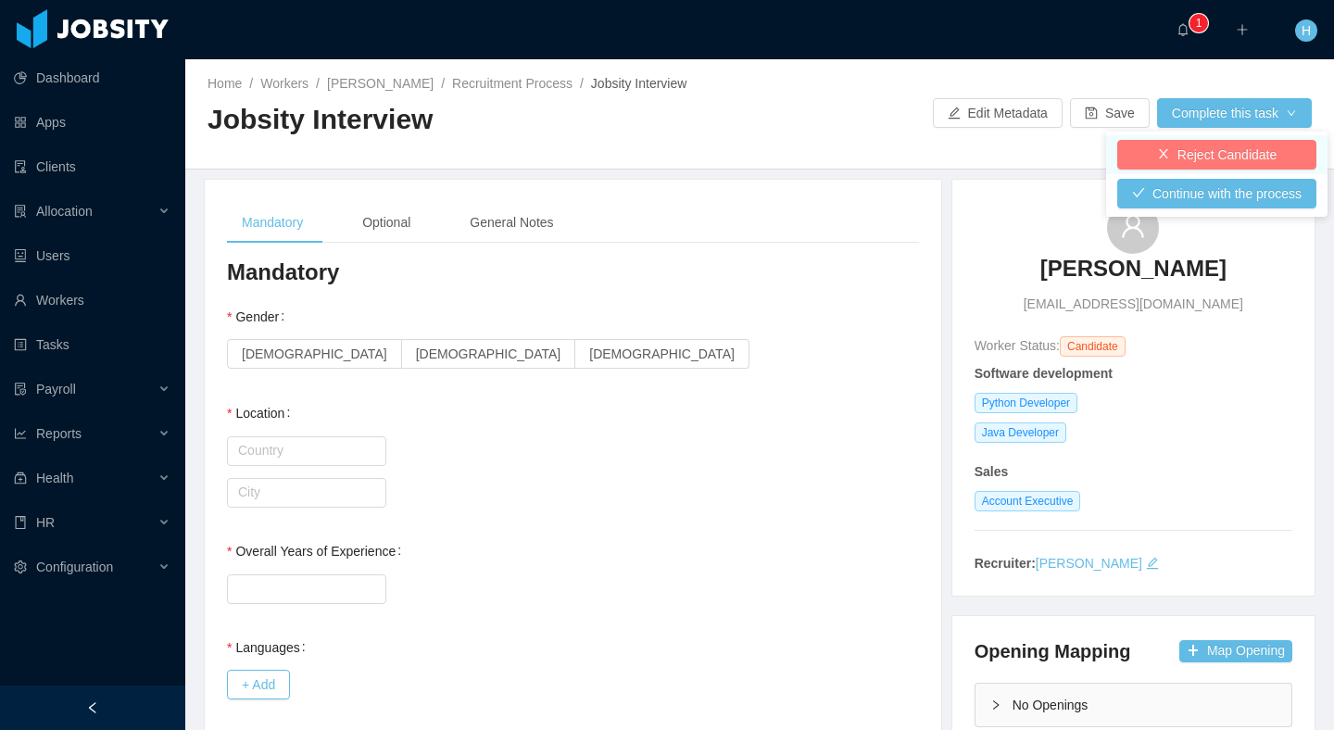
click at [1186, 155] on button "Reject Candidate" at bounding box center [1216, 155] width 199 height 30
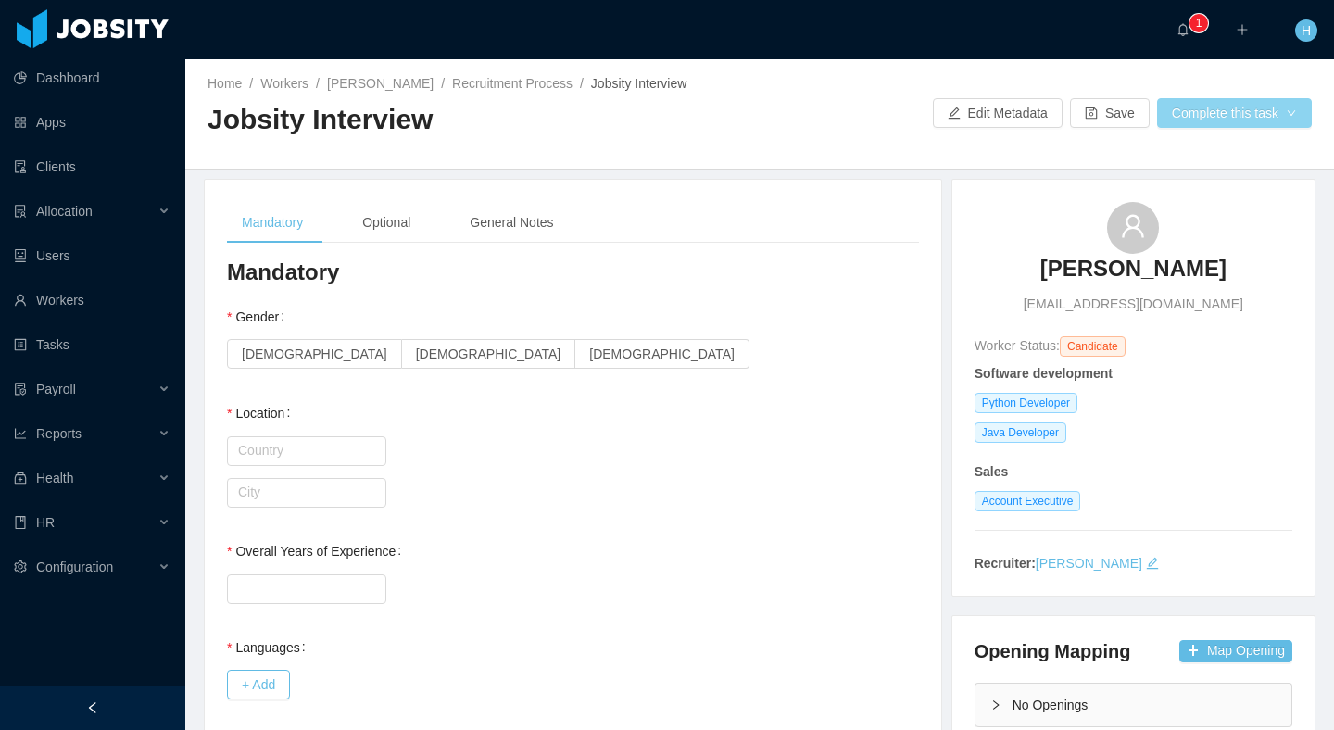
click at [1191, 126] on button "Complete this task" at bounding box center [1234, 113] width 155 height 30
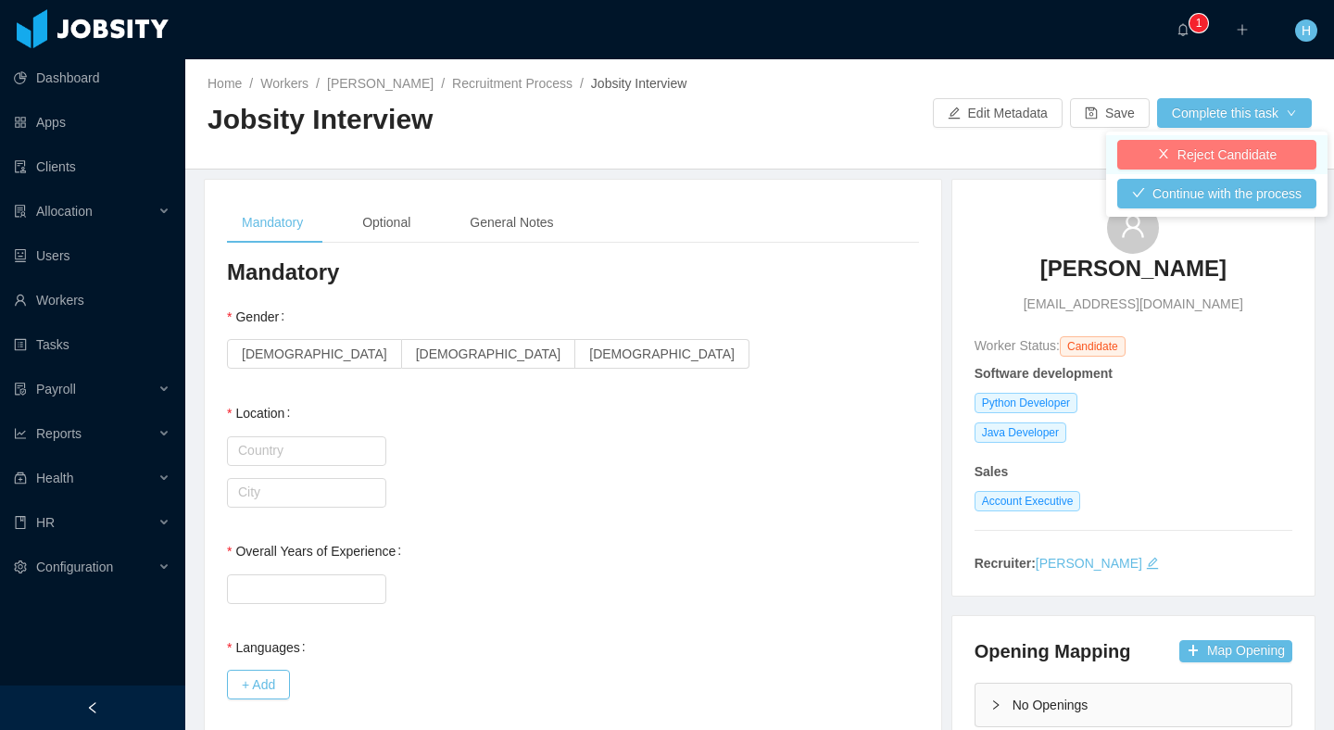
click at [1170, 147] on button "Reject Candidate" at bounding box center [1216, 155] width 199 height 30
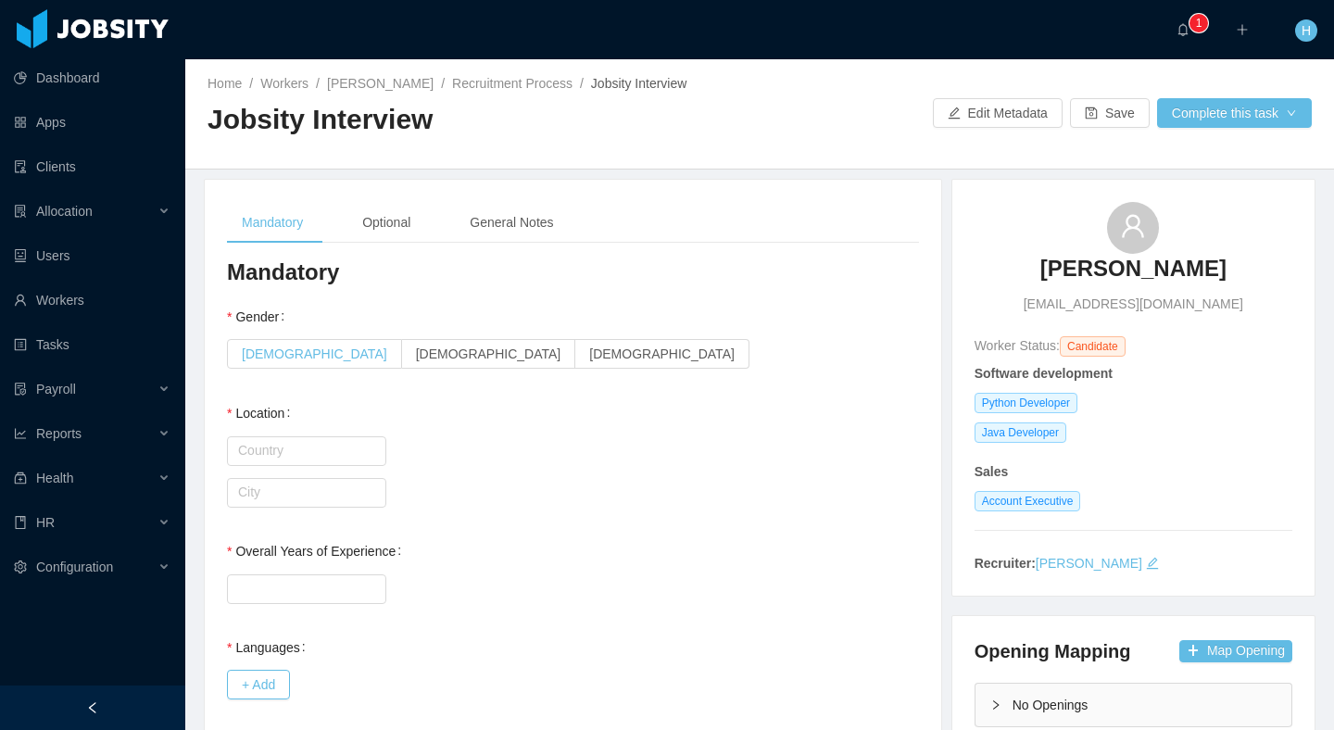
click at [259, 352] on span "[DEMOGRAPHIC_DATA]" at bounding box center [314, 354] width 145 height 15
click at [1204, 119] on button "Complete this task" at bounding box center [1234, 113] width 155 height 30
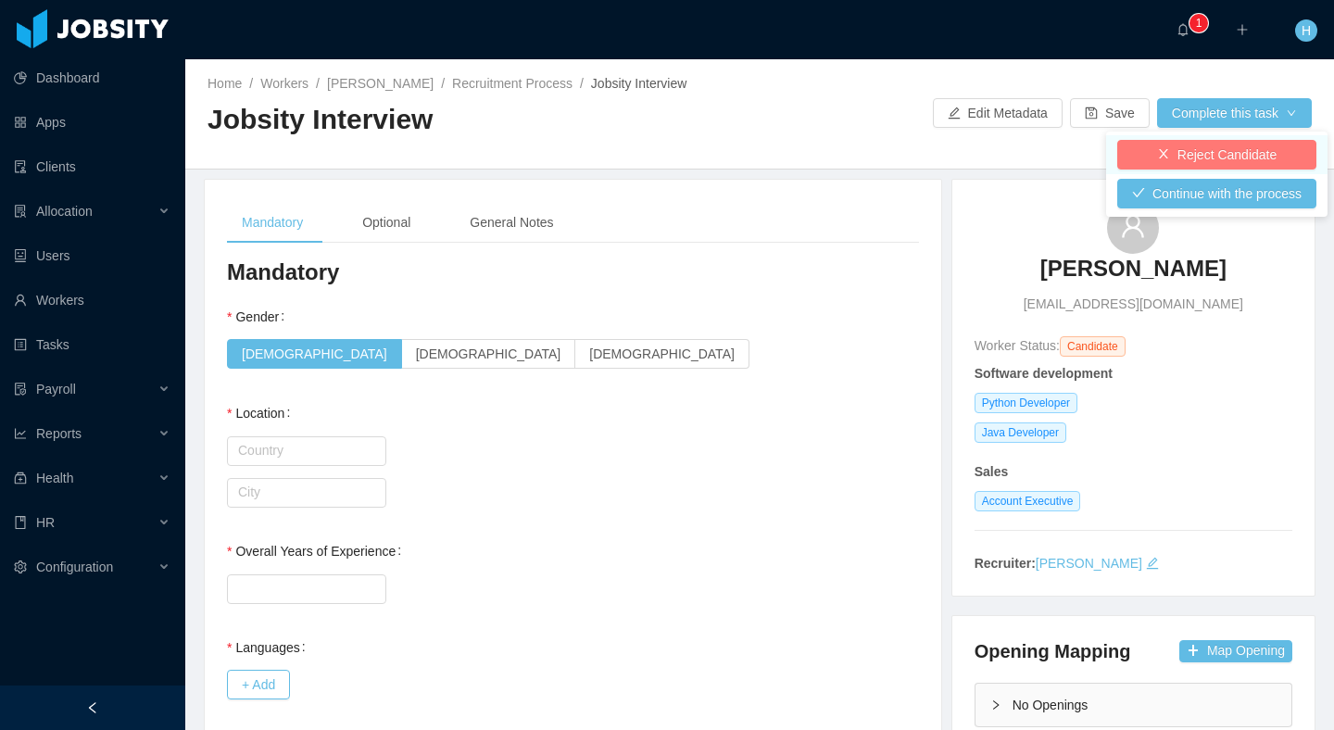
click at [1192, 169] on button "Reject Candidate" at bounding box center [1216, 155] width 199 height 30
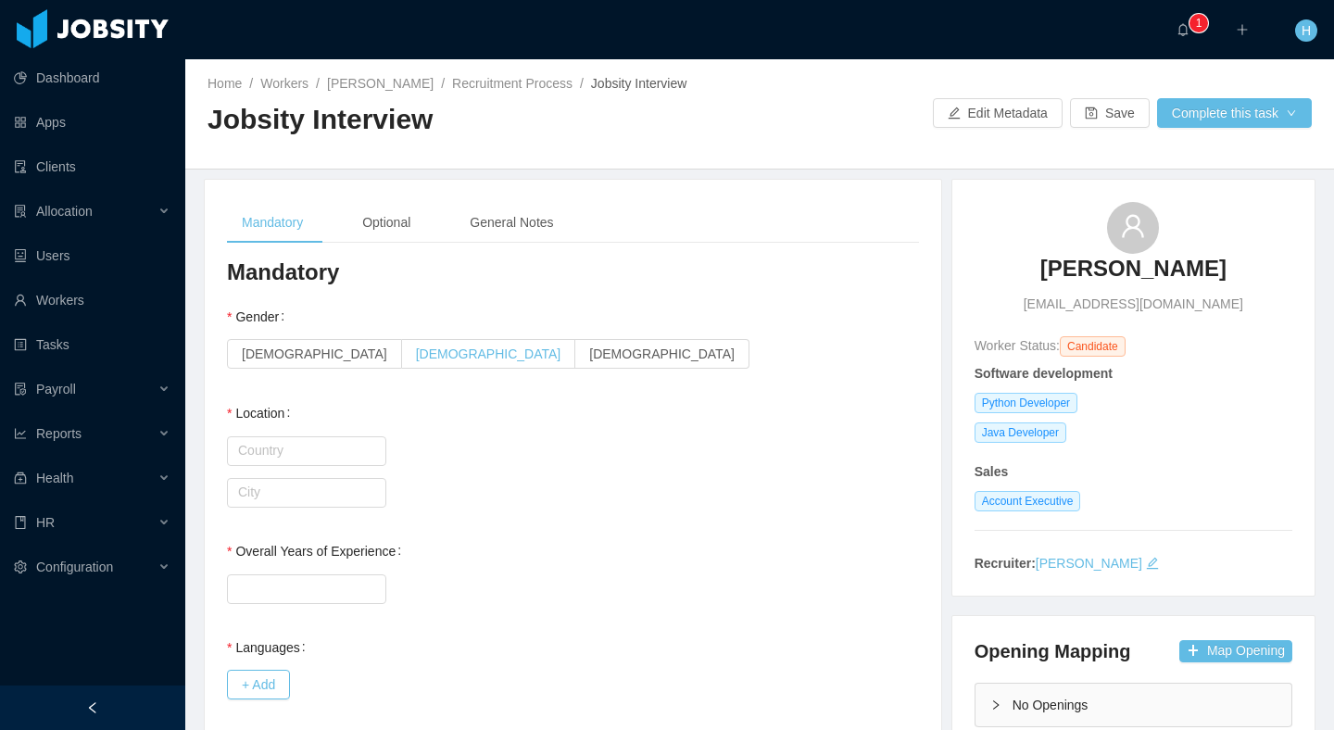
click at [416, 353] on span "[DEMOGRAPHIC_DATA]" at bounding box center [488, 354] width 145 height 15
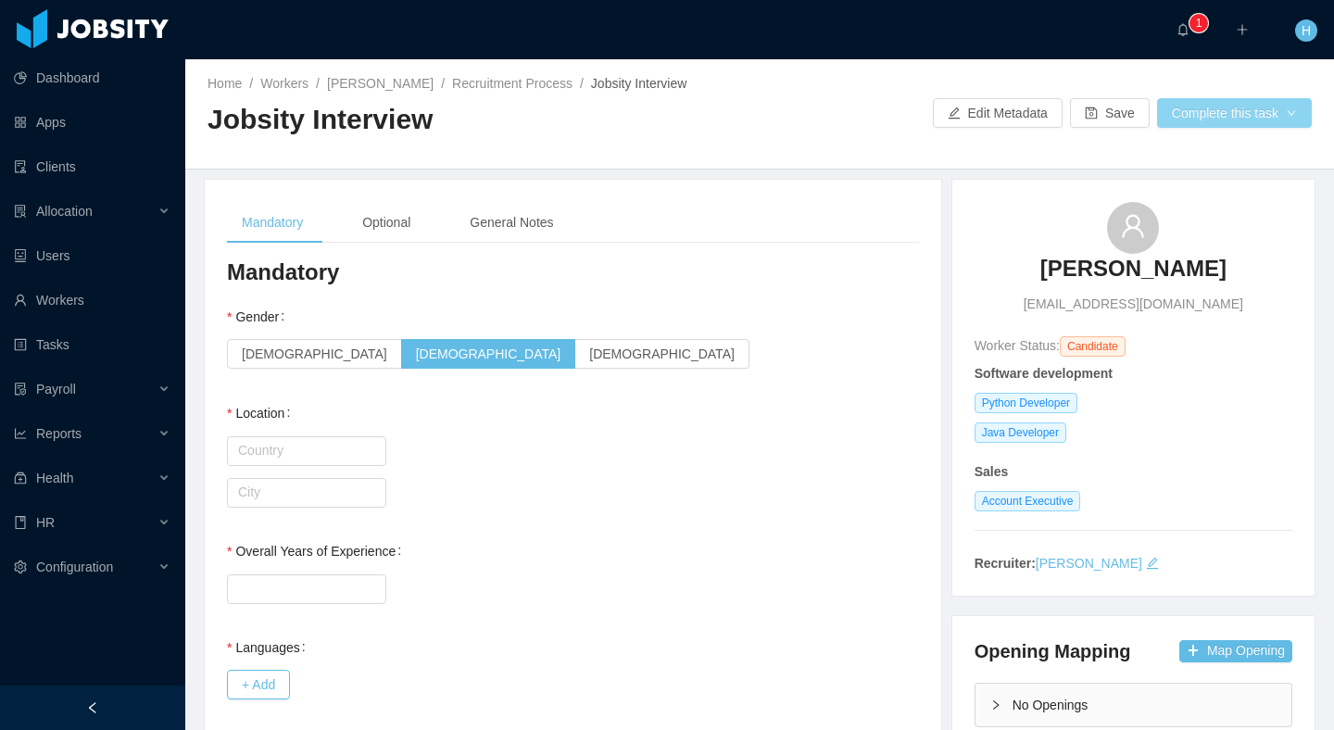
click at [1229, 107] on button "Complete this task" at bounding box center [1234, 113] width 155 height 30
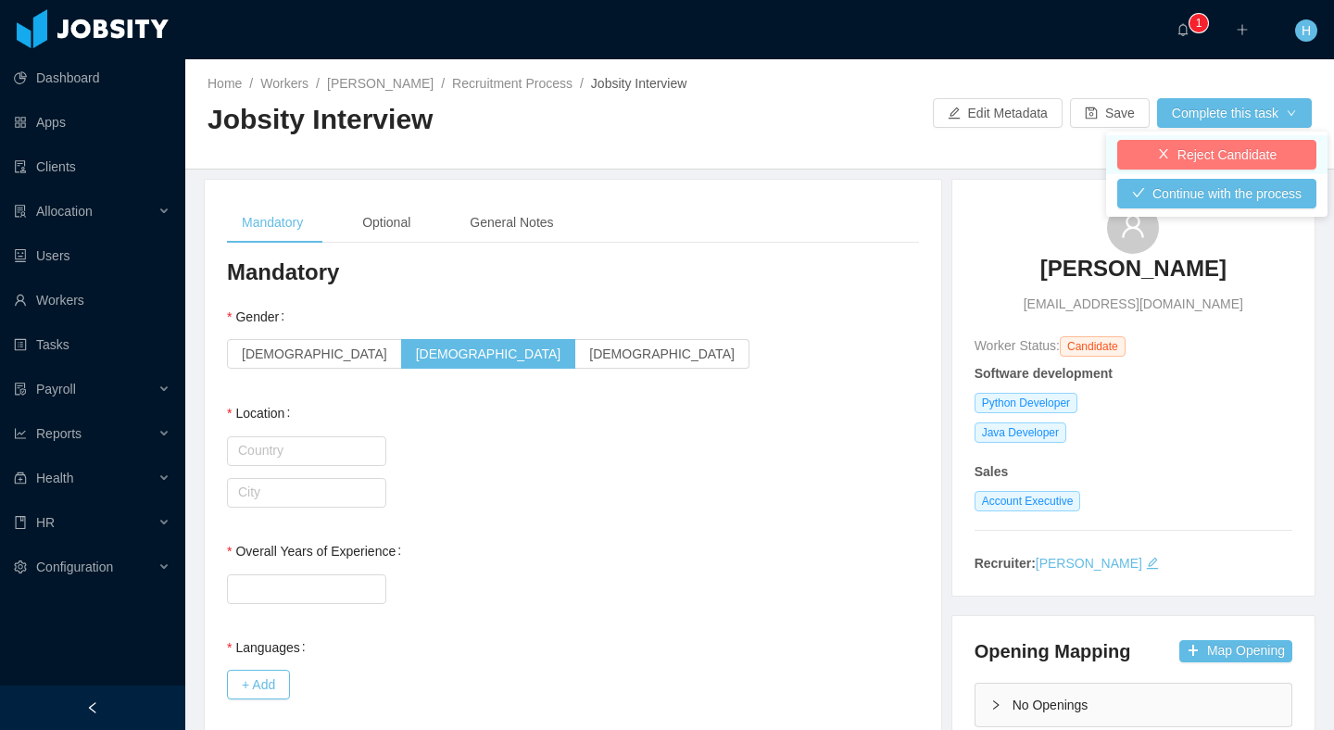
click at [1194, 163] on button "Reject Candidate" at bounding box center [1216, 155] width 199 height 30
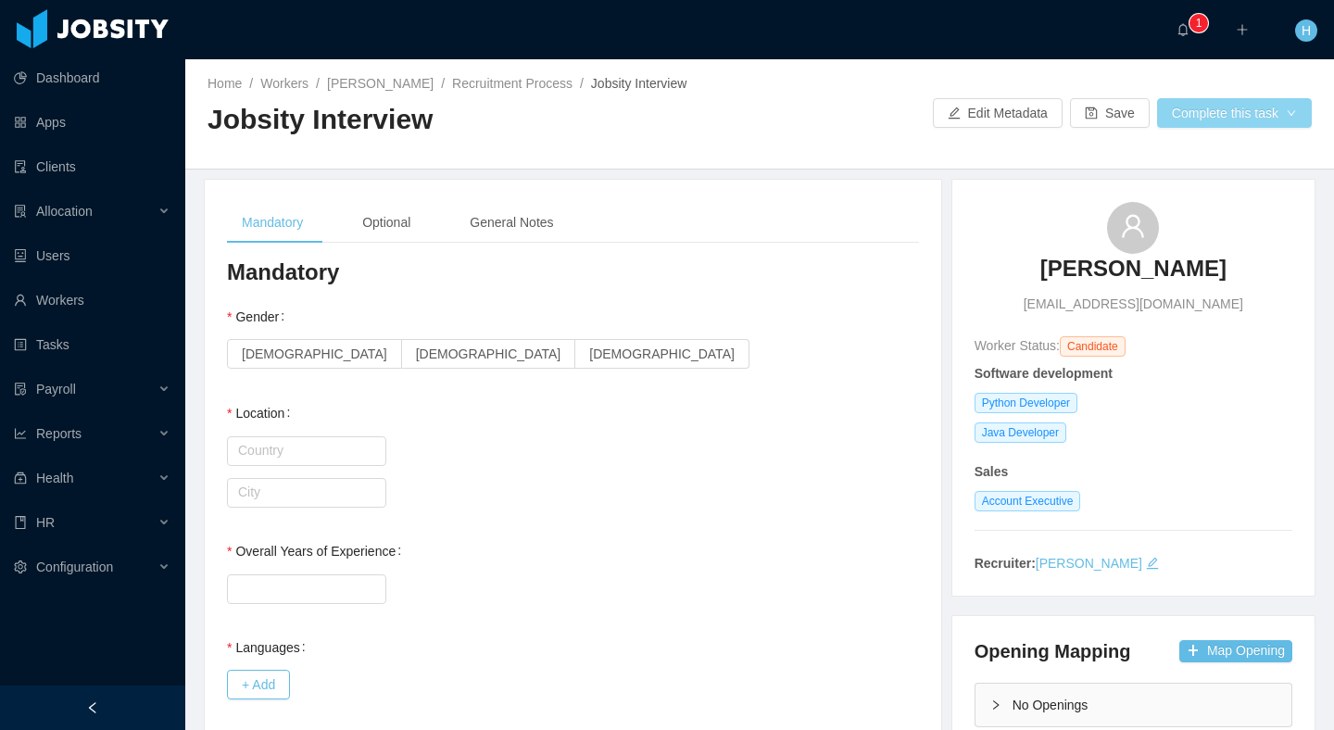
click at [1218, 107] on button "Complete this task" at bounding box center [1234, 113] width 155 height 30
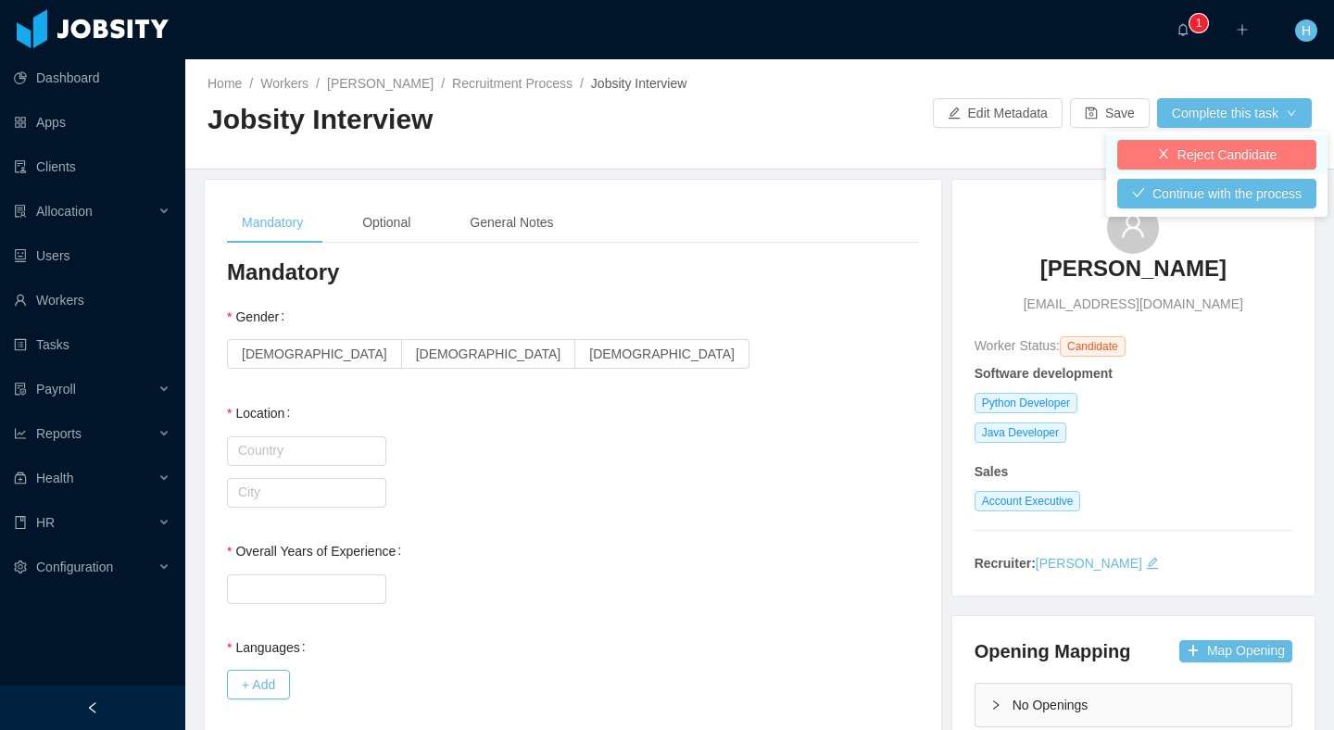
click at [1188, 145] on button "Reject Candidate" at bounding box center [1216, 155] width 199 height 30
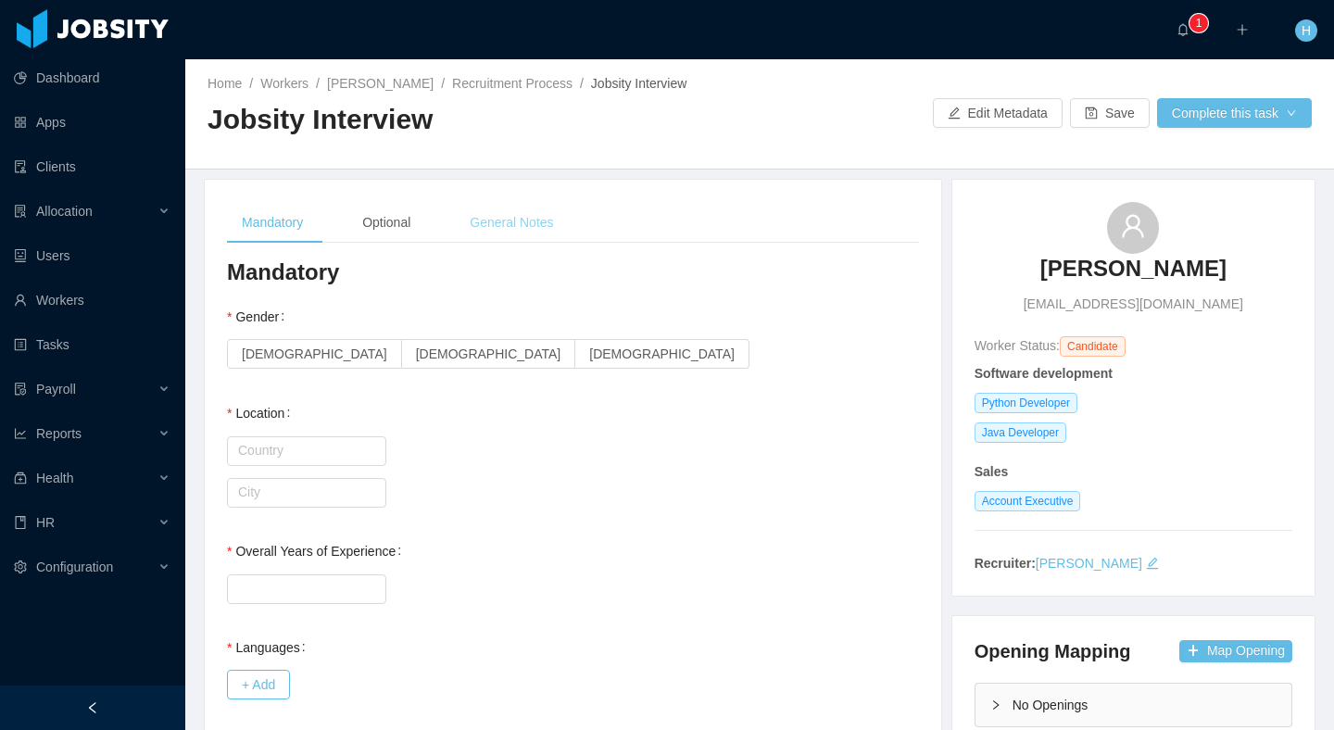
click at [529, 221] on div "General Notes" at bounding box center [511, 223] width 113 height 42
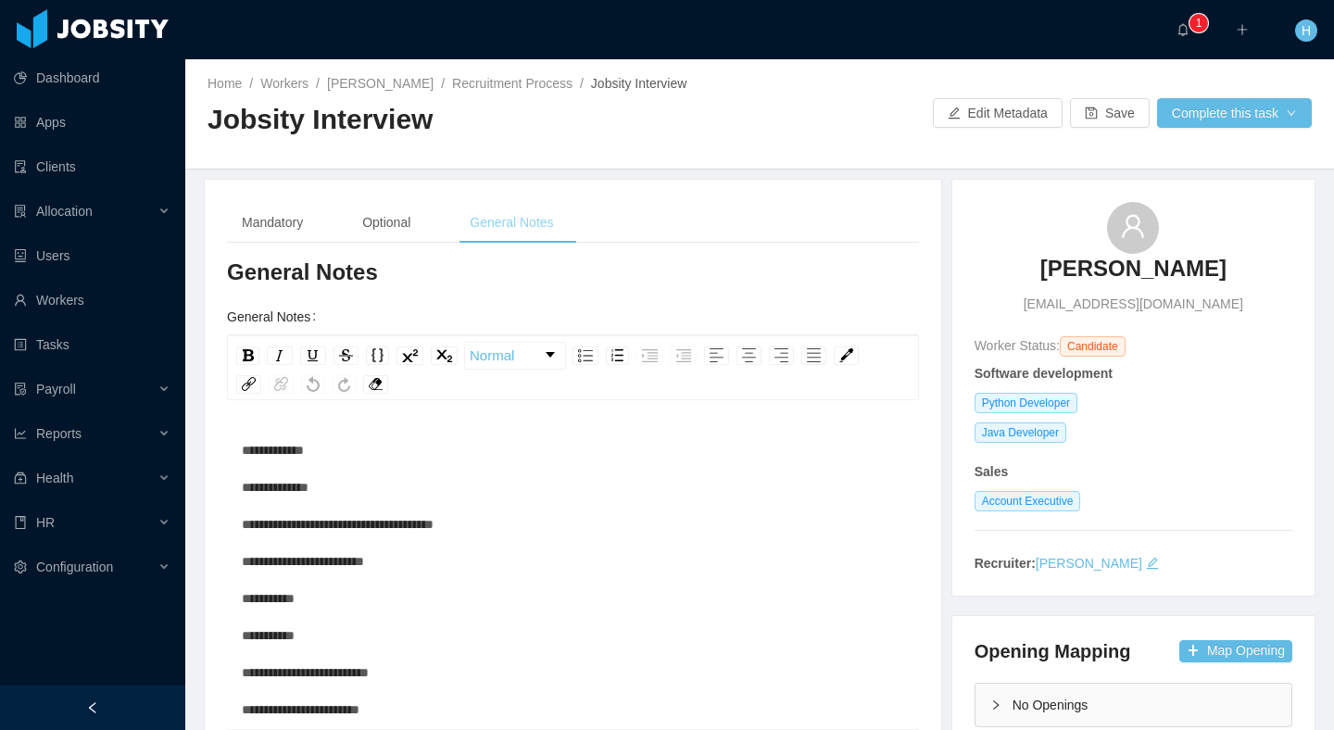
scroll to position [335, 0]
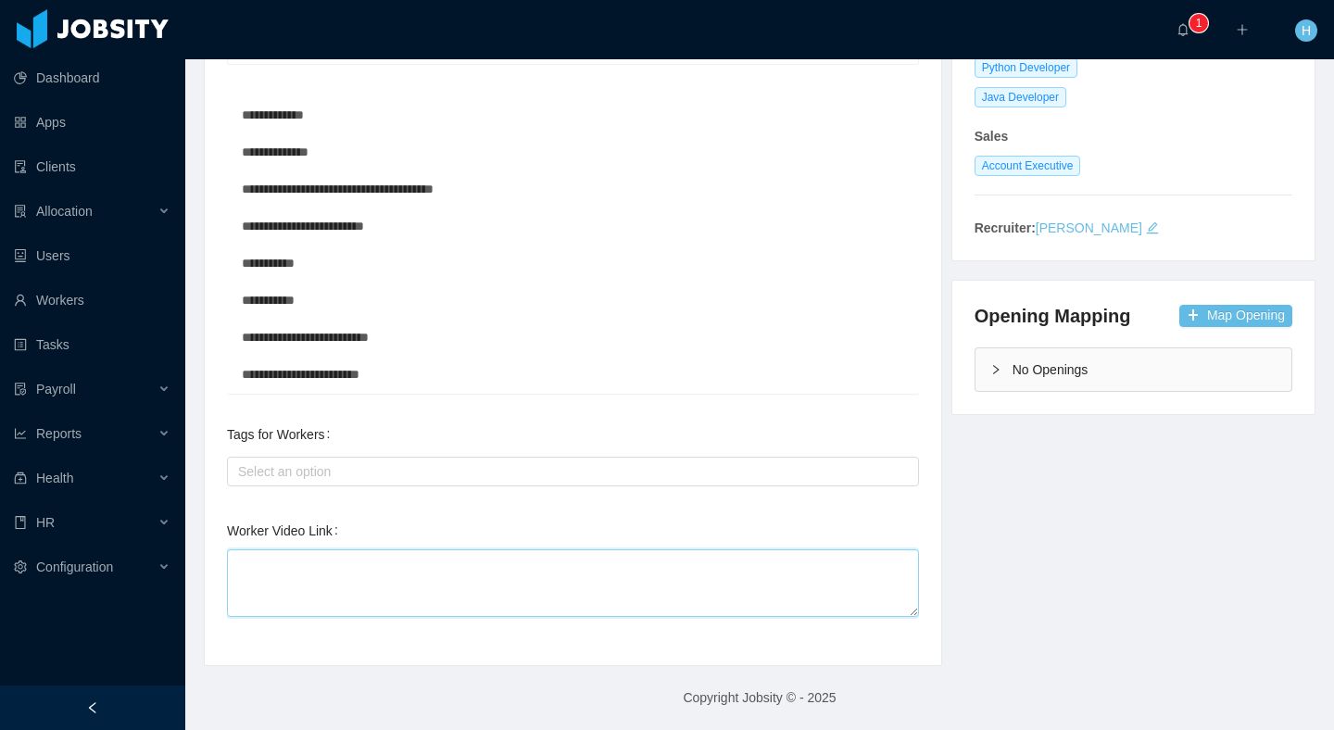
click at [403, 605] on textarea "Worker Video Link" at bounding box center [573, 583] width 692 height 68
type textarea "**"
type textarea "***"
type textarea "*****"
type textarea "******"
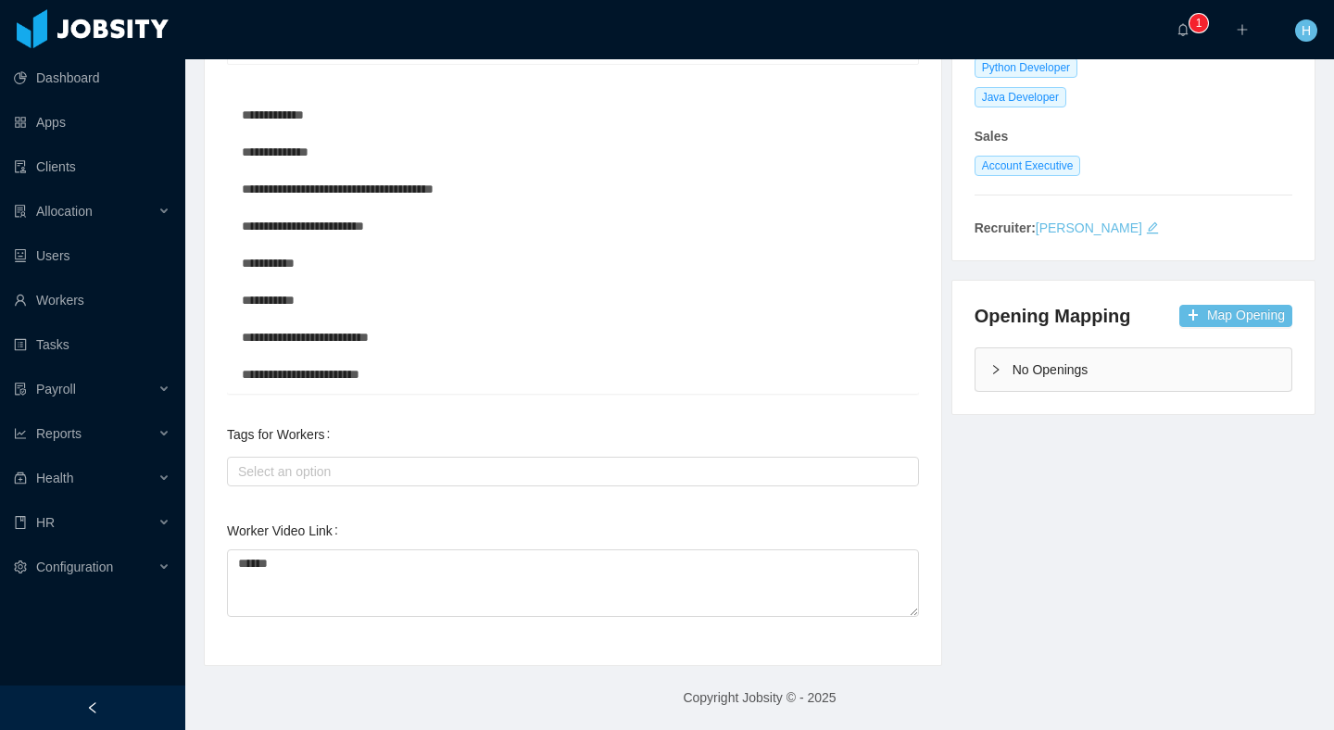
click at [1106, 552] on div "**********" at bounding box center [760, 254] width 1158 height 823
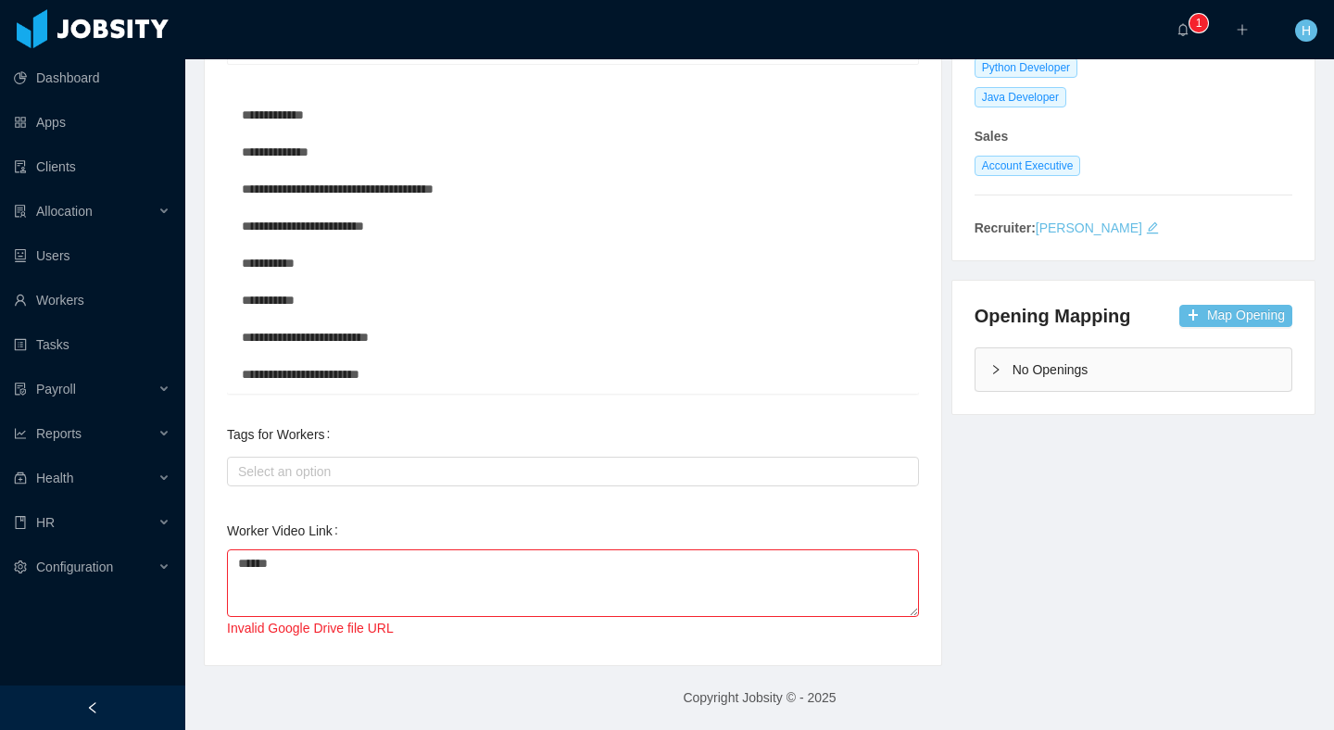
scroll to position [0, 0]
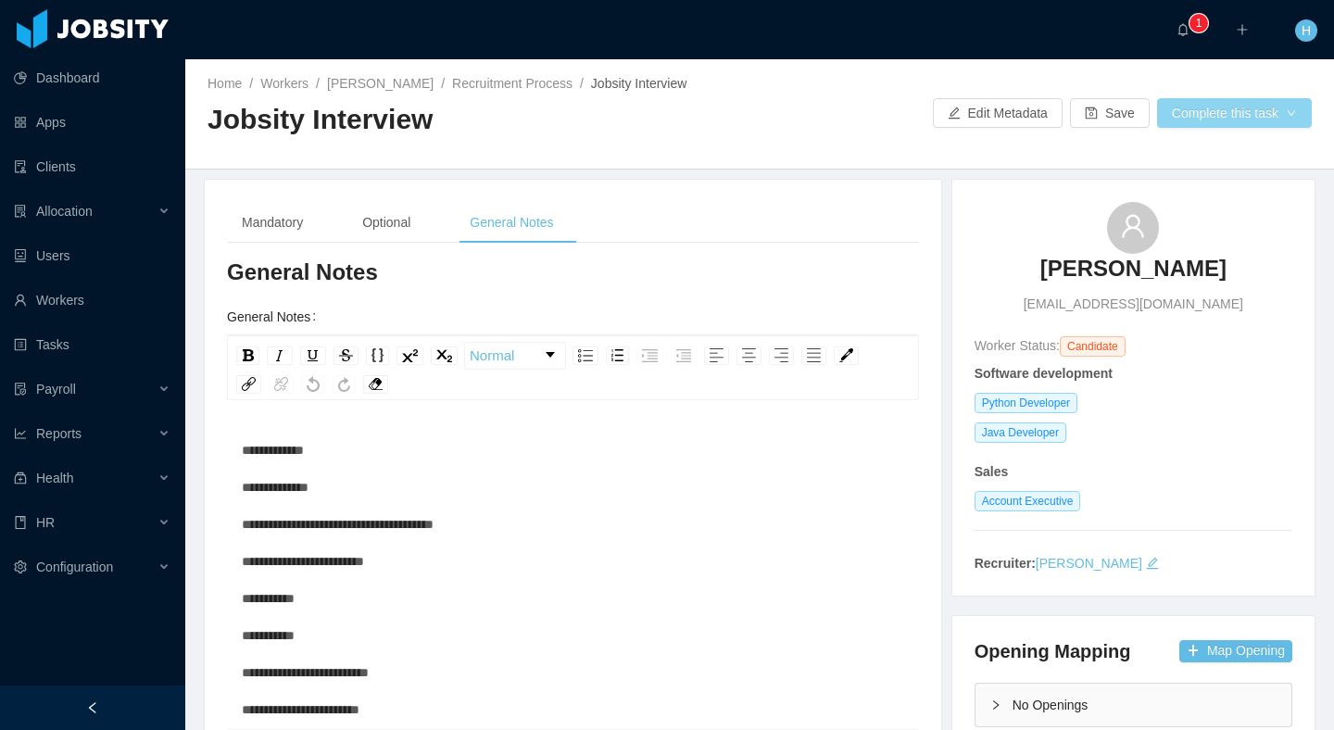
click at [1199, 116] on button "Complete this task" at bounding box center [1234, 113] width 155 height 30
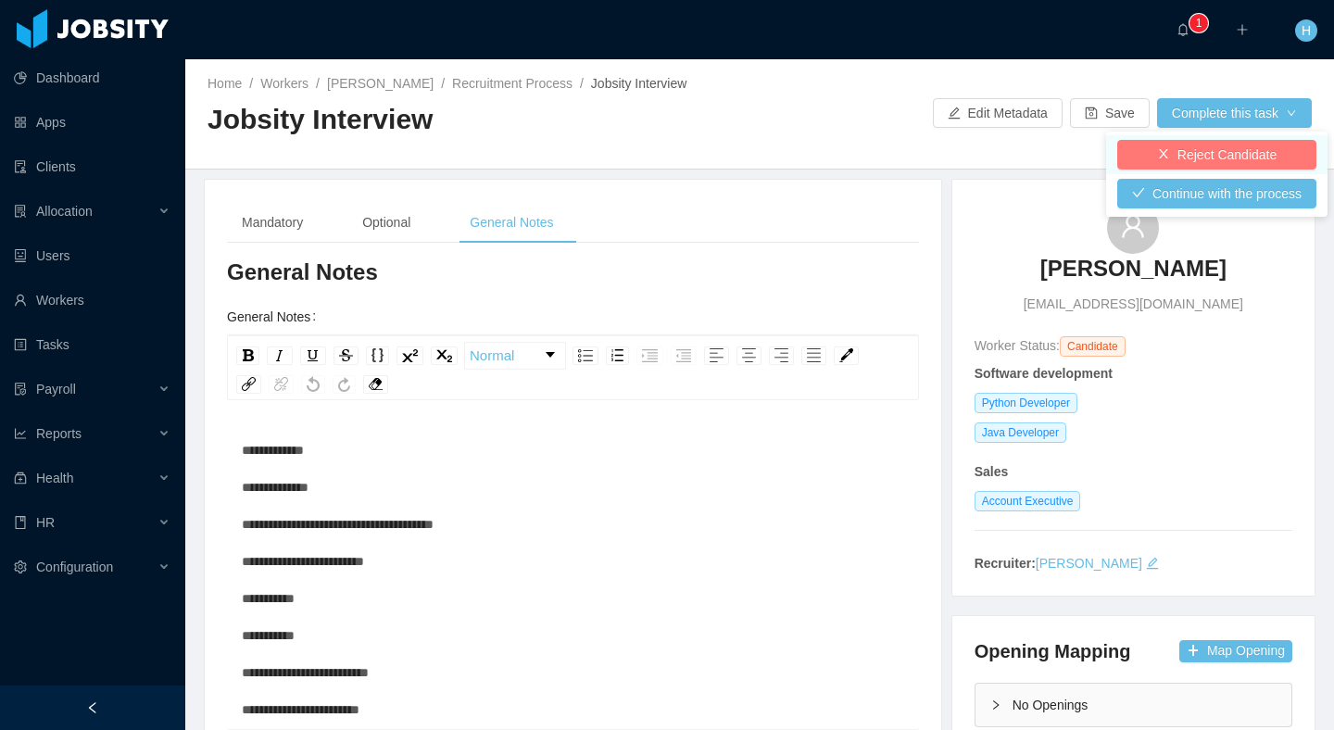
click at [1189, 150] on button "Reject Candidate" at bounding box center [1216, 155] width 199 height 30
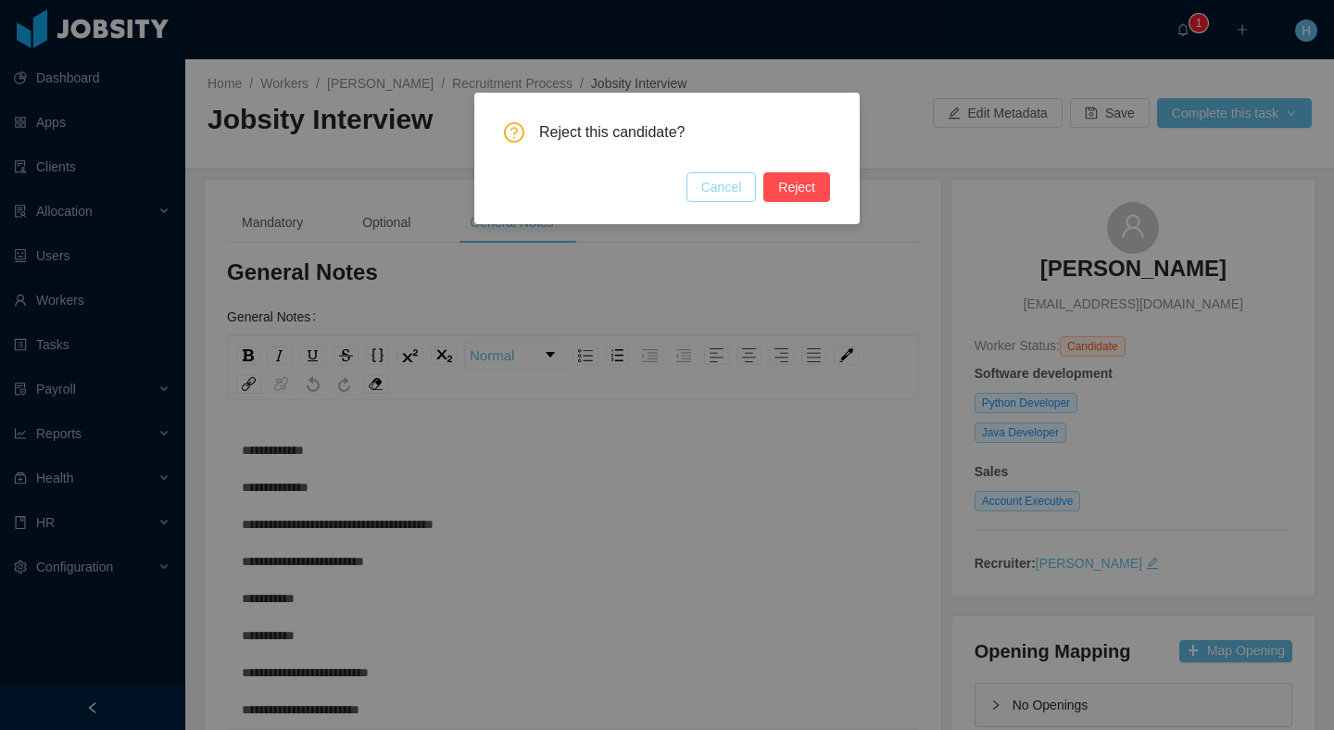
click at [716, 190] on button "Cancel" at bounding box center [722, 187] width 70 height 30
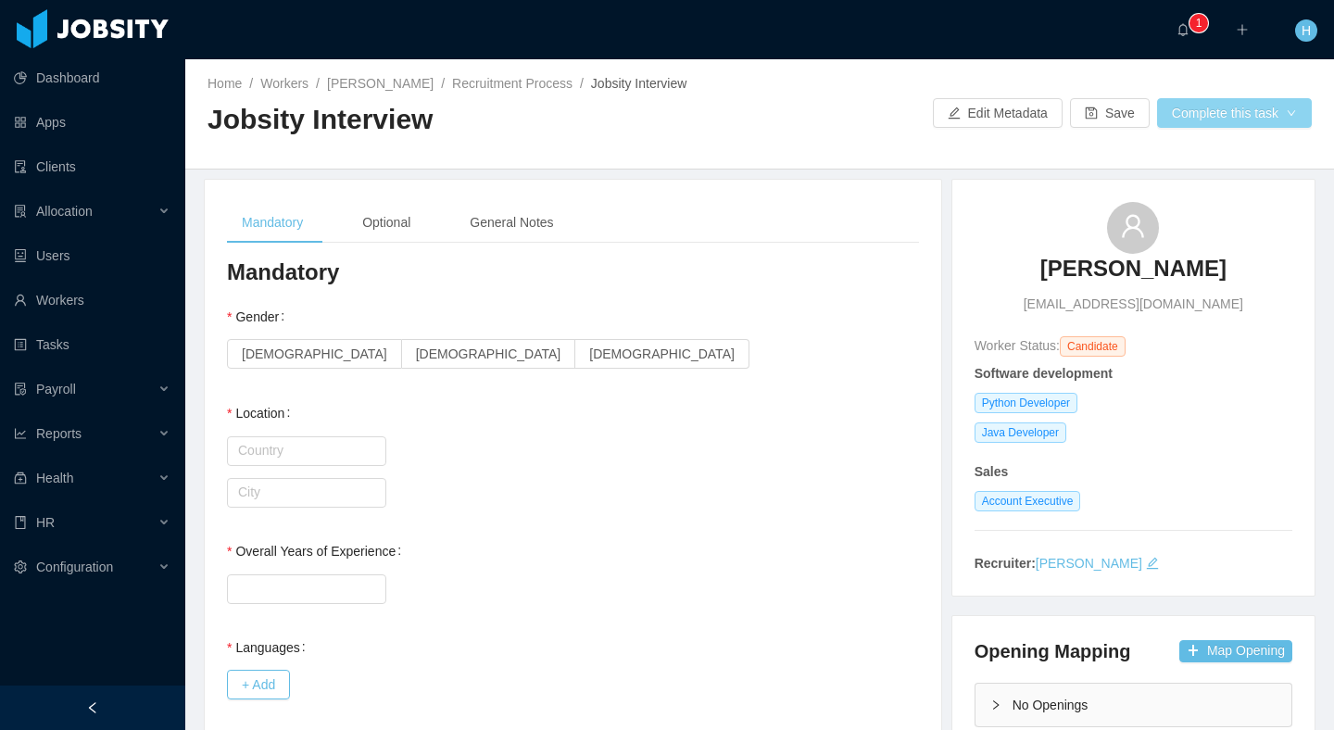
click at [1209, 119] on button "Complete this task" at bounding box center [1234, 113] width 155 height 30
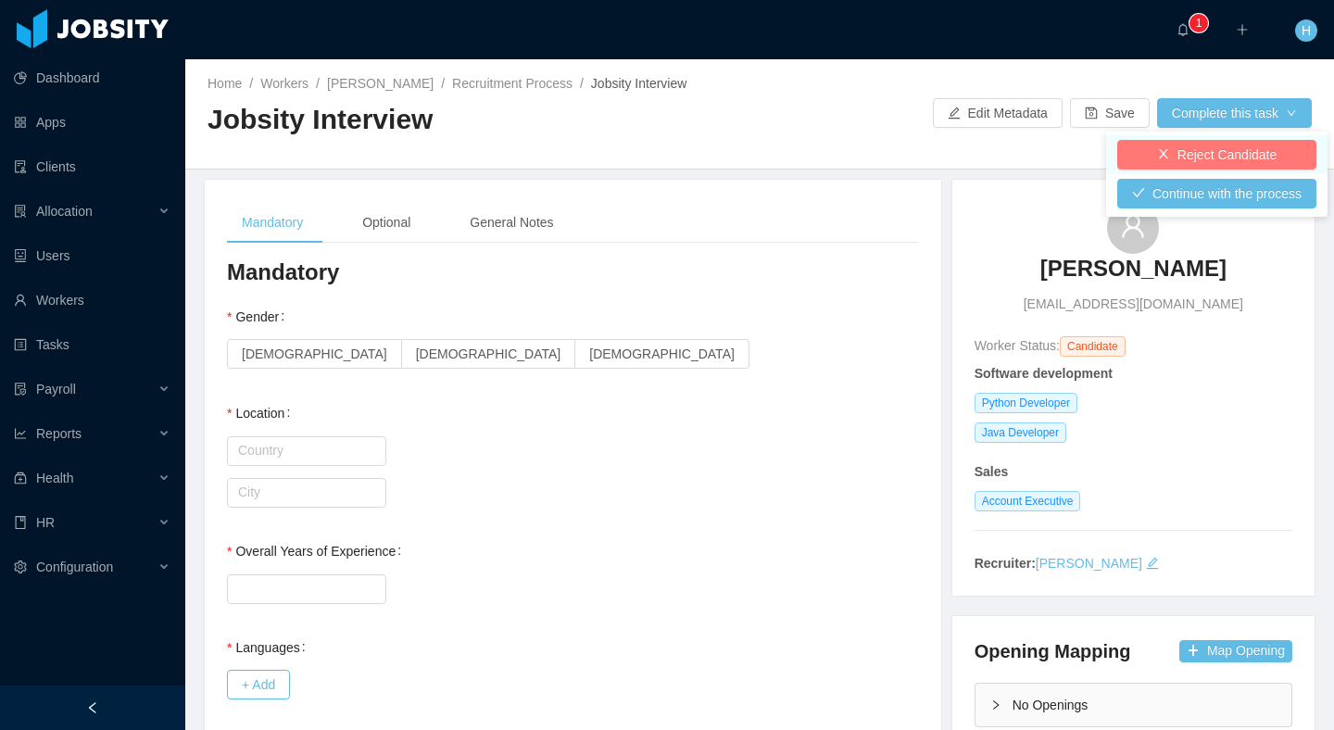
click at [1178, 158] on button "Reject Candidate" at bounding box center [1216, 155] width 199 height 30
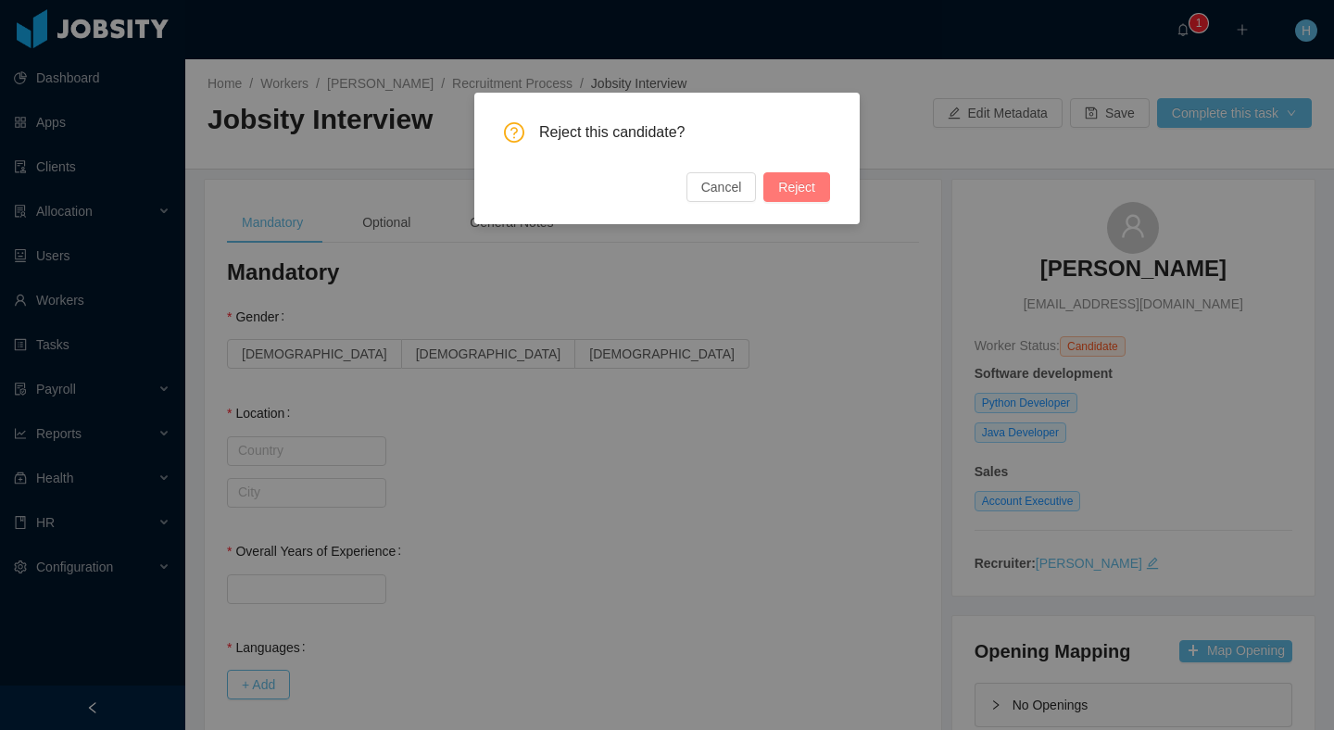
click at [789, 195] on button "Reject" at bounding box center [796, 187] width 67 height 30
